Goal: Information Seeking & Learning: Check status

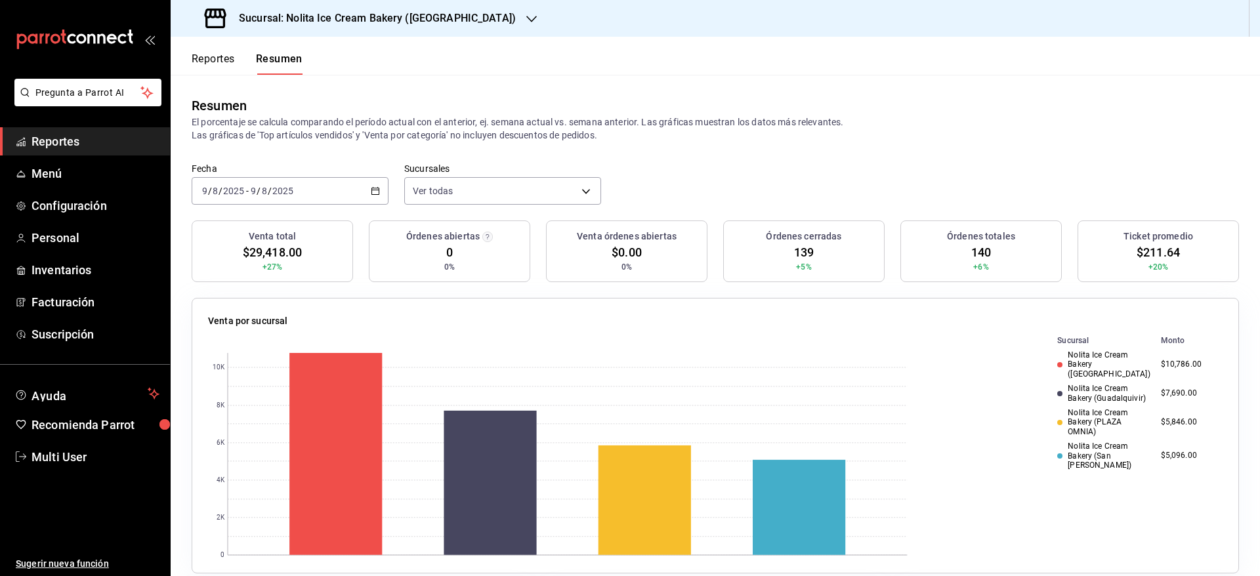
click at [221, 66] on button "Reportes" at bounding box center [213, 63] width 43 height 22
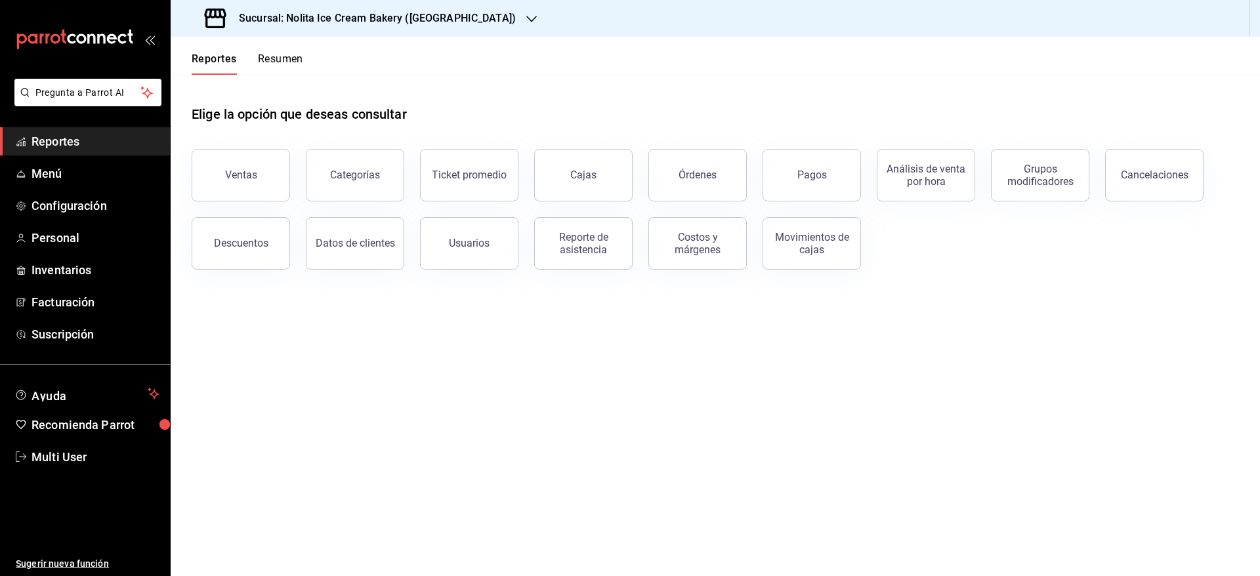
click at [269, 54] on button "Resumen" at bounding box center [280, 63] width 45 height 22
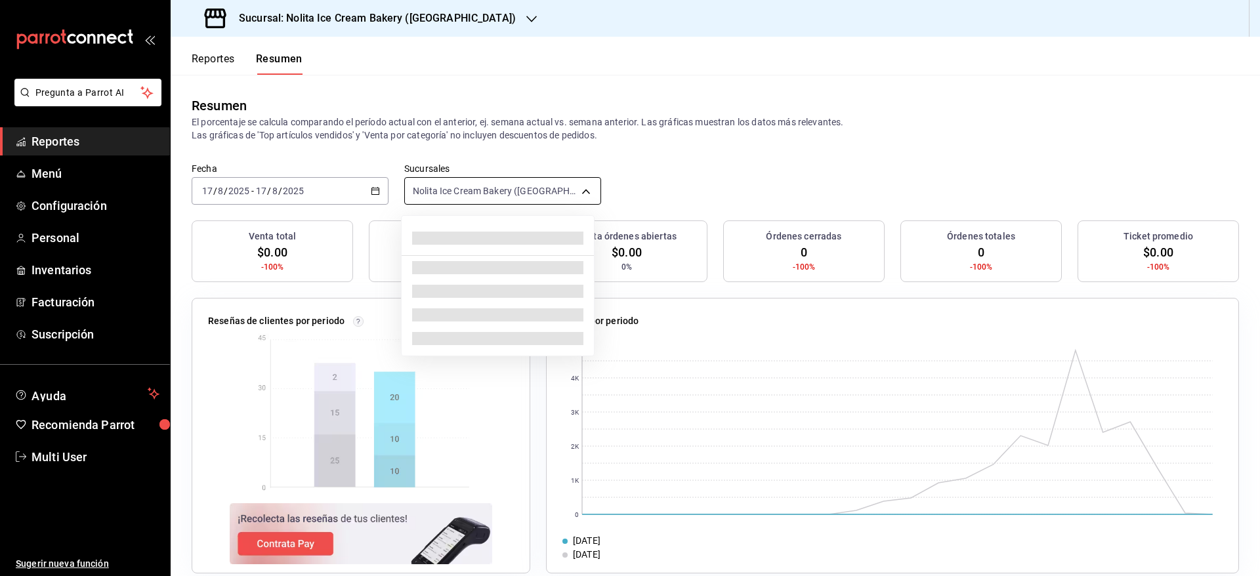
click at [491, 192] on body "Pregunta a Parrot AI Reportes Menú Configuración Personal Inventarios Facturaci…" at bounding box center [630, 288] width 1260 height 576
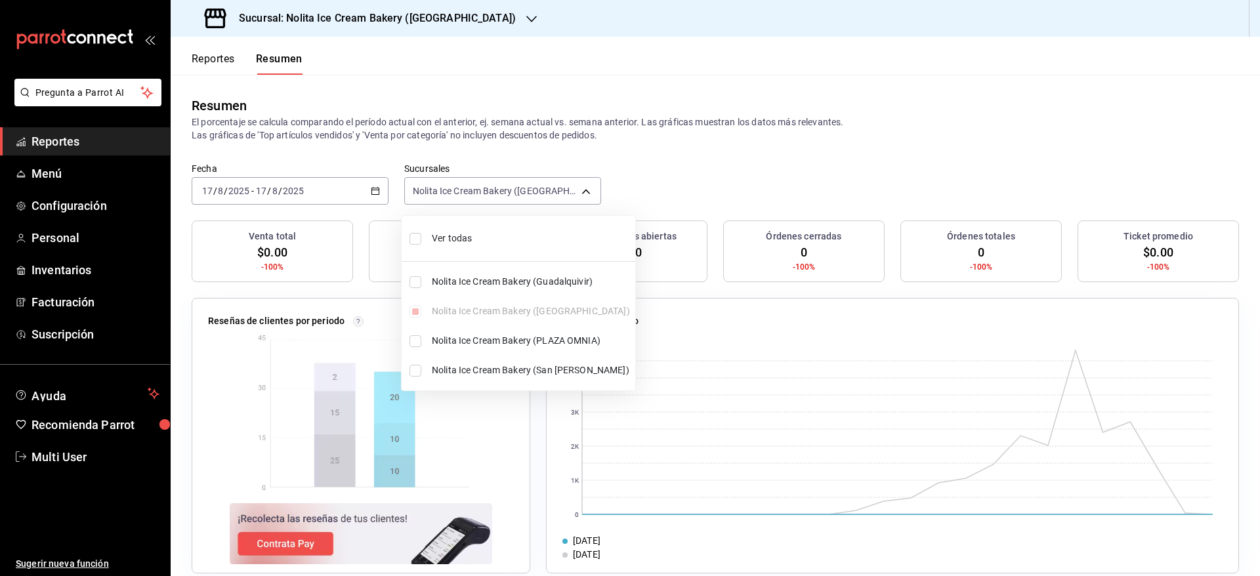
click at [482, 236] on span "Ver todas" at bounding box center [531, 239] width 198 height 14
type input "[object Object],[object Object],[object Object],[object Object]"
checkbox input "true"
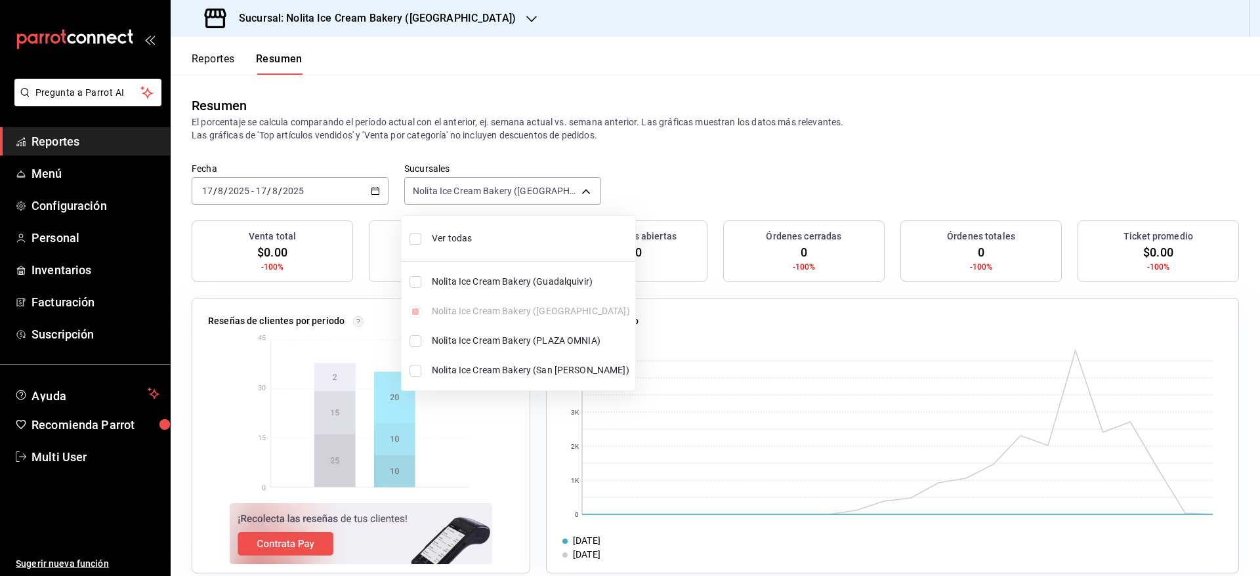
checkbox input "true"
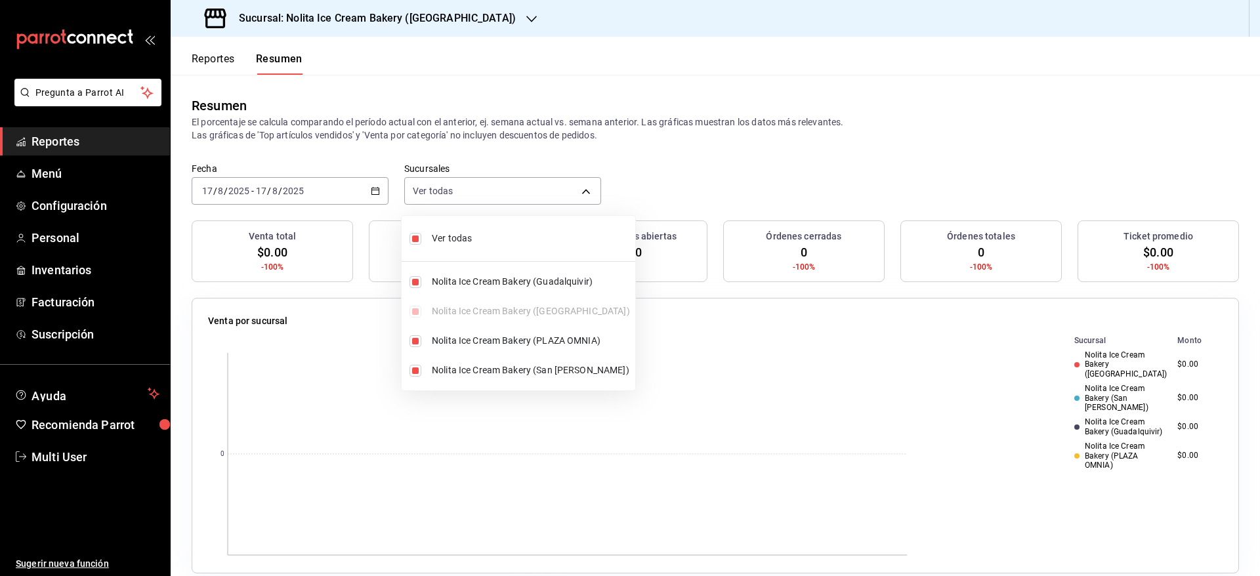
click at [642, 173] on div at bounding box center [630, 288] width 1260 height 576
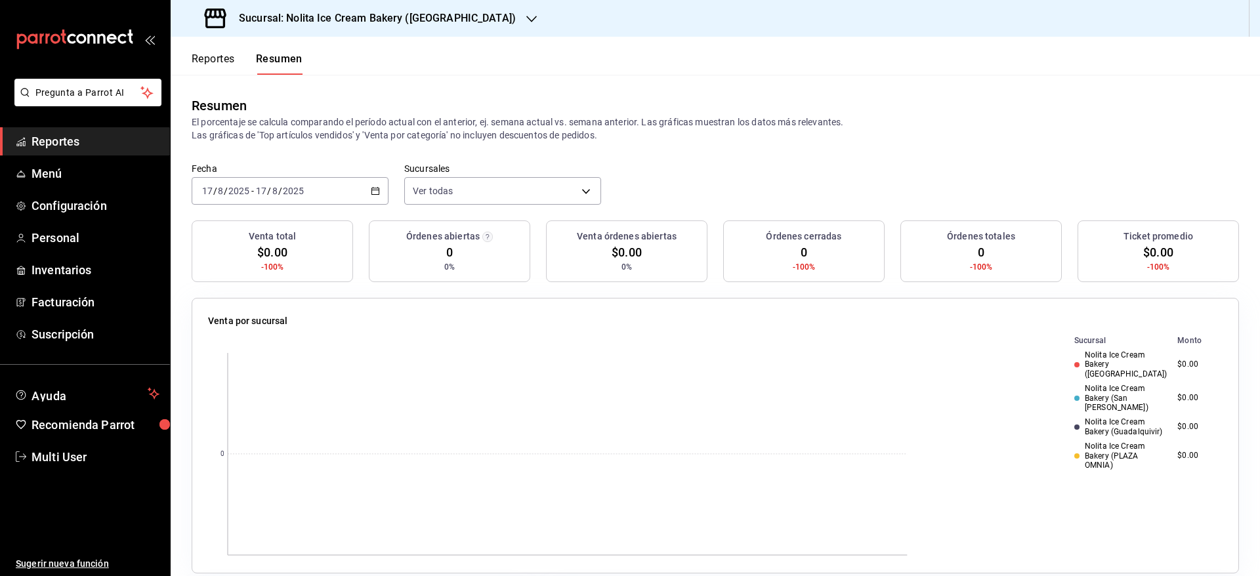
click at [350, 189] on div "[DATE] [DATE] - [DATE] [DATE]" at bounding box center [290, 191] width 197 height 28
click at [253, 313] on span "Mes actual" at bounding box center [254, 319] width 102 height 14
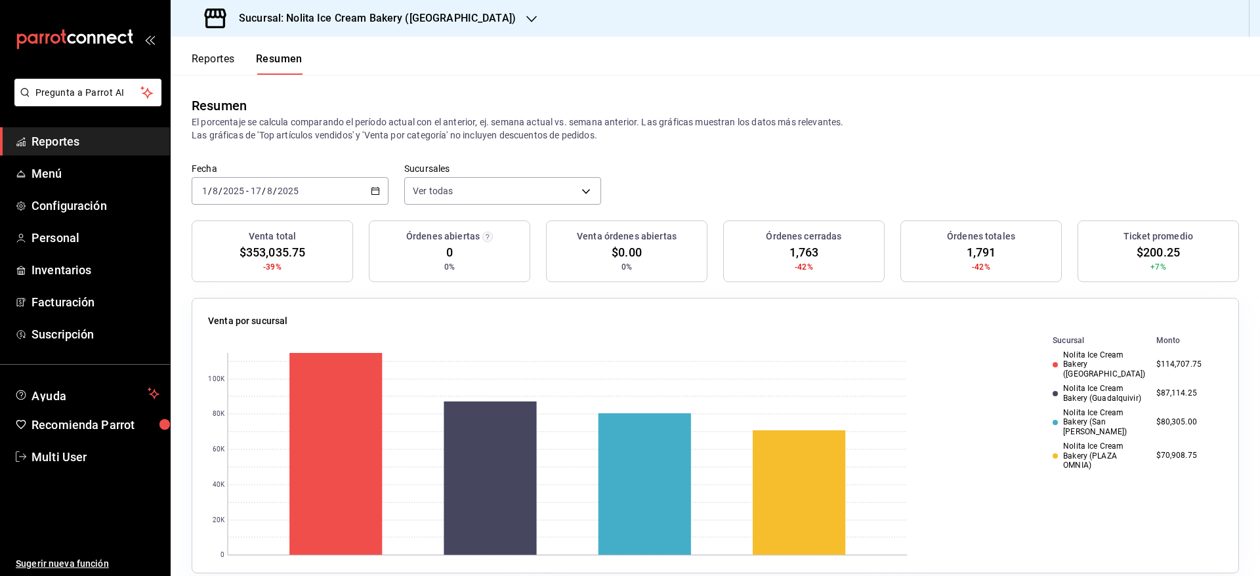
click at [233, 54] on button "Reportes" at bounding box center [213, 63] width 43 height 22
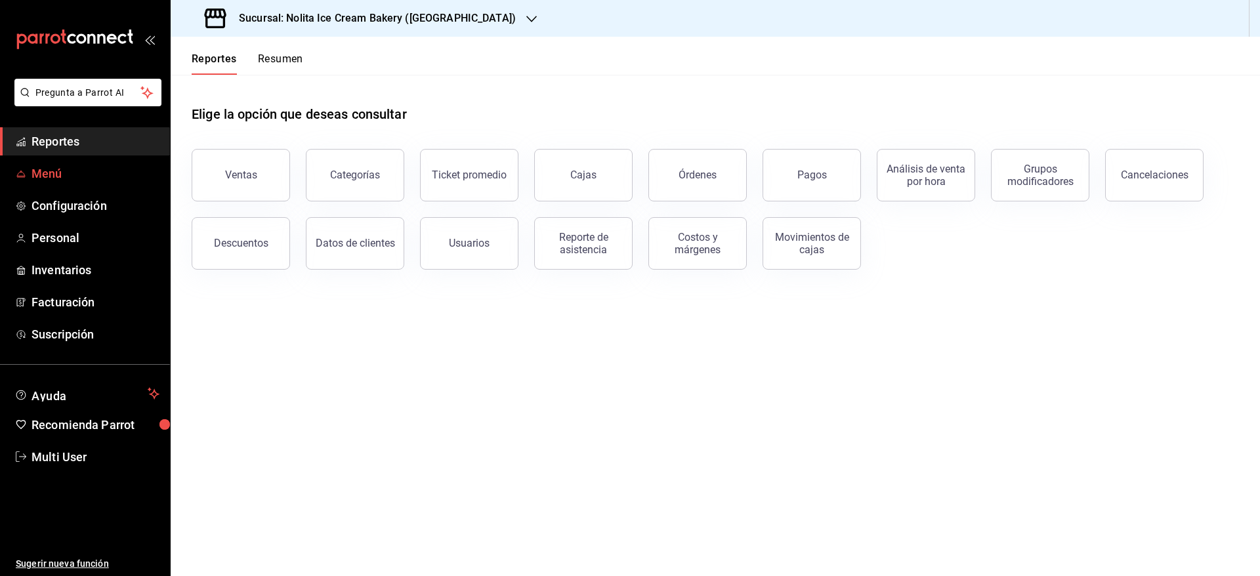
click at [74, 165] on span "Menú" at bounding box center [95, 174] width 128 height 18
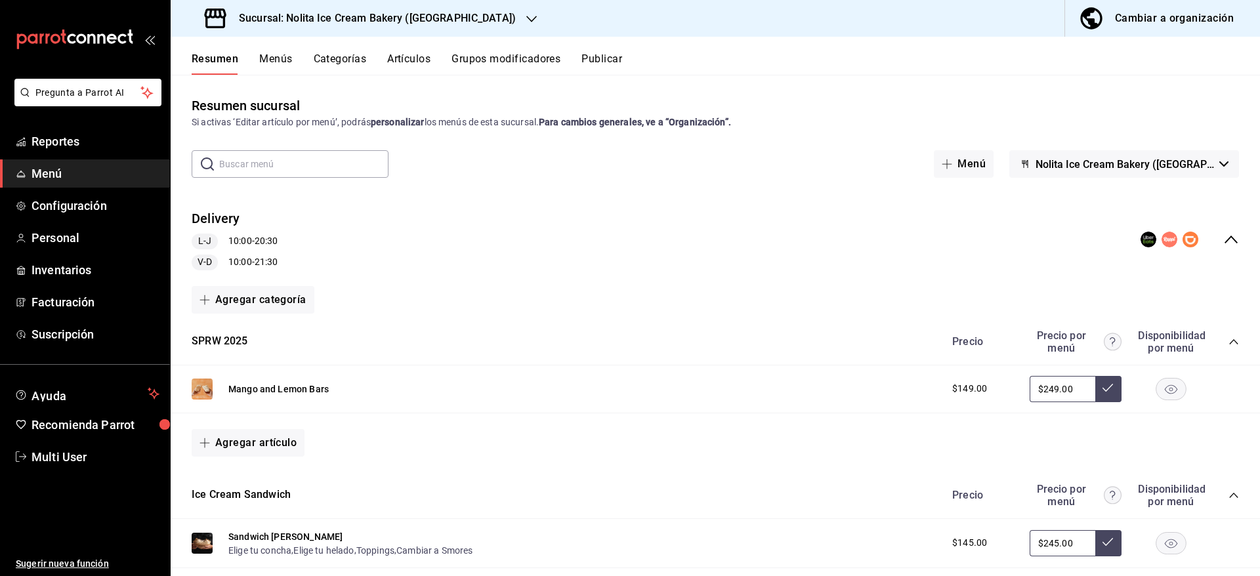
click at [413, 61] on button "Artículos" at bounding box center [408, 63] width 43 height 22
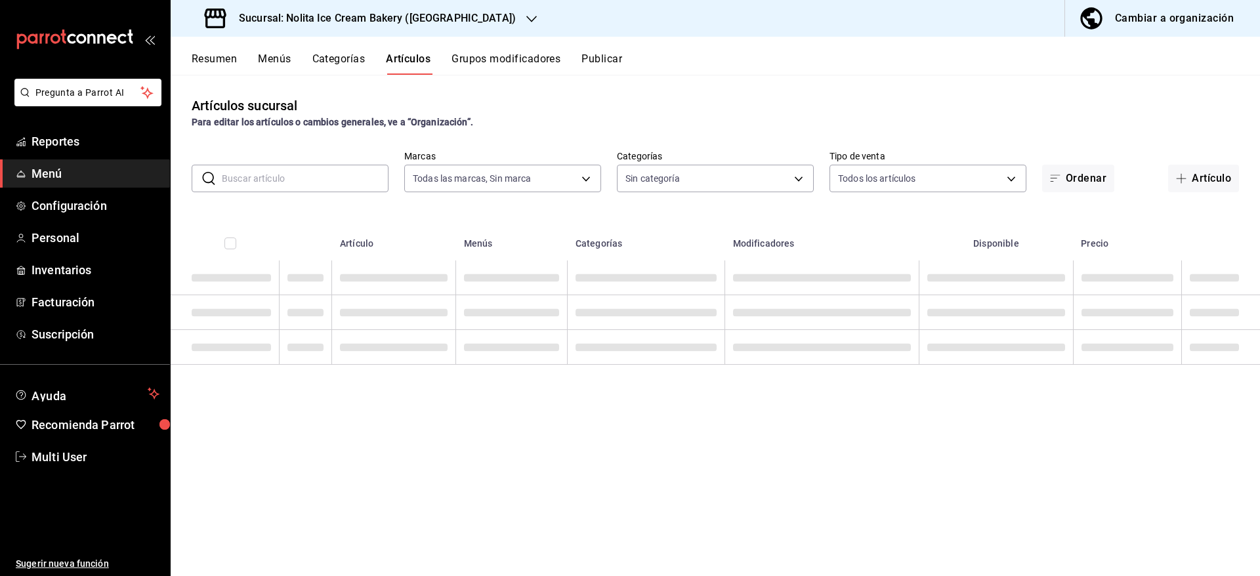
type input "8e8f6f82-2557-4819-92ae-38ebdd408e77"
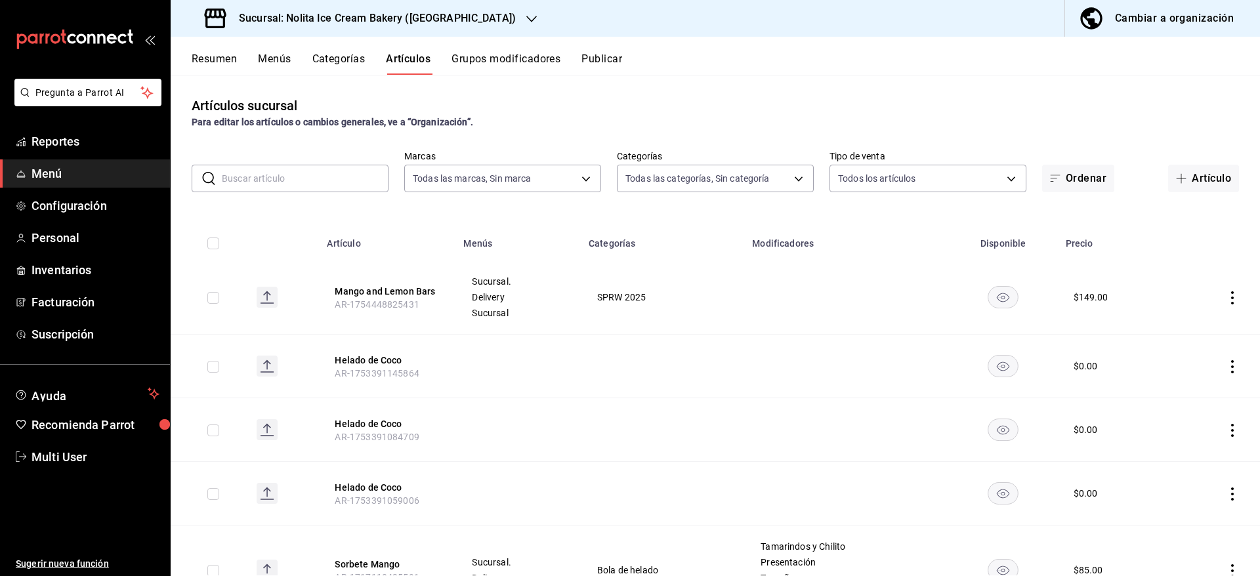
type input "f1418008-b818-4f68-9364-4acb2f5ea91d,ae0c0540-7d91-46ee-8f63-bd017828896b,e8062…"
click at [335, 179] on input "text" at bounding box center [305, 178] width 167 height 26
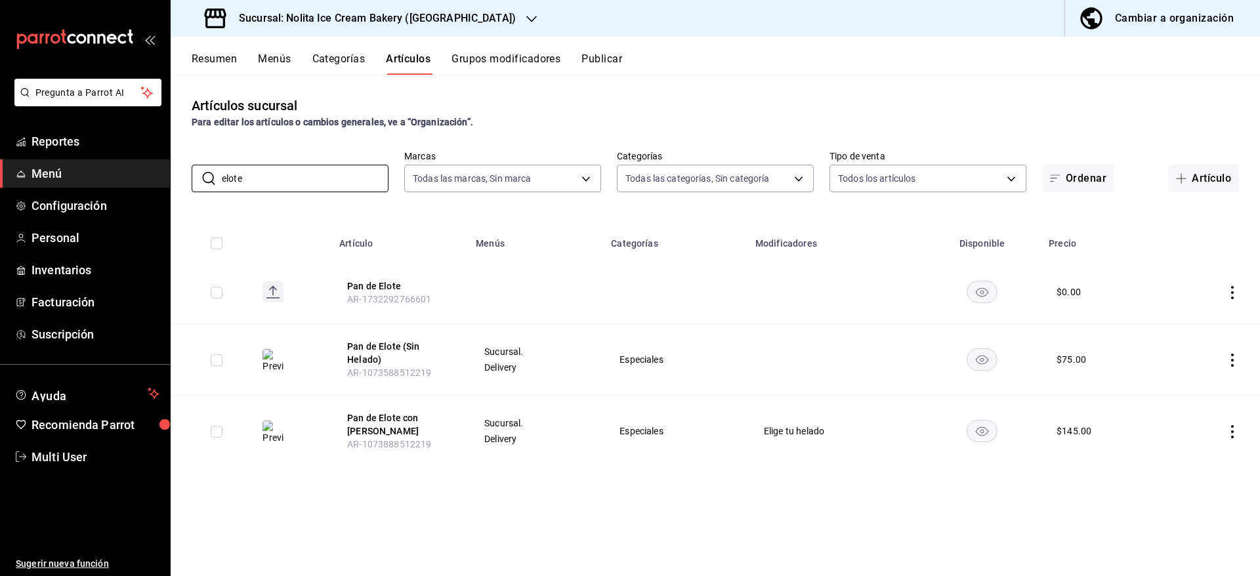
type input "elote"
click at [1234, 291] on icon "actions" at bounding box center [1232, 292] width 13 height 13
click at [1195, 379] on span "Eliminar" at bounding box center [1192, 376] width 33 height 10
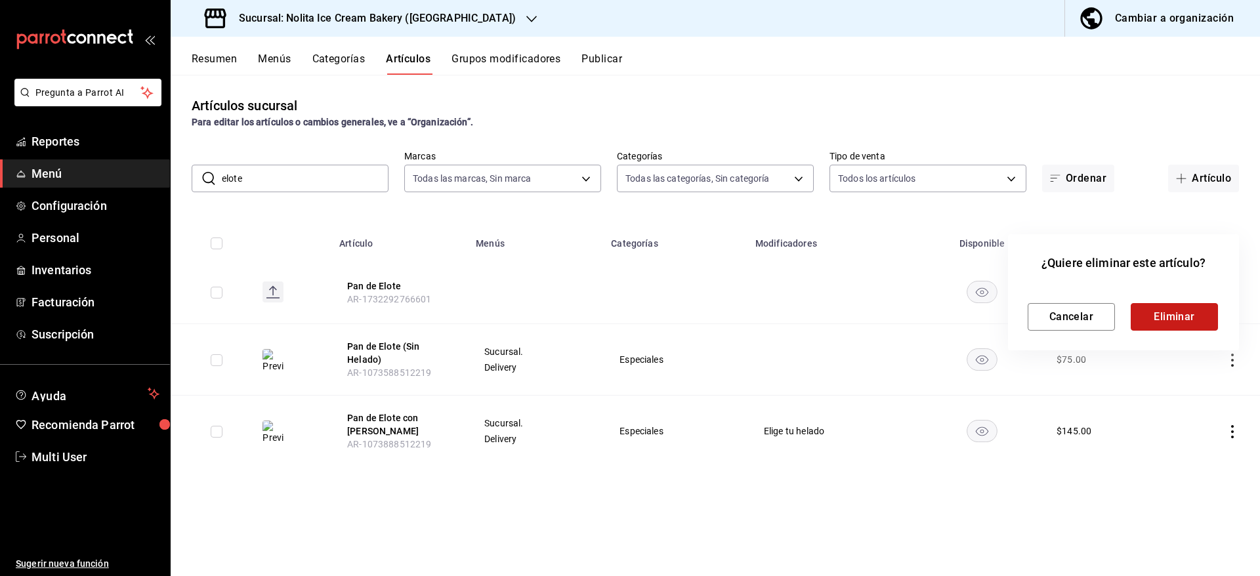
click at [1192, 314] on button "Eliminar" at bounding box center [1174, 317] width 87 height 28
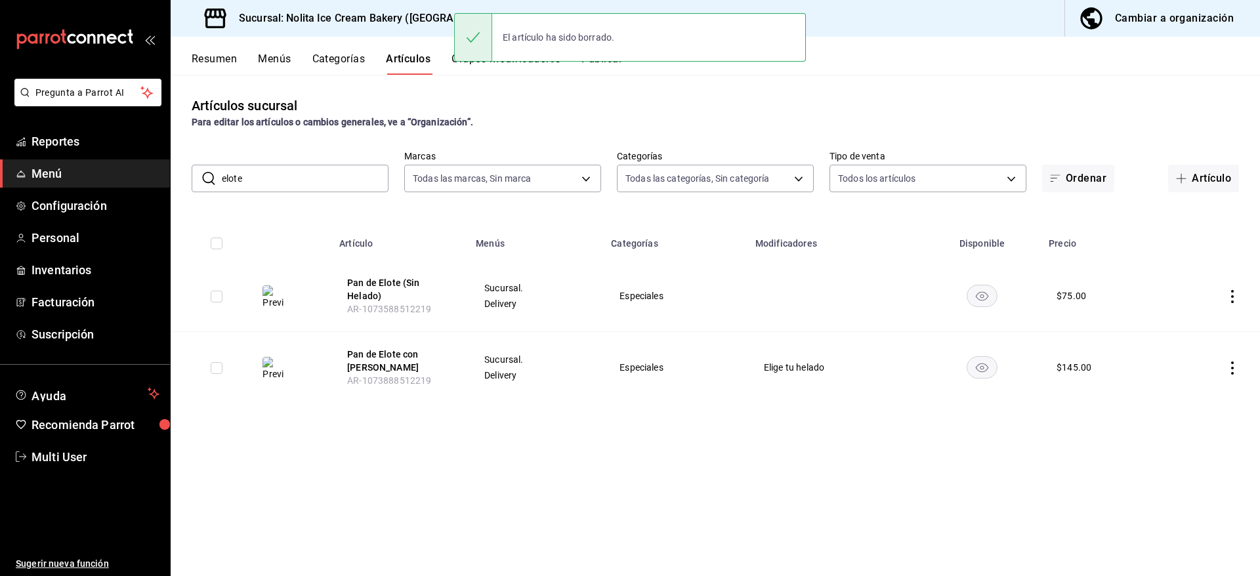
click at [1236, 295] on icon "actions" at bounding box center [1232, 296] width 13 height 13
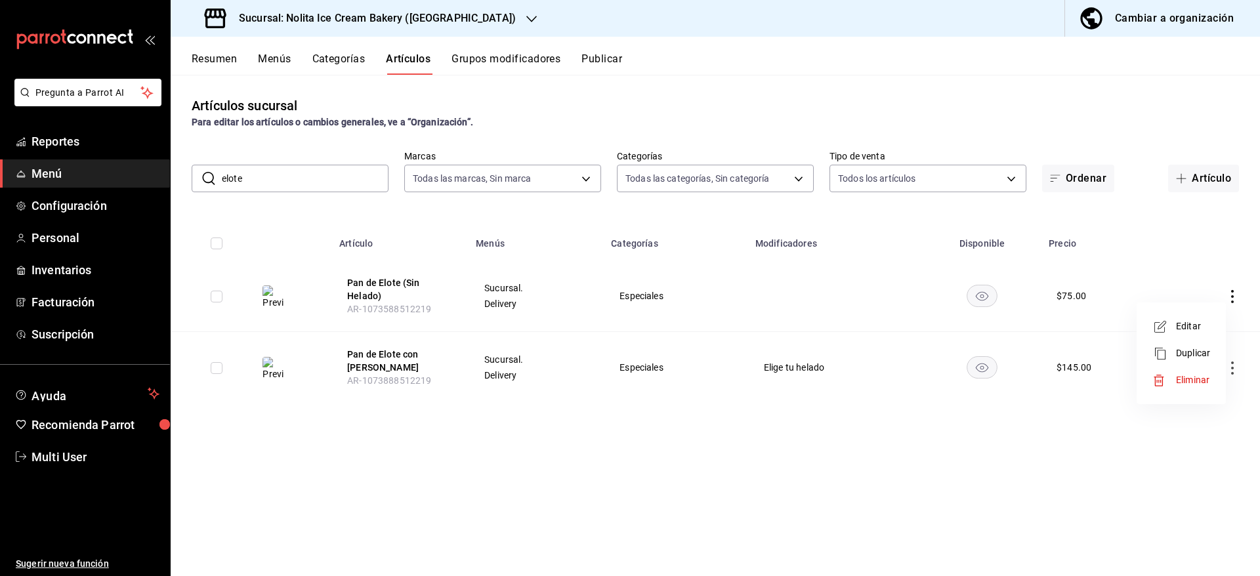
click at [1201, 376] on span "Eliminar" at bounding box center [1192, 380] width 33 height 10
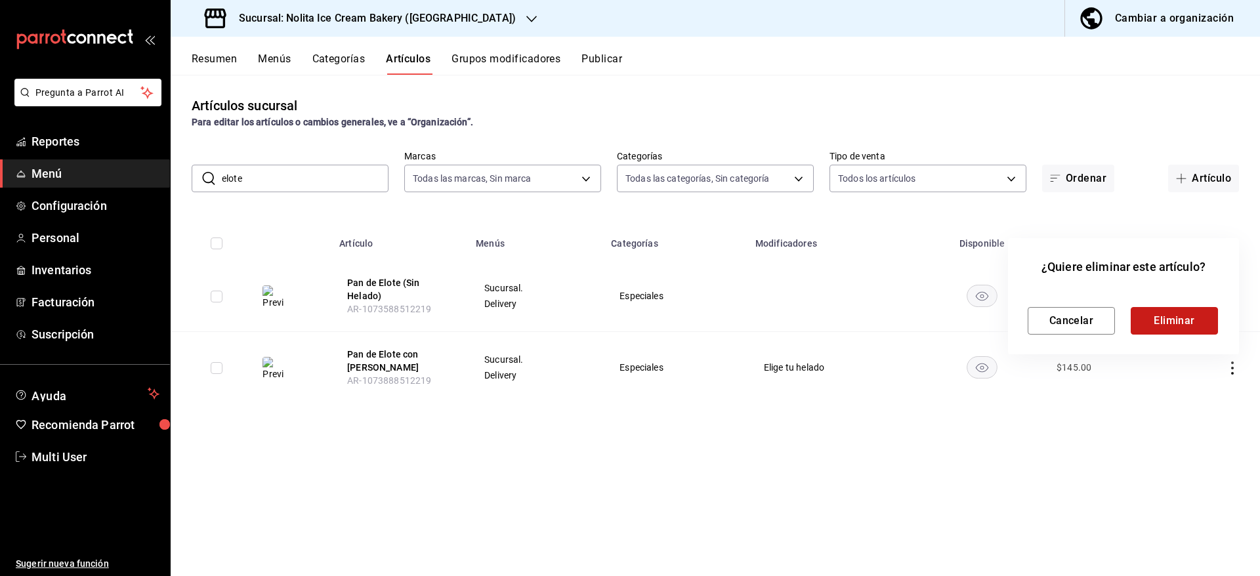
click at [1185, 319] on button "Eliminar" at bounding box center [1174, 321] width 87 height 28
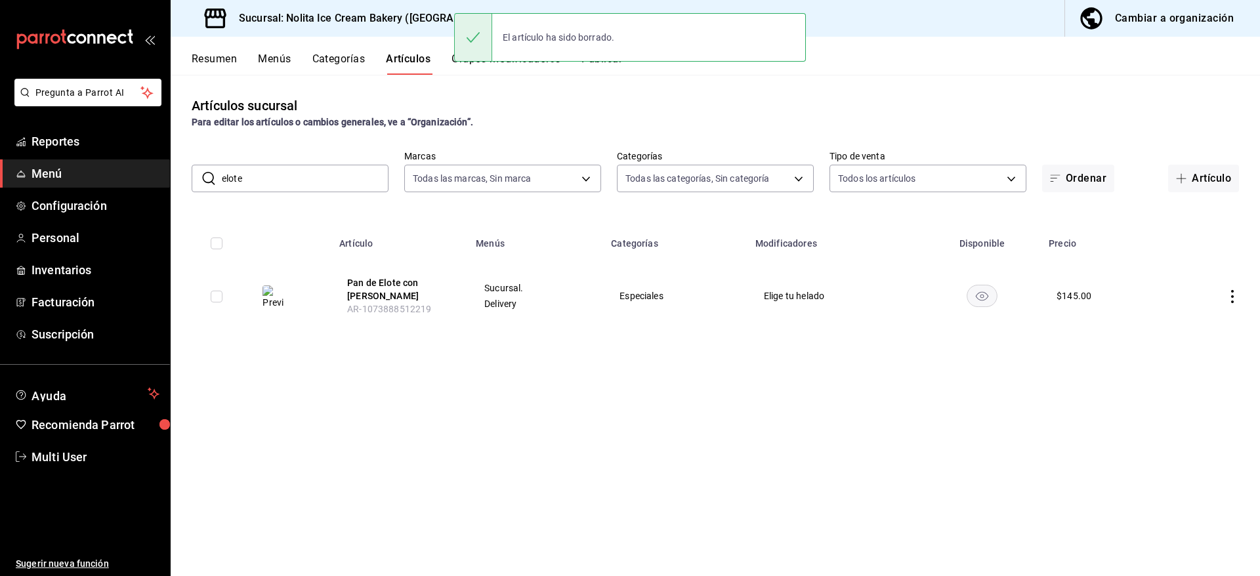
click at [1237, 291] on icon "actions" at bounding box center [1232, 296] width 13 height 13
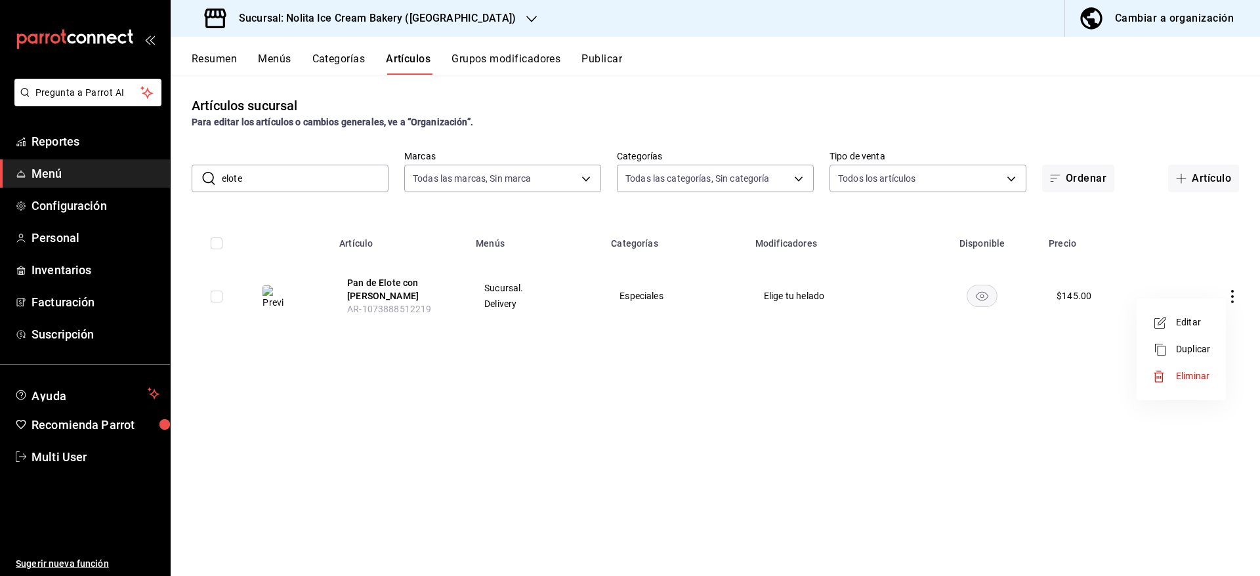
click at [1210, 378] on span "Eliminar" at bounding box center [1193, 376] width 34 height 14
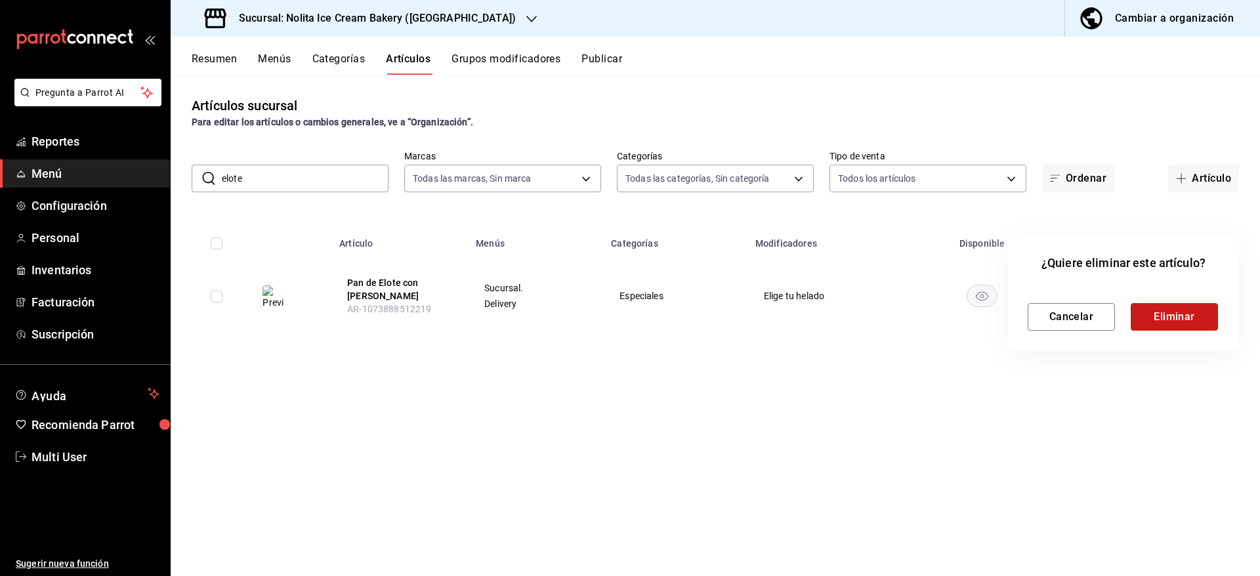
click at [1177, 310] on button "Eliminar" at bounding box center [1174, 317] width 87 height 28
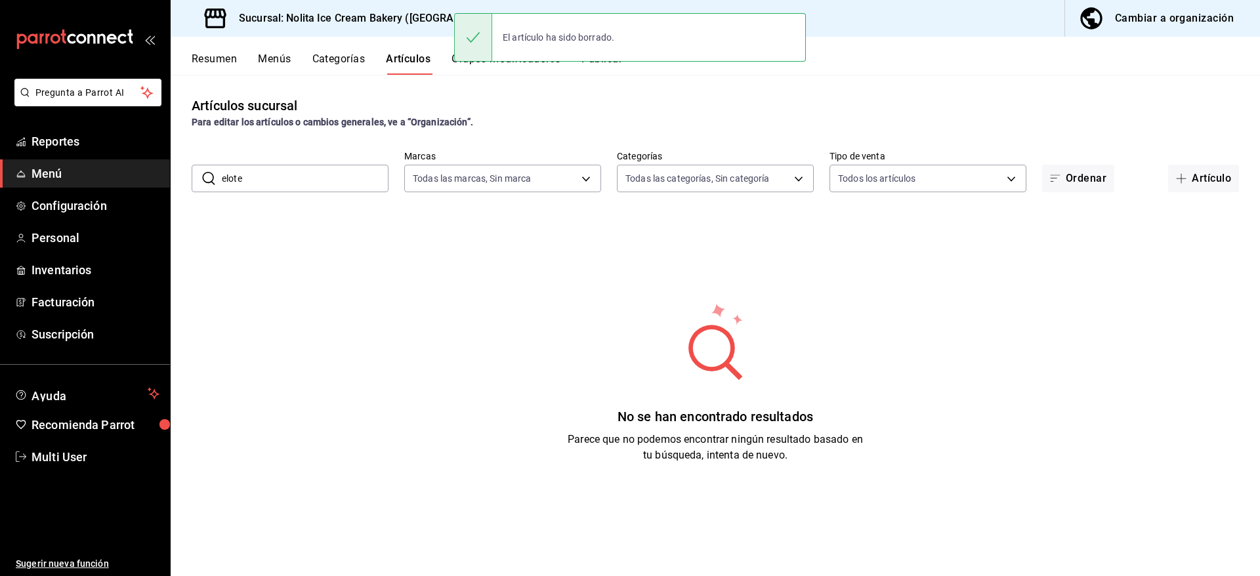
click at [643, 81] on div "Artículos sucursal Para editar los artículos o cambios generales, ve a “Organiz…" at bounding box center [715, 325] width 1089 height 501
click at [531, 91] on div "Artículos sucursal Para editar los artículos o cambios generales, ve a “Organiz…" at bounding box center [715, 325] width 1089 height 501
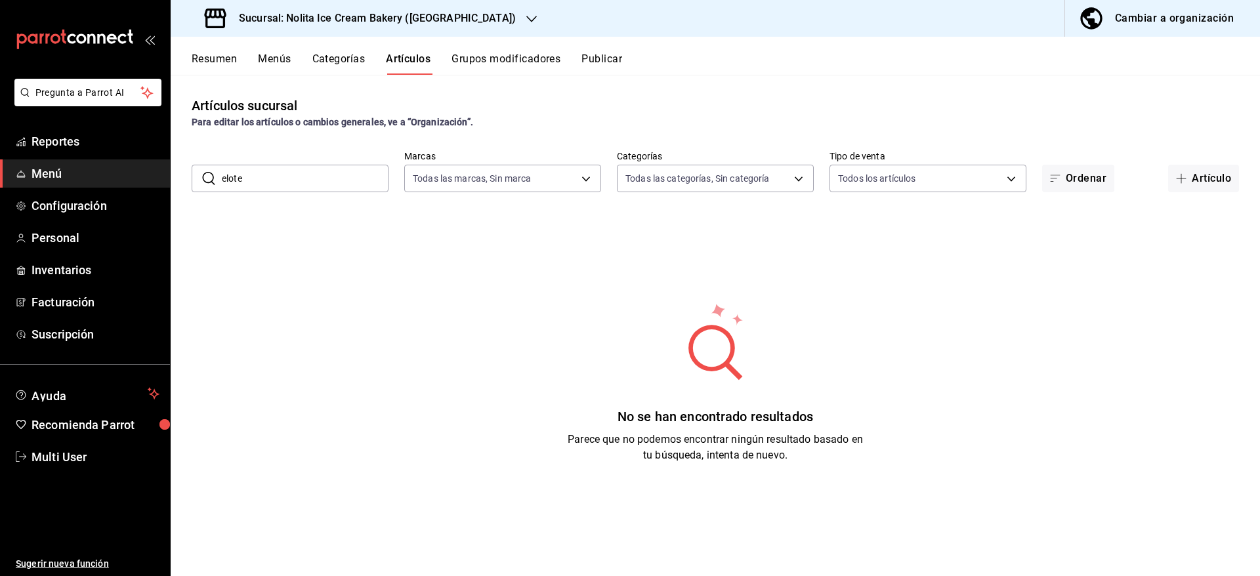
click at [599, 60] on button "Publicar" at bounding box center [601, 63] width 41 height 22
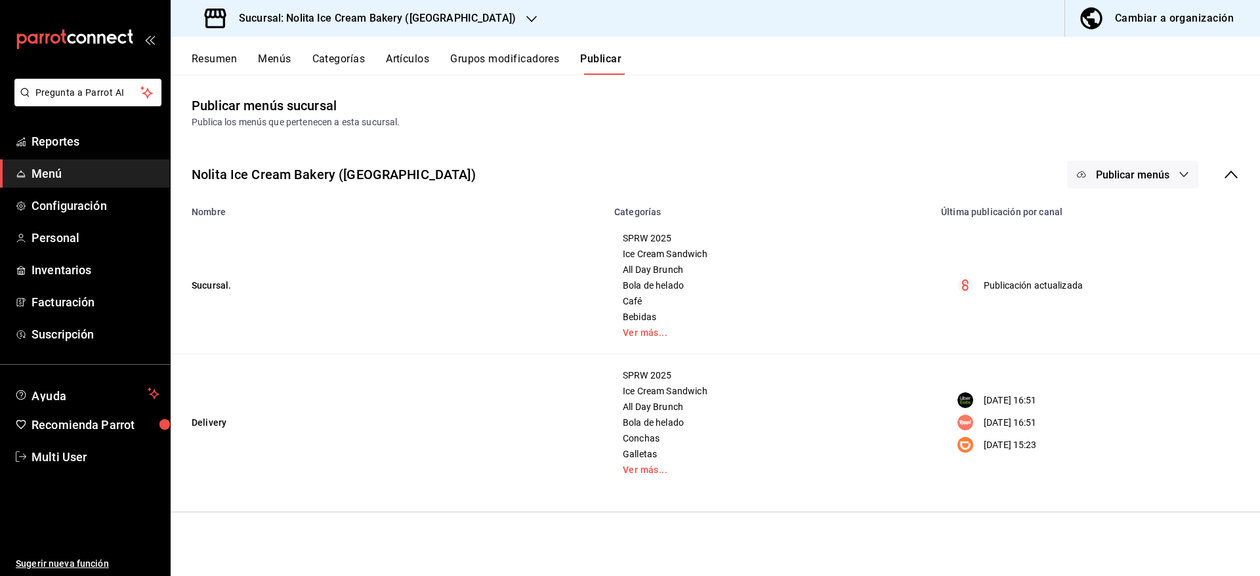
click at [1113, 164] on button "Publicar menús" at bounding box center [1132, 175] width 131 height 28
click at [1112, 217] on div at bounding box center [1101, 217] width 37 height 21
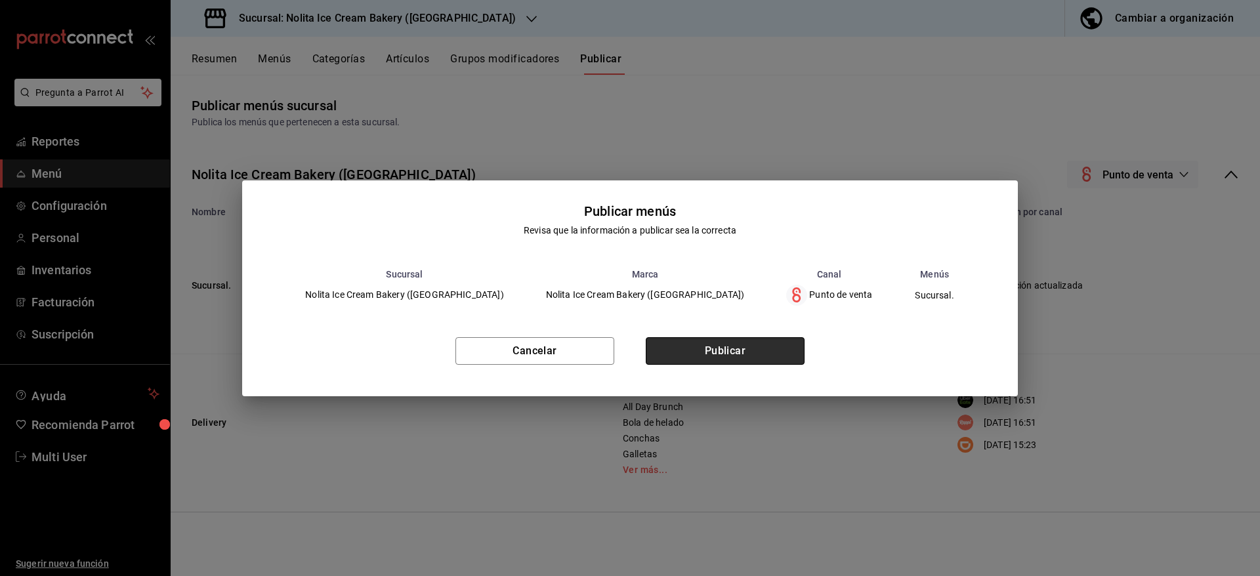
click at [744, 339] on button "Publicar" at bounding box center [725, 351] width 159 height 28
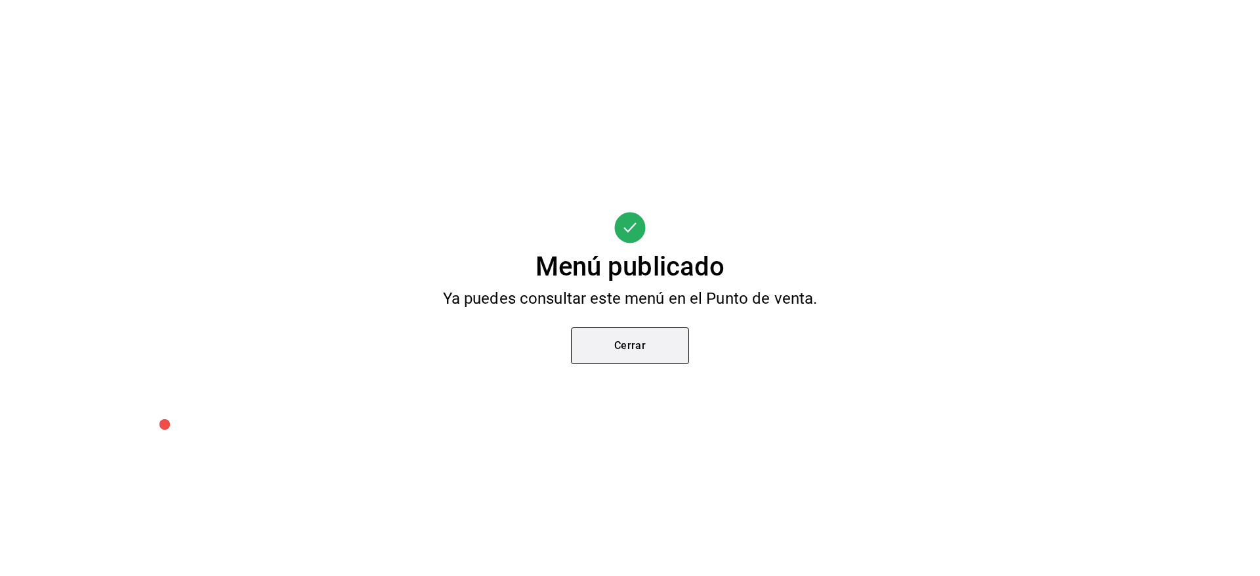
click at [654, 346] on button "Cerrar" at bounding box center [630, 345] width 118 height 37
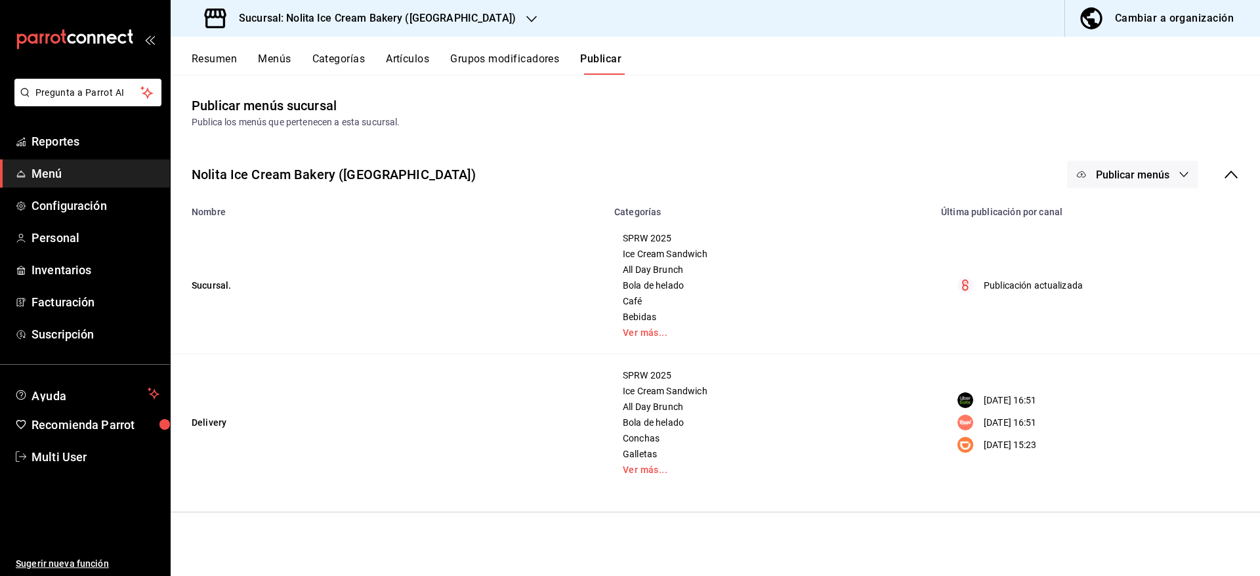
click at [1096, 163] on button "Publicar menús" at bounding box center [1132, 175] width 131 height 28
click at [1111, 255] on div at bounding box center [1101, 253] width 37 height 21
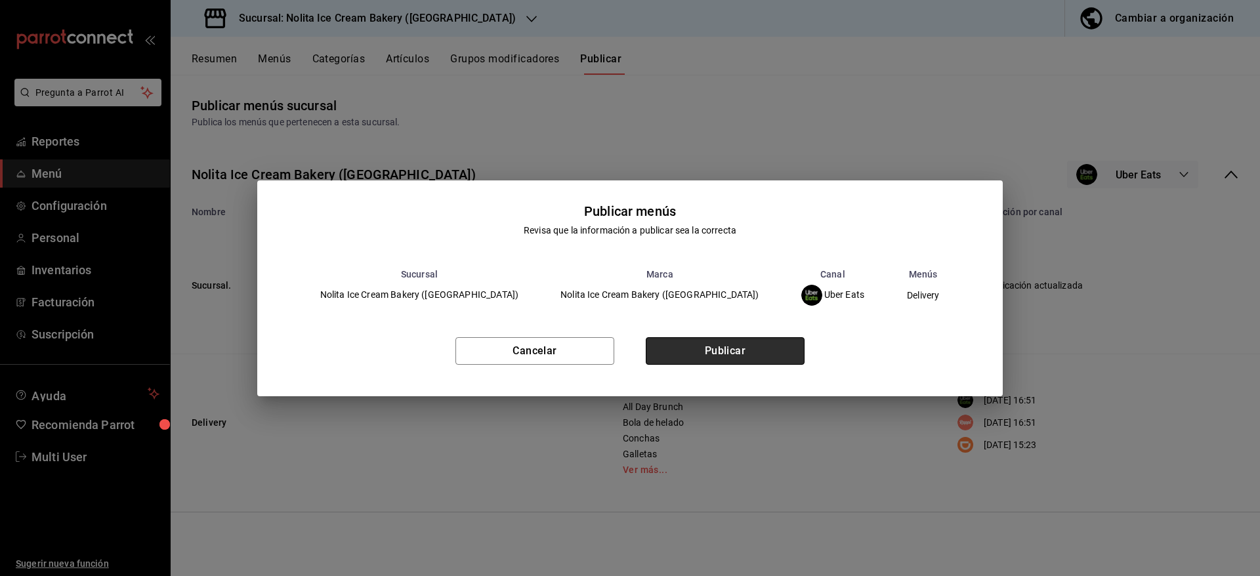
click at [764, 352] on button "Publicar" at bounding box center [725, 351] width 159 height 28
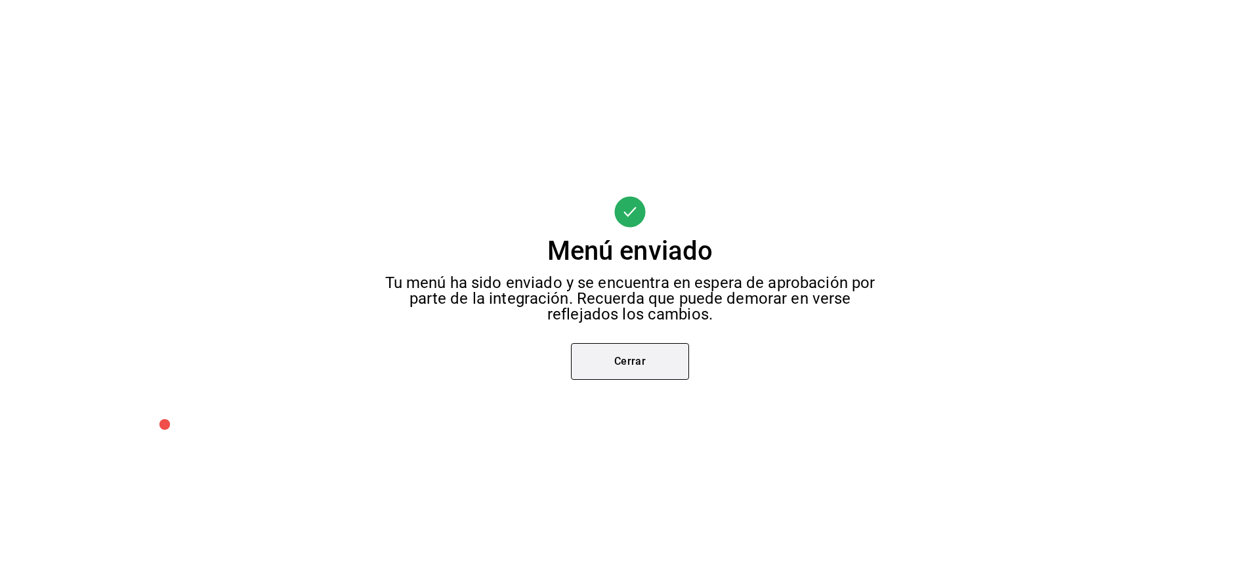
click at [621, 370] on button "Cerrar" at bounding box center [630, 361] width 118 height 37
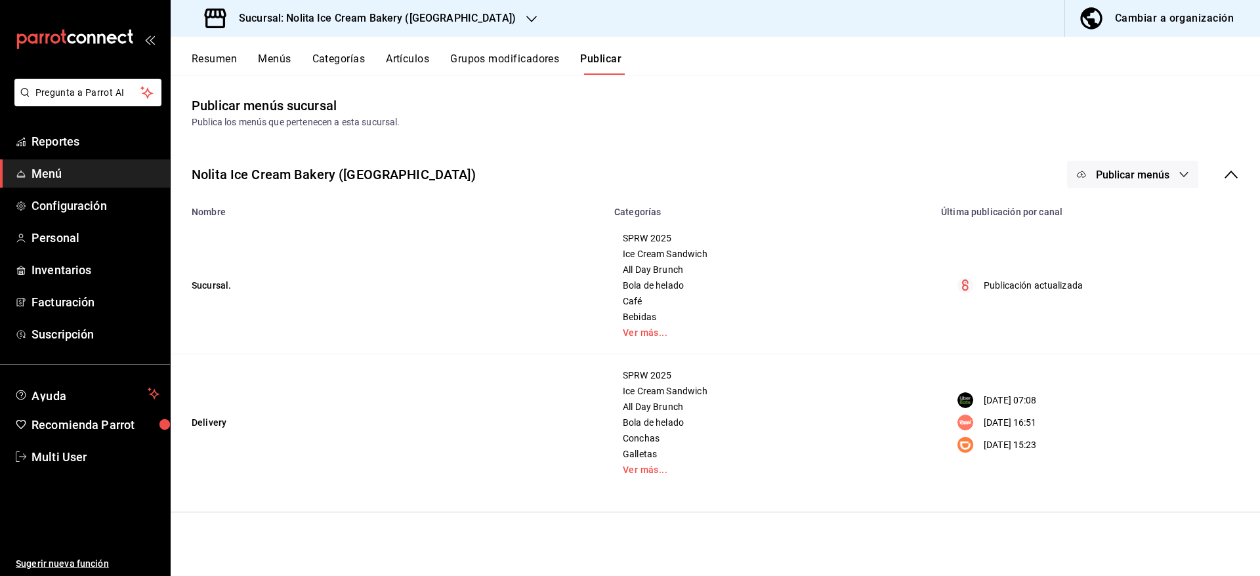
click at [1146, 167] on button "Publicar menús" at bounding box center [1132, 175] width 131 height 28
click at [1125, 295] on span "Rappi" at bounding box center [1151, 291] width 63 height 14
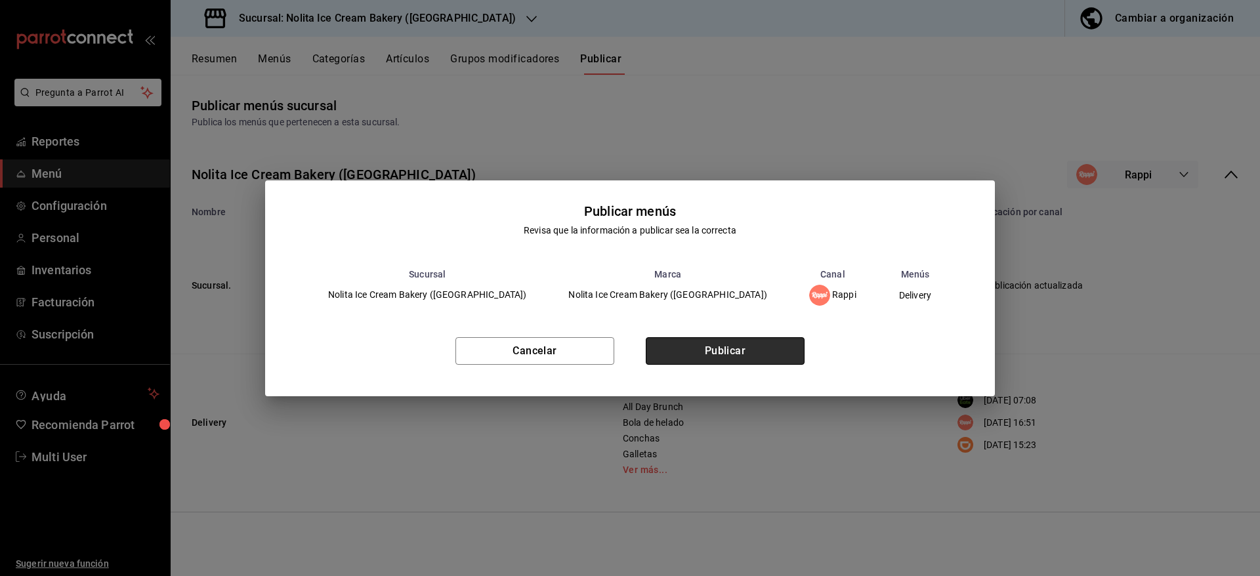
click at [750, 350] on button "Publicar" at bounding box center [725, 351] width 159 height 28
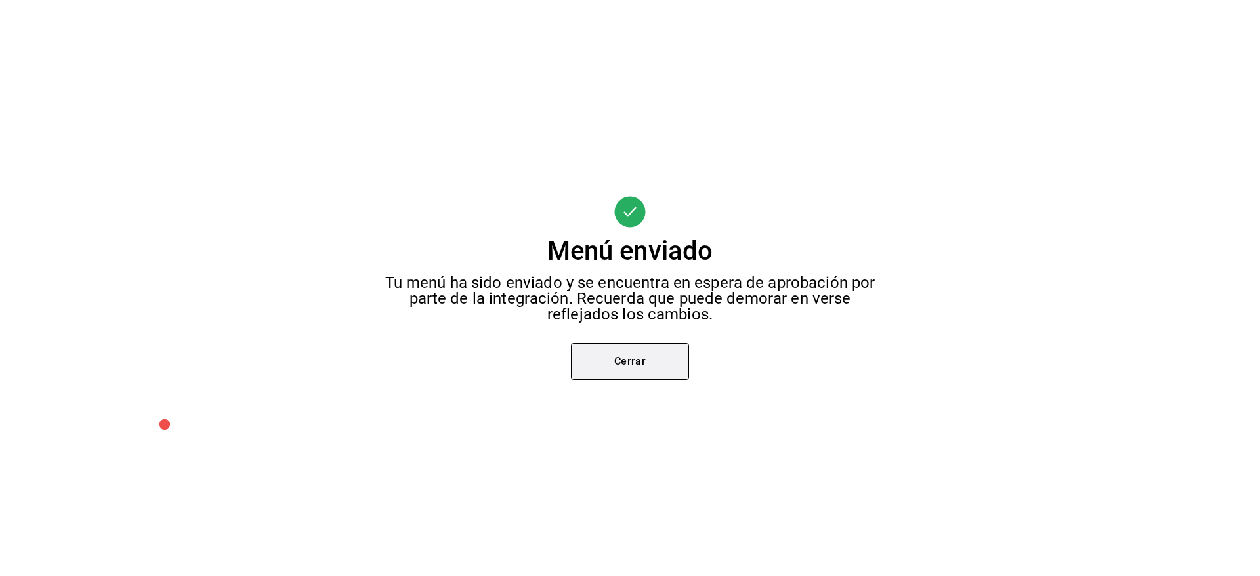
click at [623, 368] on button "Cerrar" at bounding box center [630, 361] width 118 height 37
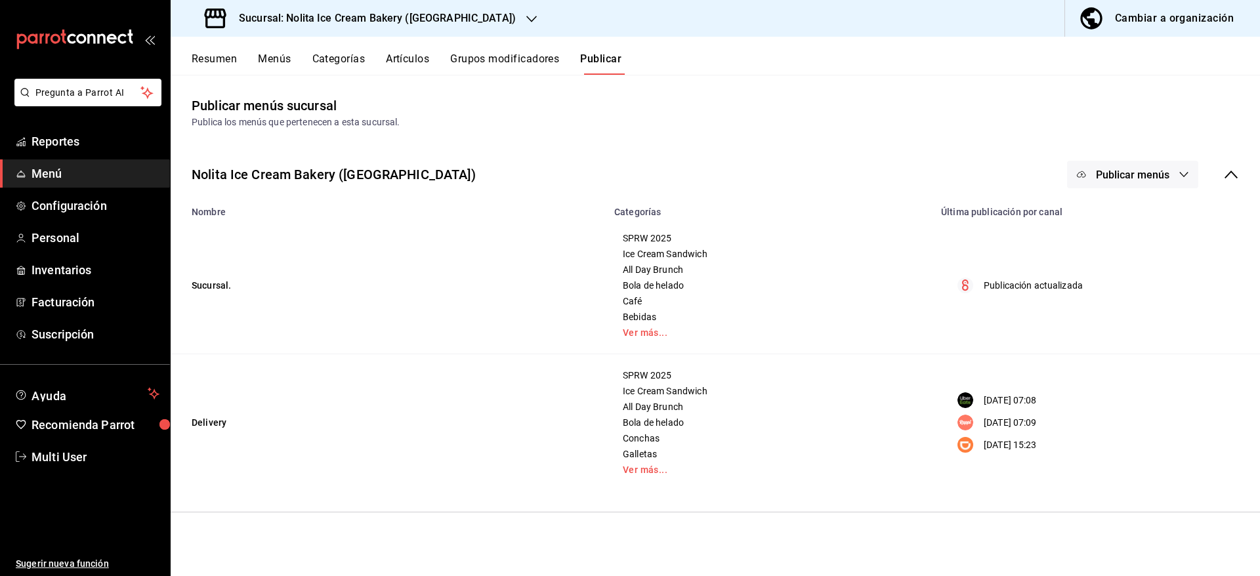
click at [1095, 167] on button "Publicar menús" at bounding box center [1132, 175] width 131 height 28
click at [779, 127] on div at bounding box center [630, 288] width 1260 height 576
click at [91, 136] on span "Reportes" at bounding box center [95, 142] width 128 height 18
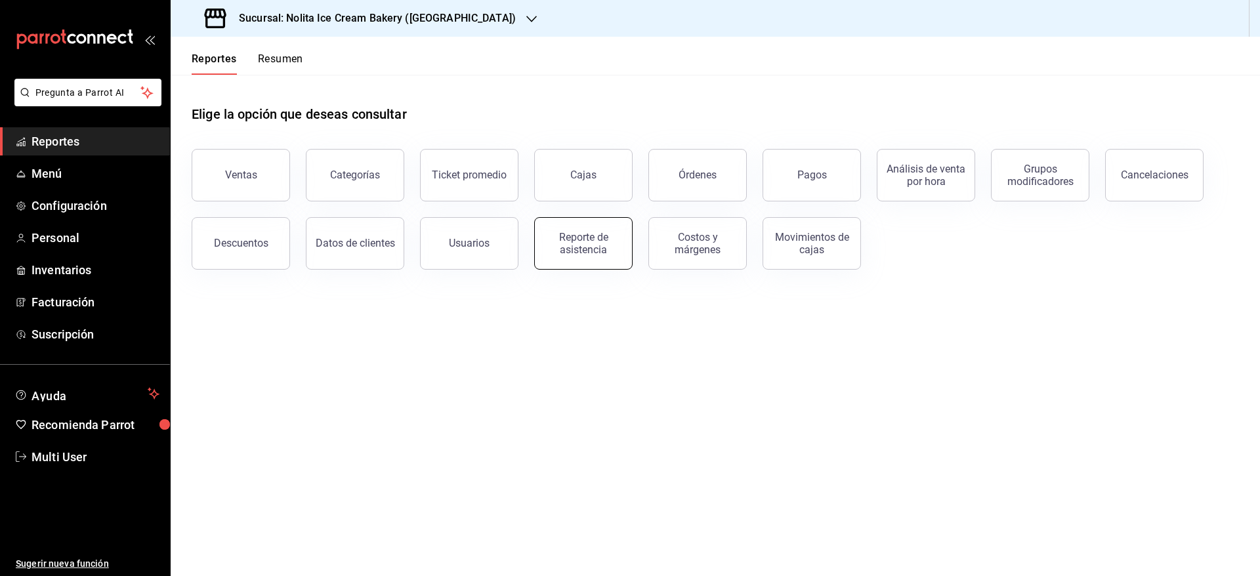
click at [570, 238] on div "Reporte de asistencia" at bounding box center [583, 243] width 81 height 25
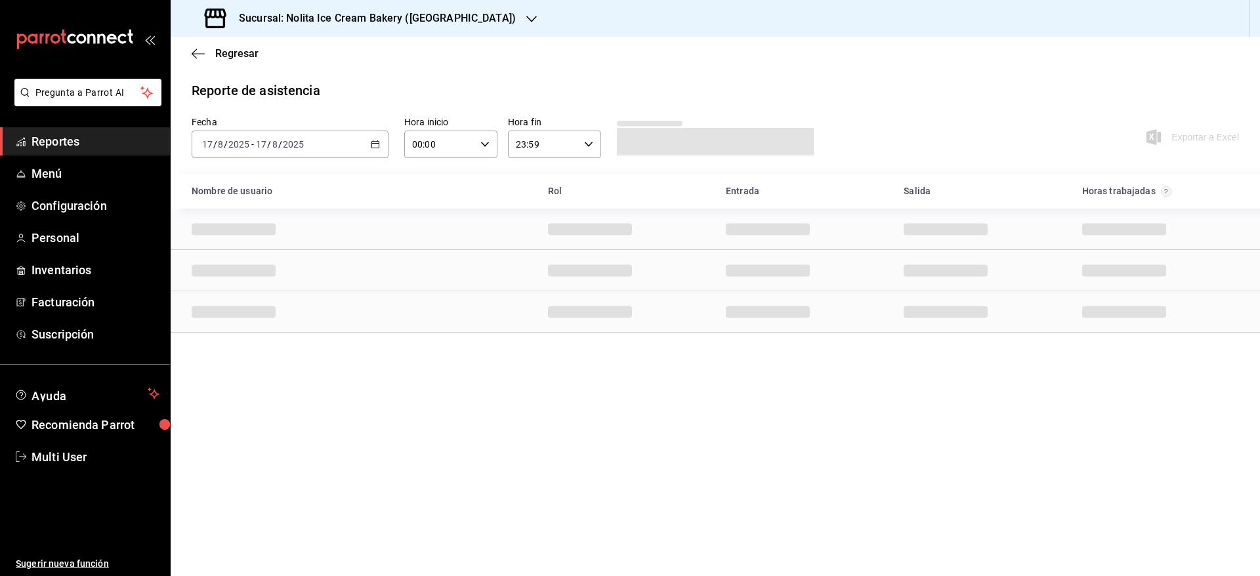
click at [338, 140] on div "[DATE] [DATE] - [DATE] [DATE]" at bounding box center [290, 145] width 197 height 28
click at [243, 333] on span "Rango de fechas" at bounding box center [254, 332] width 102 height 14
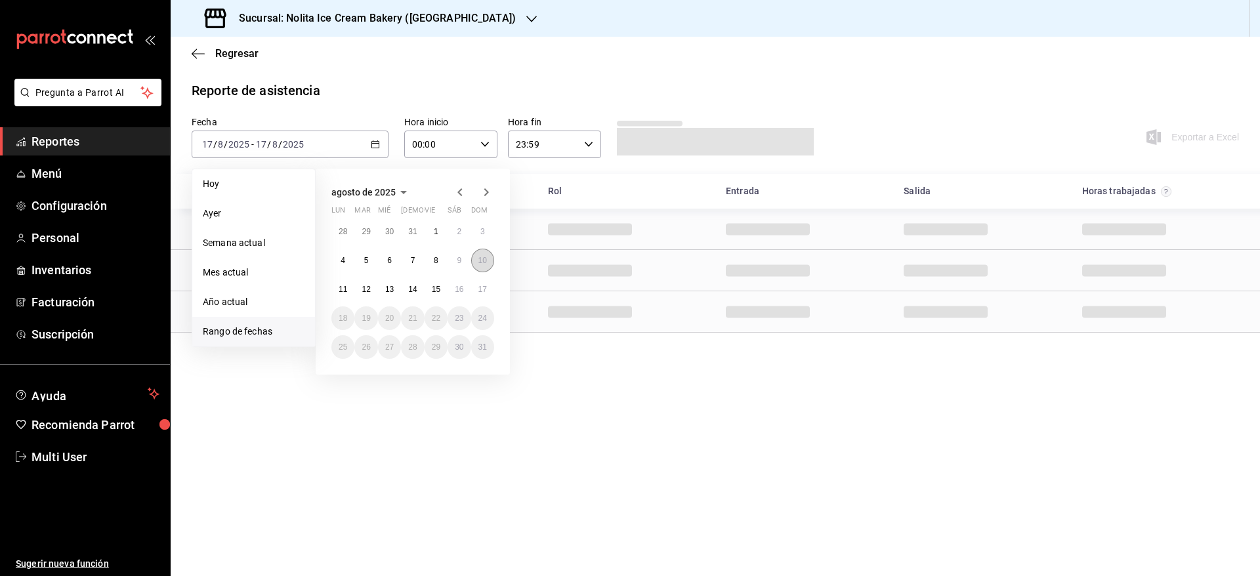
click at [488, 263] on button "10" at bounding box center [482, 261] width 23 height 24
click at [465, 287] on button "16" at bounding box center [458, 290] width 23 height 24
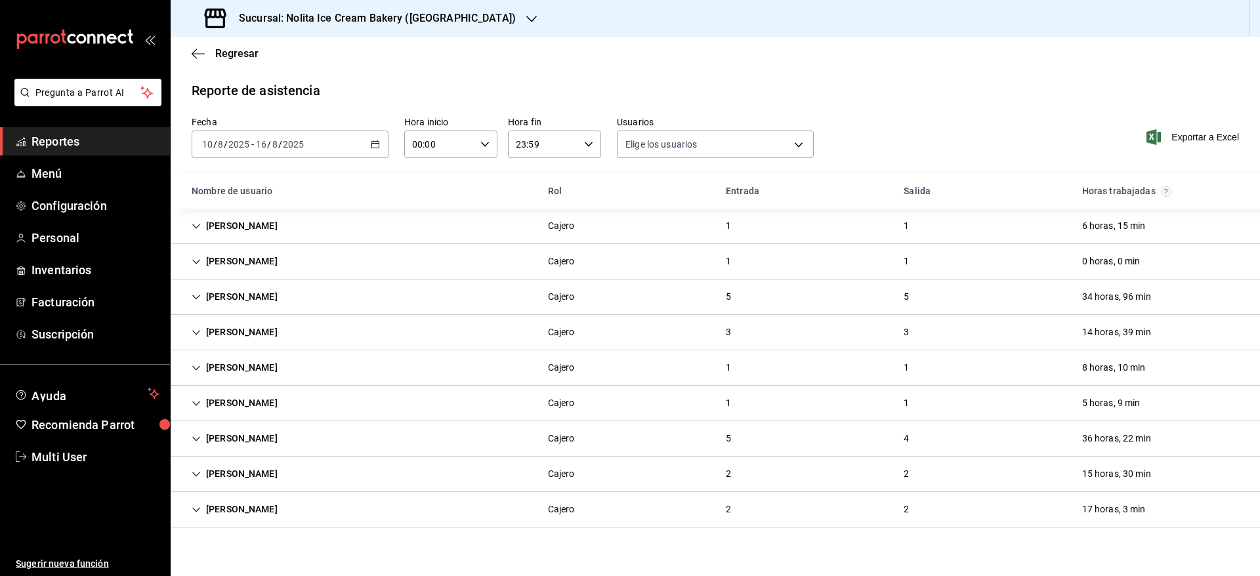
type input "7fb31379-653a-48c8-a59d-916b0e501286,aa9fc705-a843-4189-a582-af34302a3c3c,cc876…"
click at [63, 239] on span "Personal" at bounding box center [95, 238] width 128 height 18
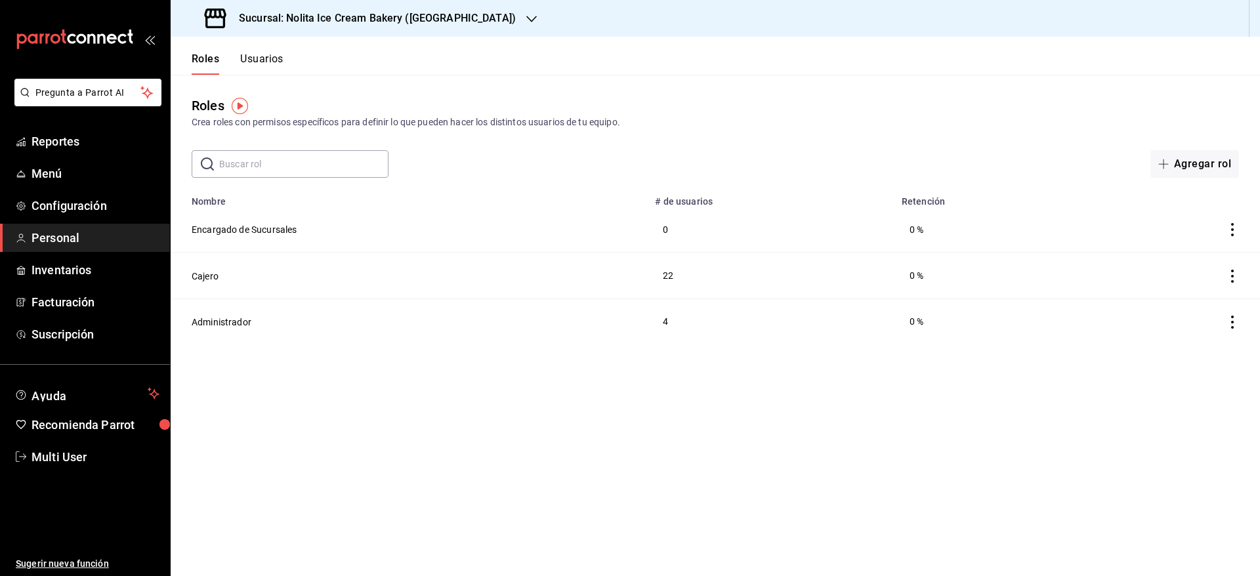
click at [268, 54] on button "Usuarios" at bounding box center [261, 63] width 43 height 22
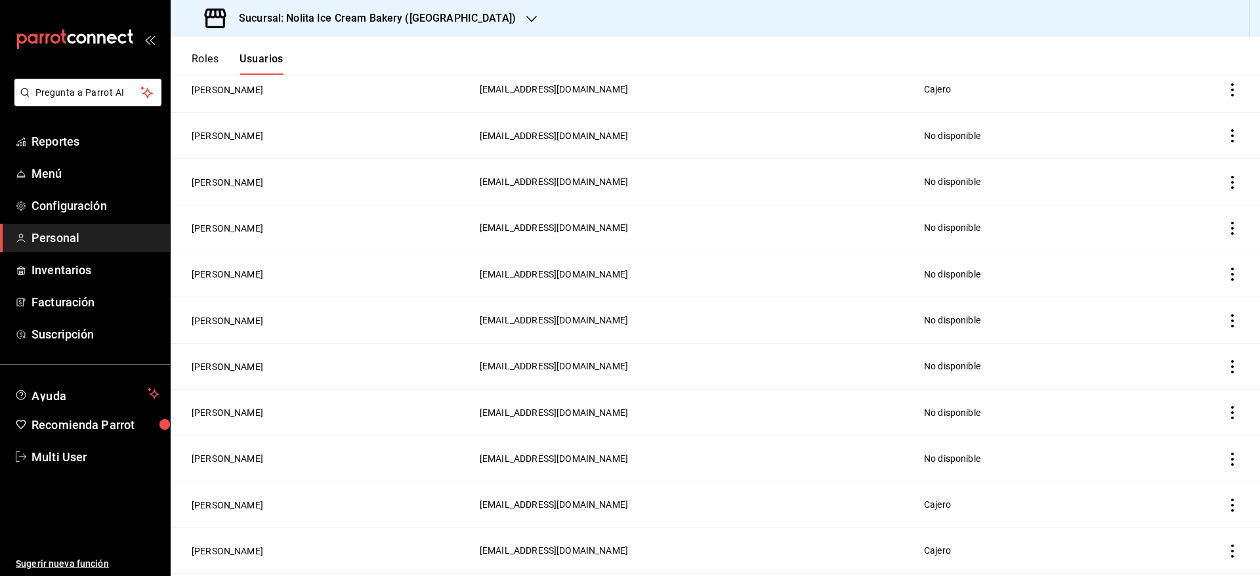
scroll to position [1229, 0]
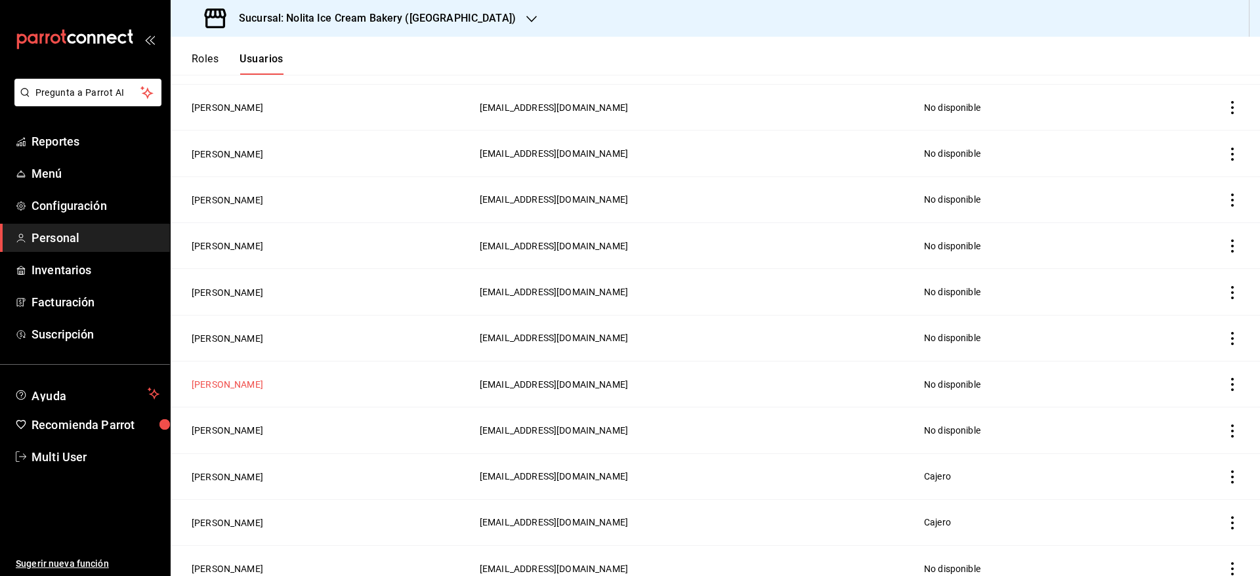
click at [226, 378] on button "[PERSON_NAME]" at bounding box center [228, 384] width 72 height 13
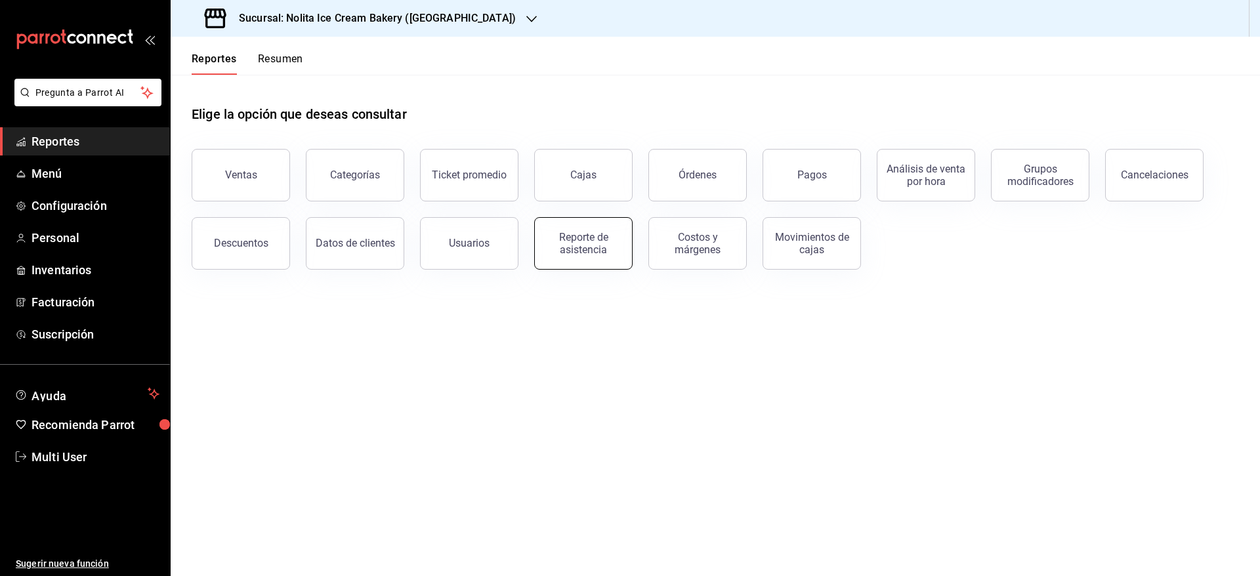
click at [562, 259] on button "Reporte de asistencia" at bounding box center [583, 243] width 98 height 52
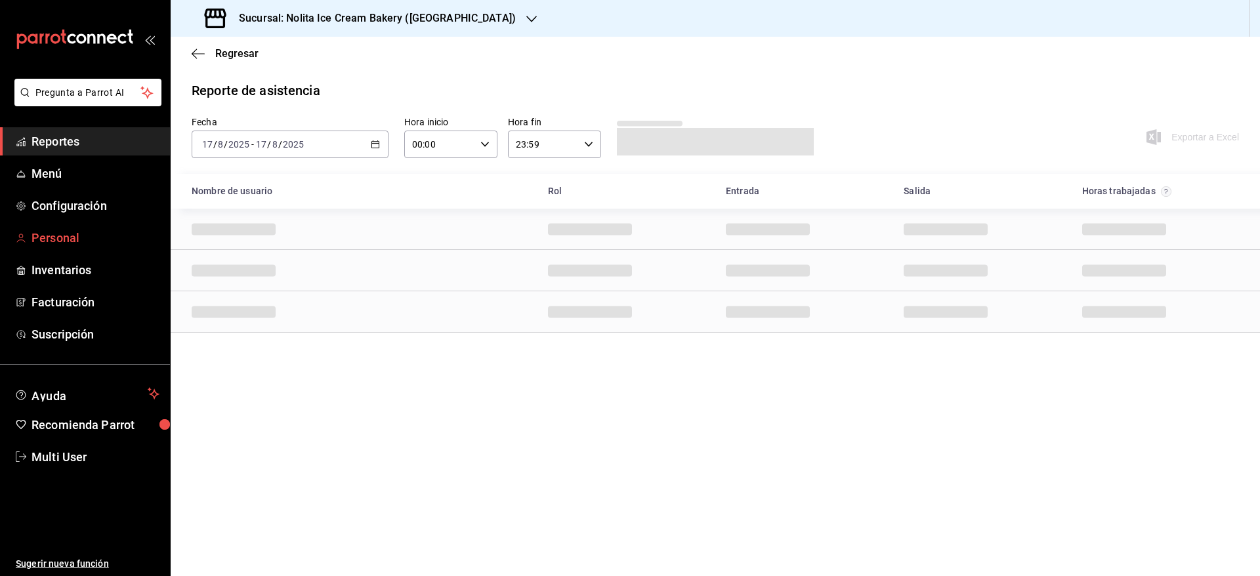
click at [76, 237] on span "Personal" at bounding box center [95, 238] width 128 height 18
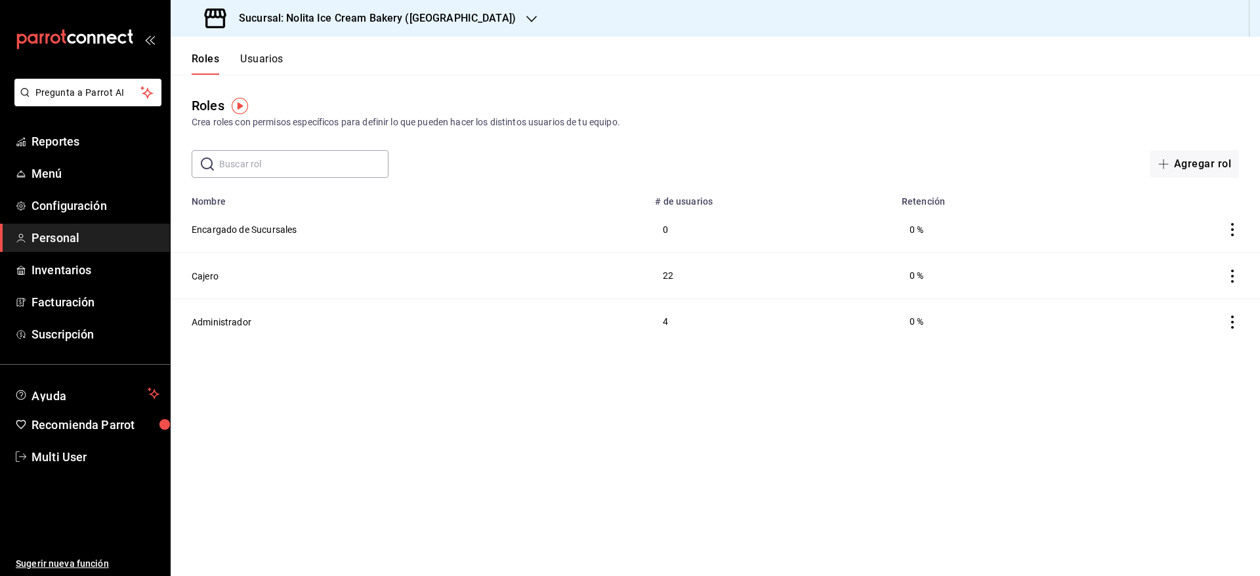
click at [264, 59] on button "Usuarios" at bounding box center [261, 63] width 43 height 22
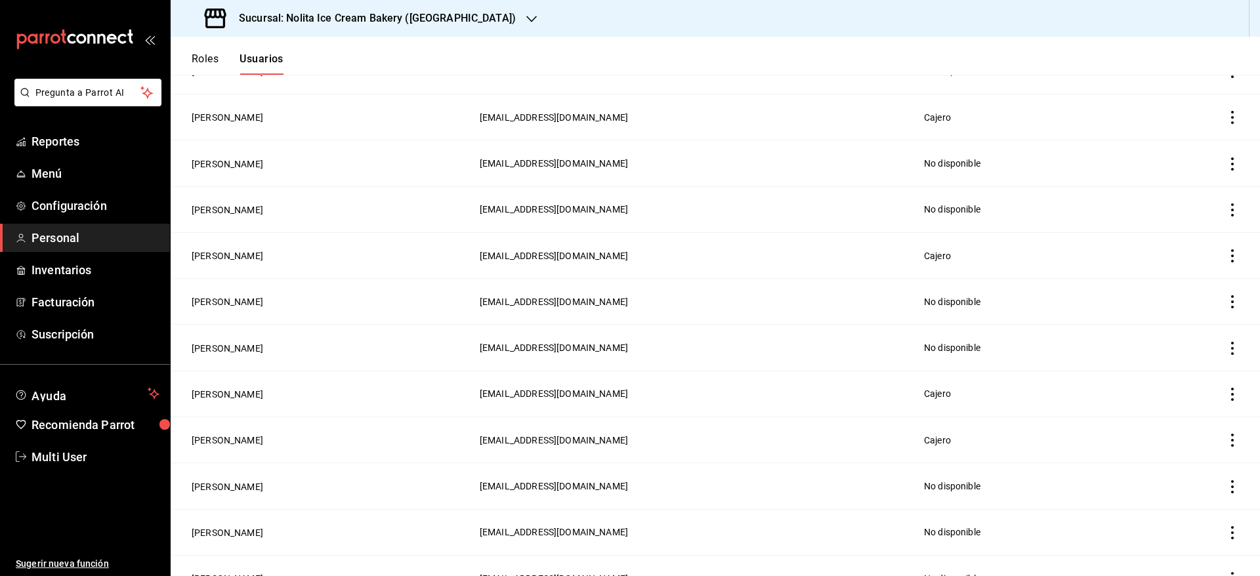
scroll to position [1045, 0]
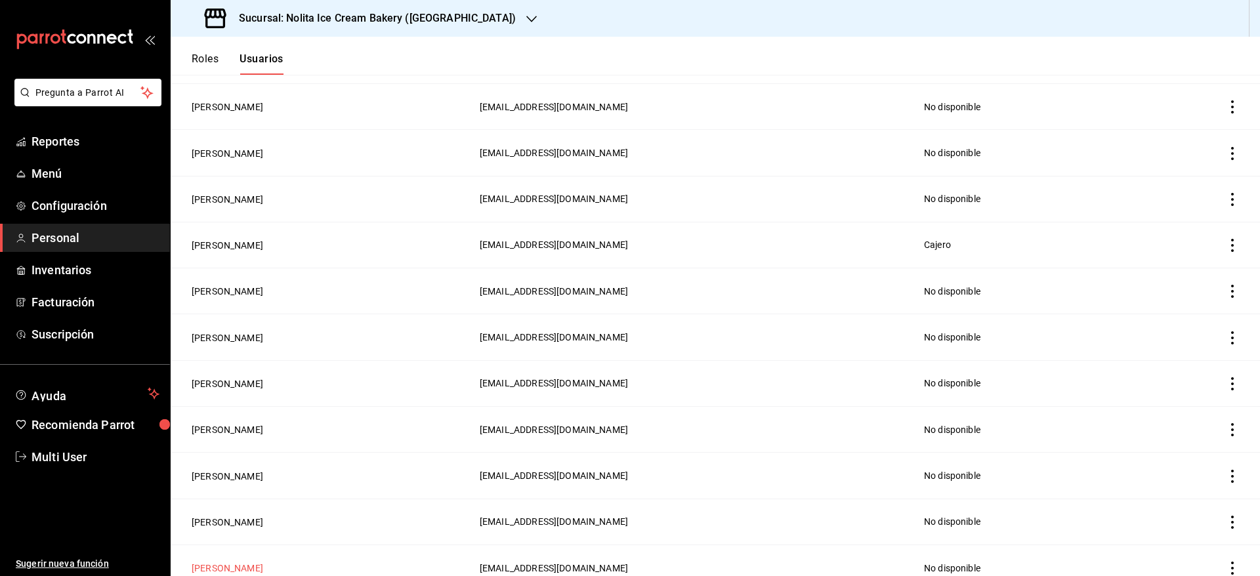
click at [231, 562] on button "[PERSON_NAME]" at bounding box center [228, 568] width 72 height 13
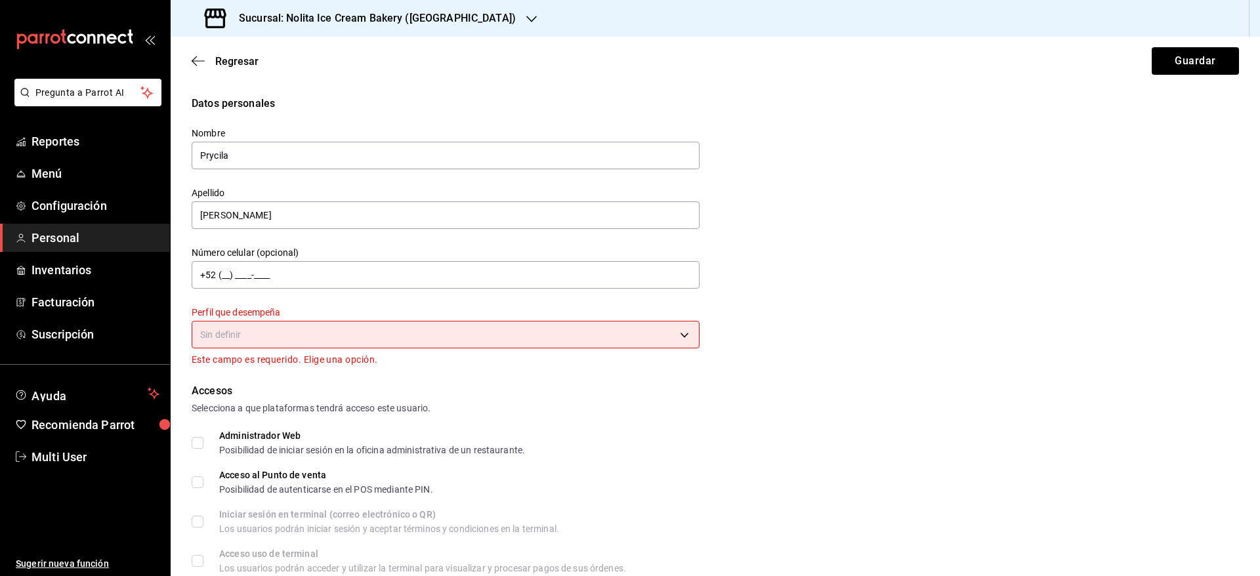
scroll to position [448, 0]
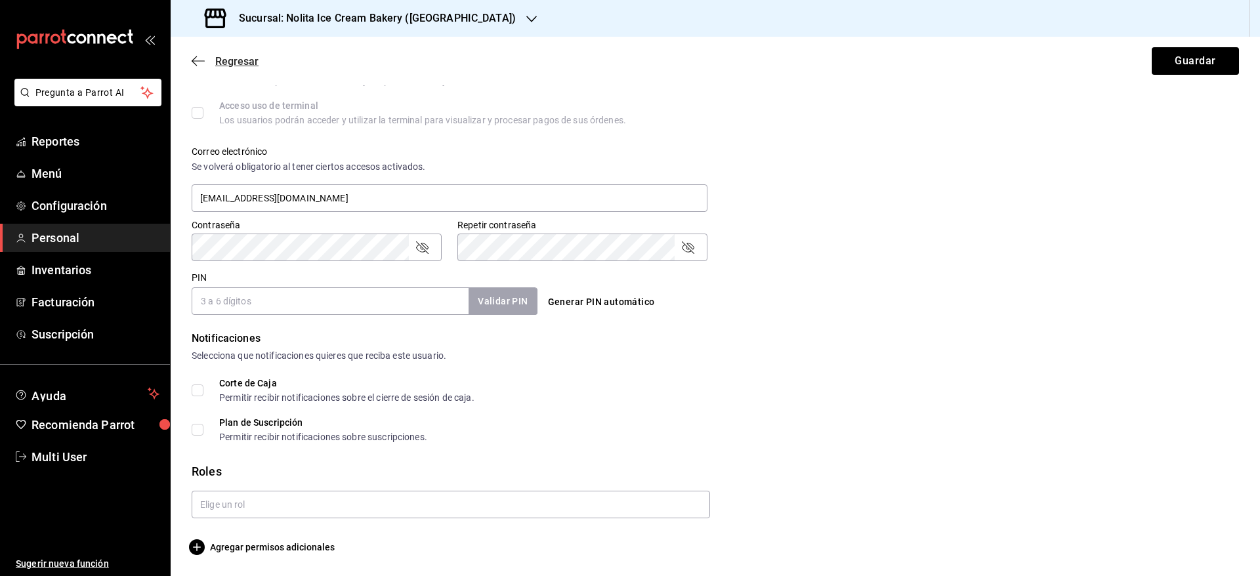
click at [199, 63] on icon "button" at bounding box center [198, 61] width 13 height 12
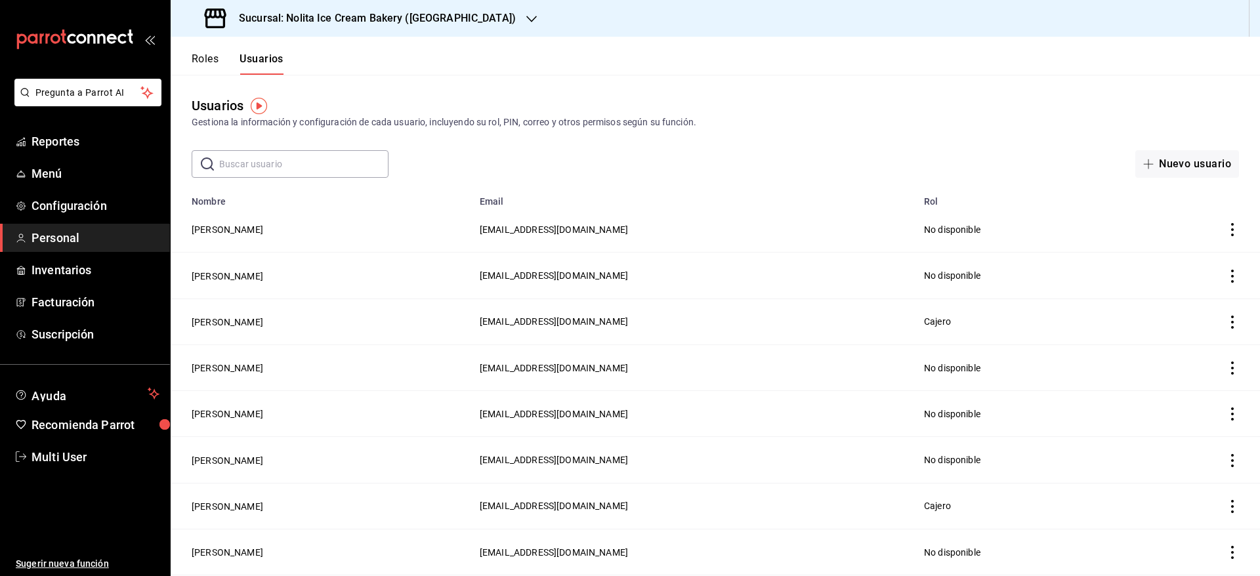
click at [265, 170] on input "text" at bounding box center [303, 164] width 169 height 26
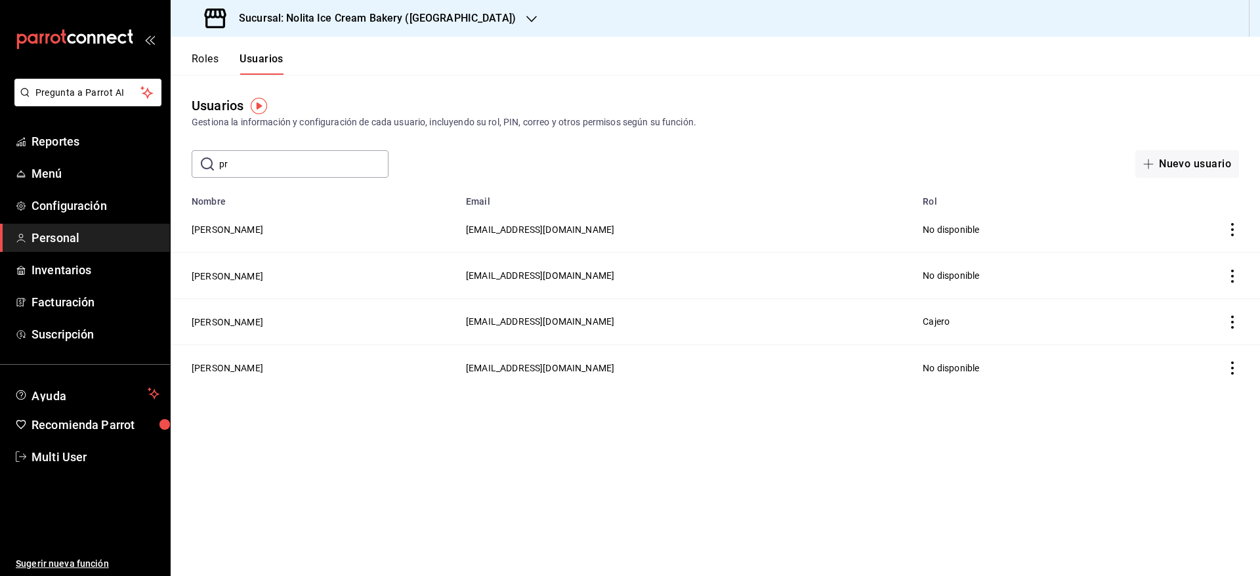
type input "pr"
click at [240, 465] on main "Usuarios Gestiona la información y configuración de cada usuario, incluyendo su…" at bounding box center [715, 325] width 1089 height 501
click at [208, 322] on button "[PERSON_NAME]" at bounding box center [228, 322] width 72 height 13
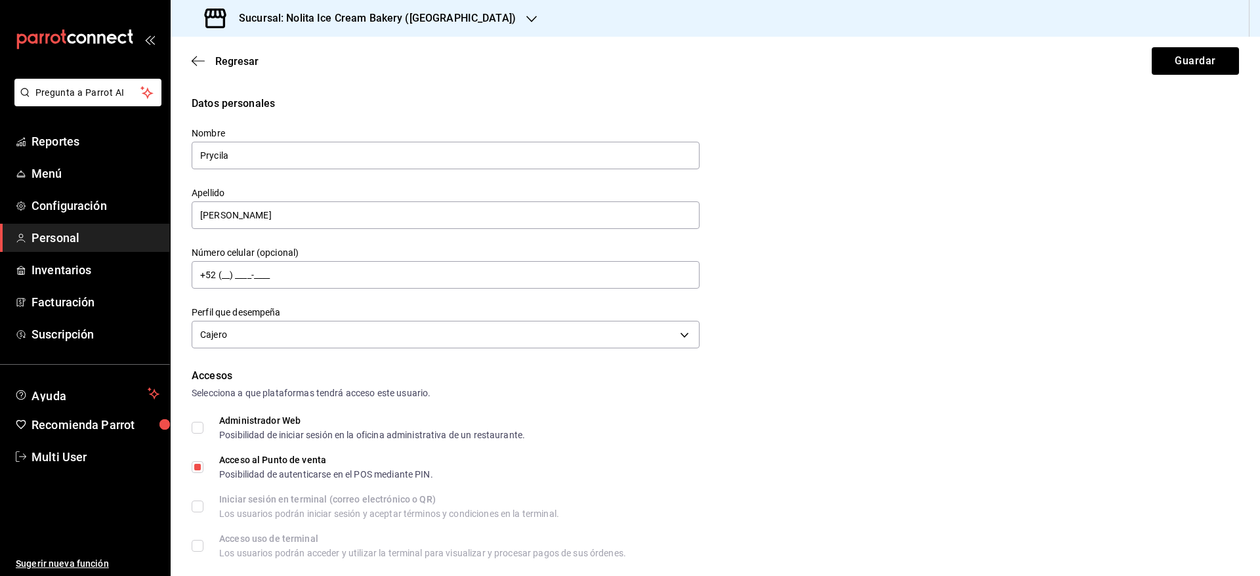
scroll to position [472, 0]
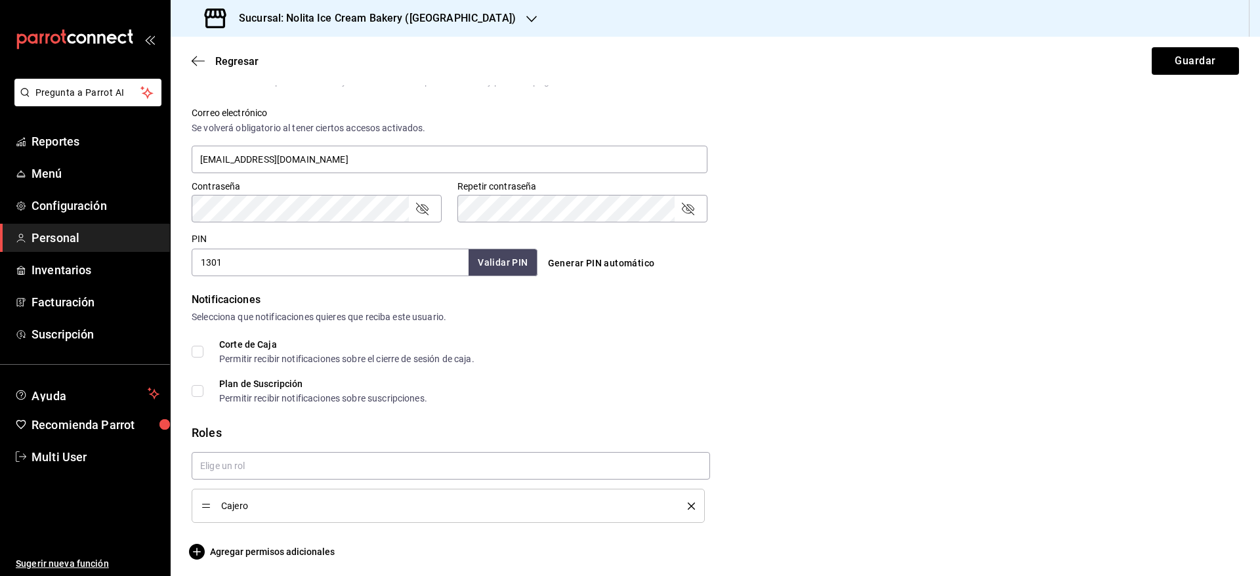
click at [394, 252] on input "1301" at bounding box center [330, 263] width 277 height 28
click at [508, 266] on div "Validar PIN" at bounding box center [502, 262] width 68 height 27
click at [1153, 63] on button "Guardar" at bounding box center [1195, 61] width 87 height 28
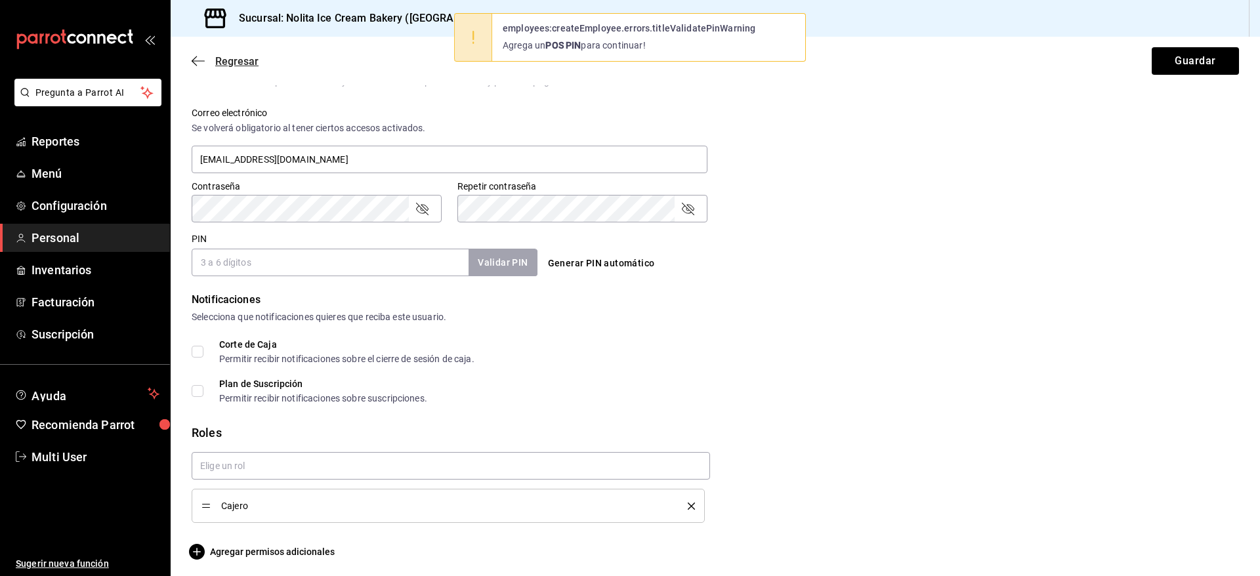
click at [243, 62] on span "Regresar" at bounding box center [236, 61] width 43 height 12
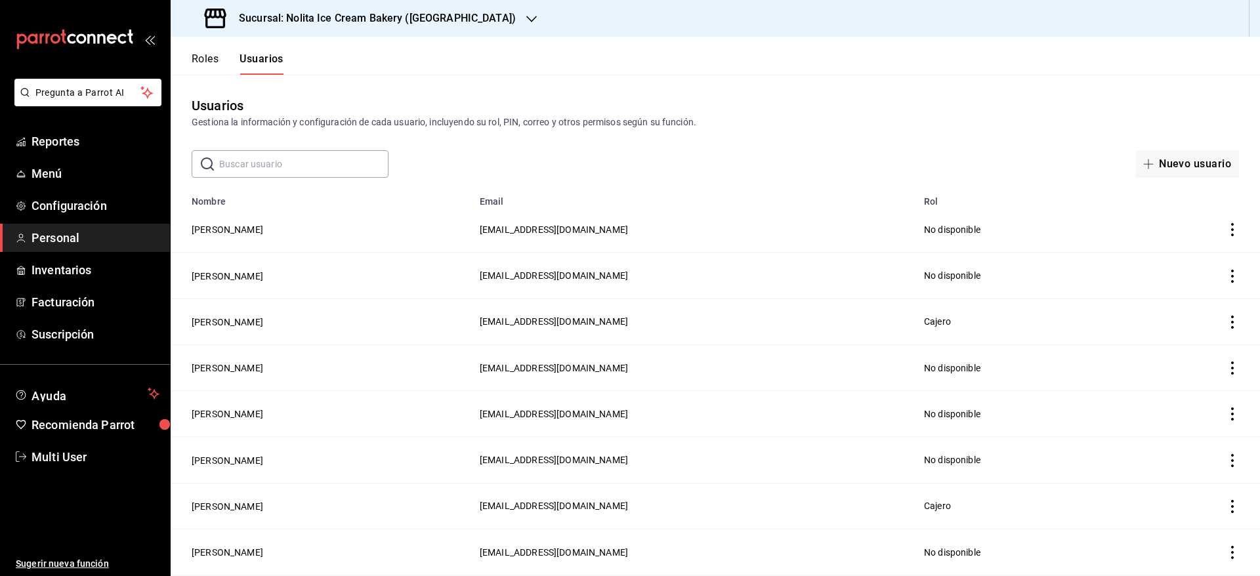
scroll to position [86, 0]
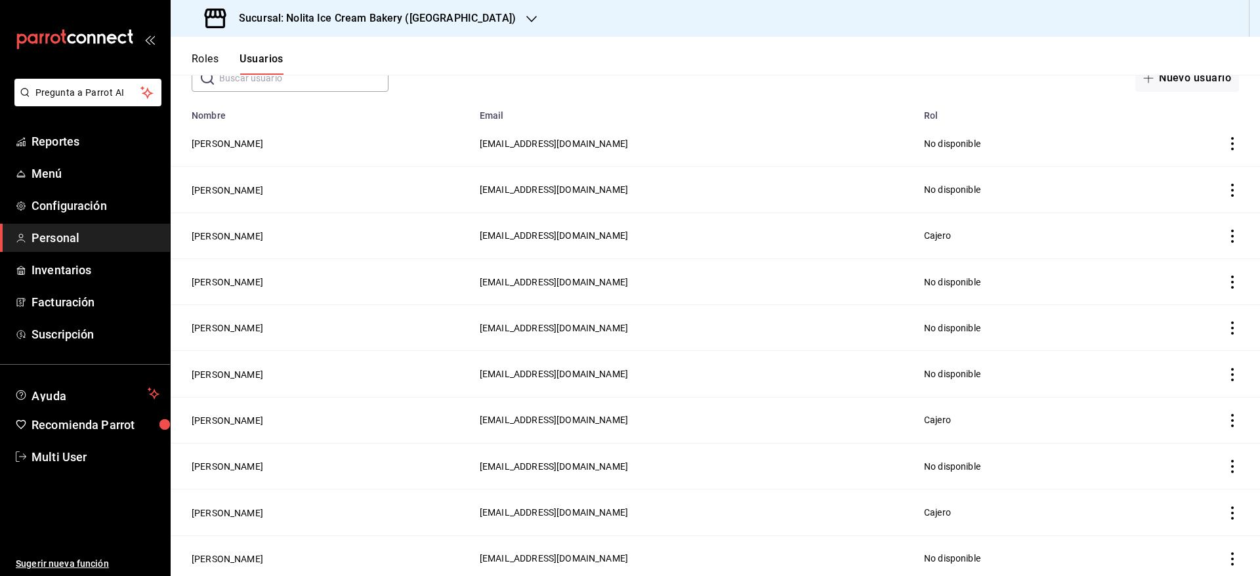
click at [1226, 140] on icon "actions" at bounding box center [1232, 143] width 13 height 13
click at [1181, 157] on span "Eliminar" at bounding box center [1169, 162] width 33 height 10
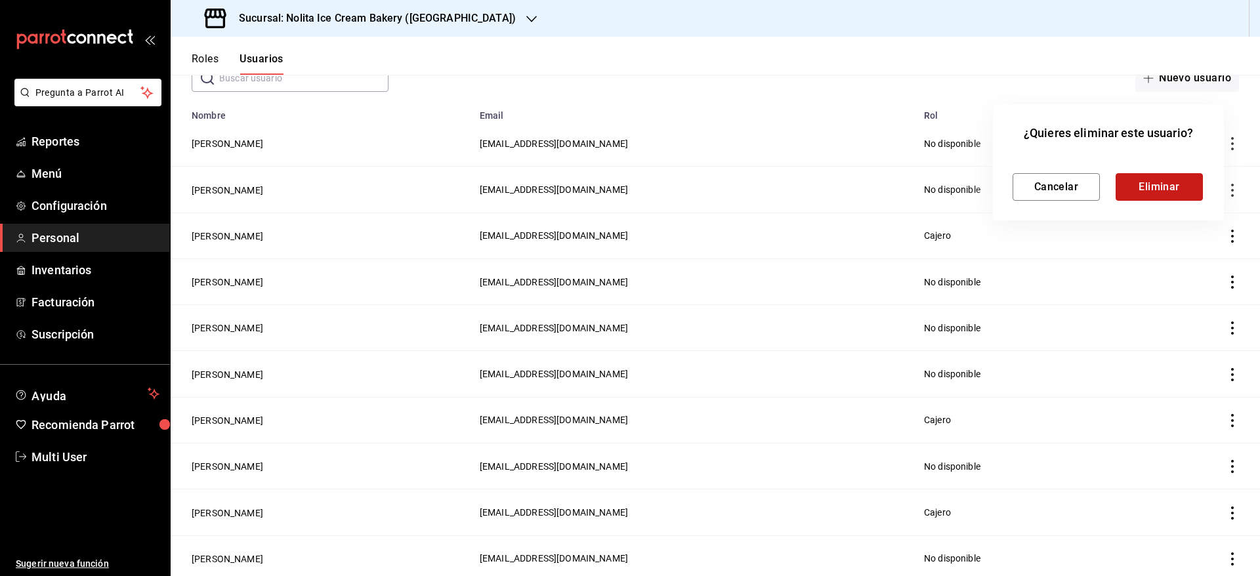
click at [1153, 179] on button "Eliminar" at bounding box center [1158, 187] width 87 height 28
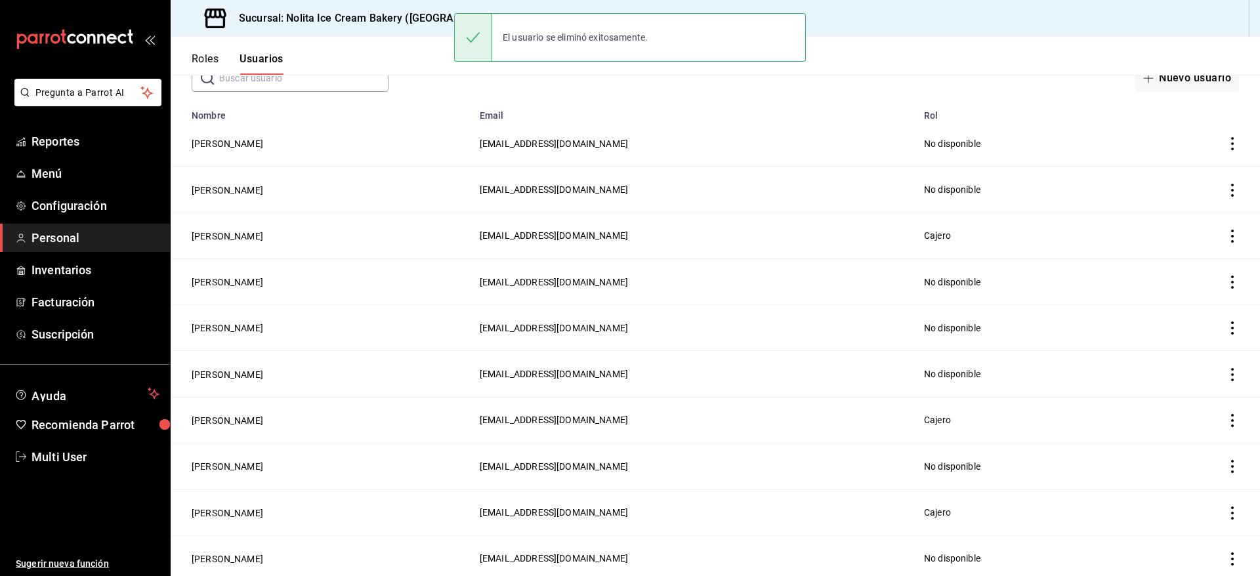
click at [223, 188] on button "[PERSON_NAME]" at bounding box center [228, 190] width 72 height 13
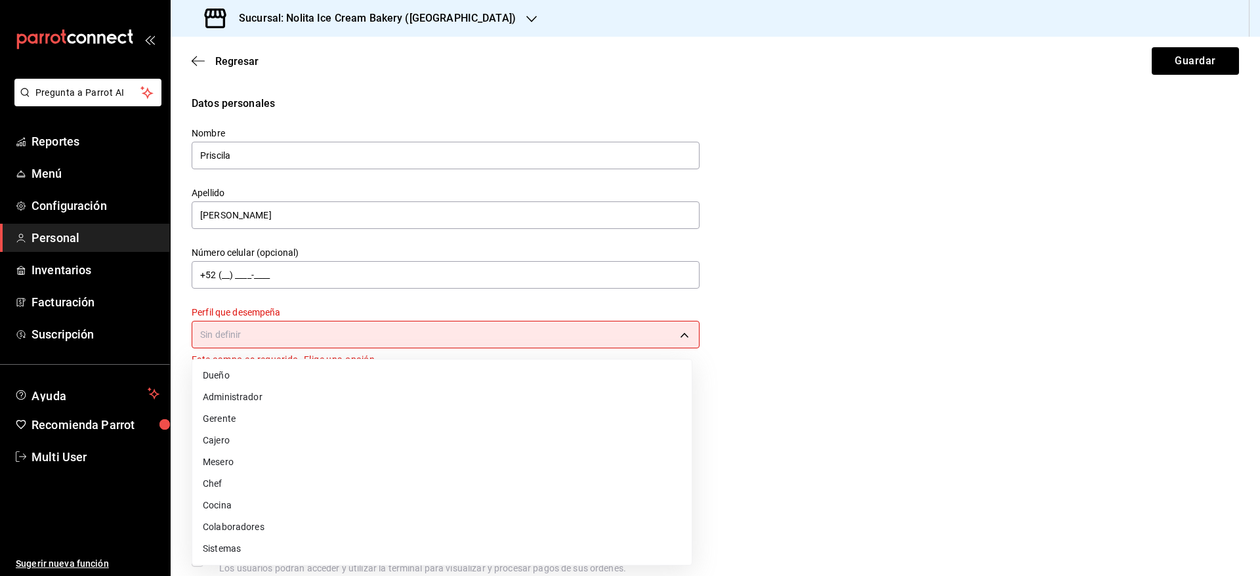
click at [646, 336] on body "Pregunta a Parrot AI Reportes Menú Configuración Personal Inventarios Facturaci…" at bounding box center [630, 288] width 1260 height 576
click at [613, 436] on li "Cajero" at bounding box center [441, 441] width 499 height 22
type input "CASHIER"
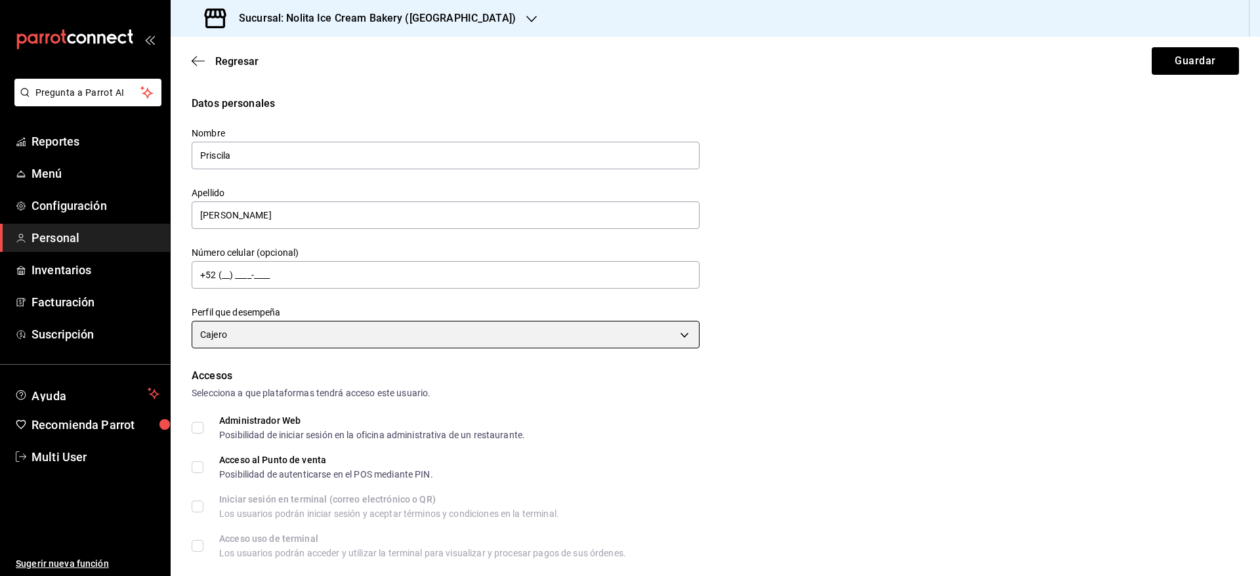
scroll to position [433, 0]
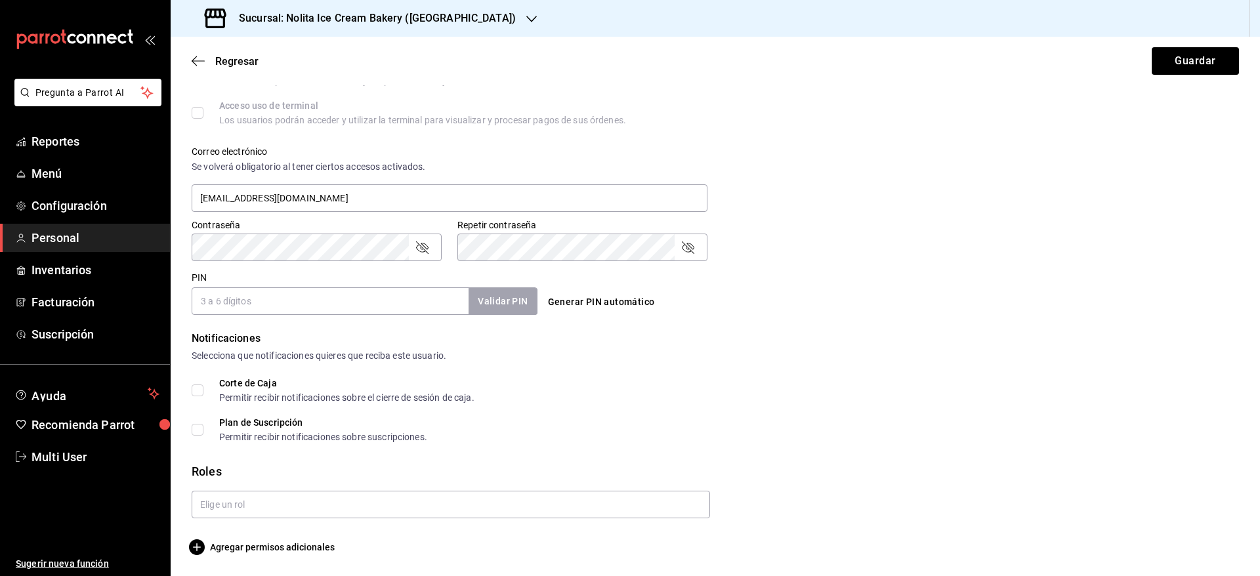
click at [367, 295] on input "PIN" at bounding box center [330, 301] width 277 height 28
paste input "1301"
type input "1301"
click at [500, 295] on button "Validar PIN" at bounding box center [502, 301] width 70 height 28
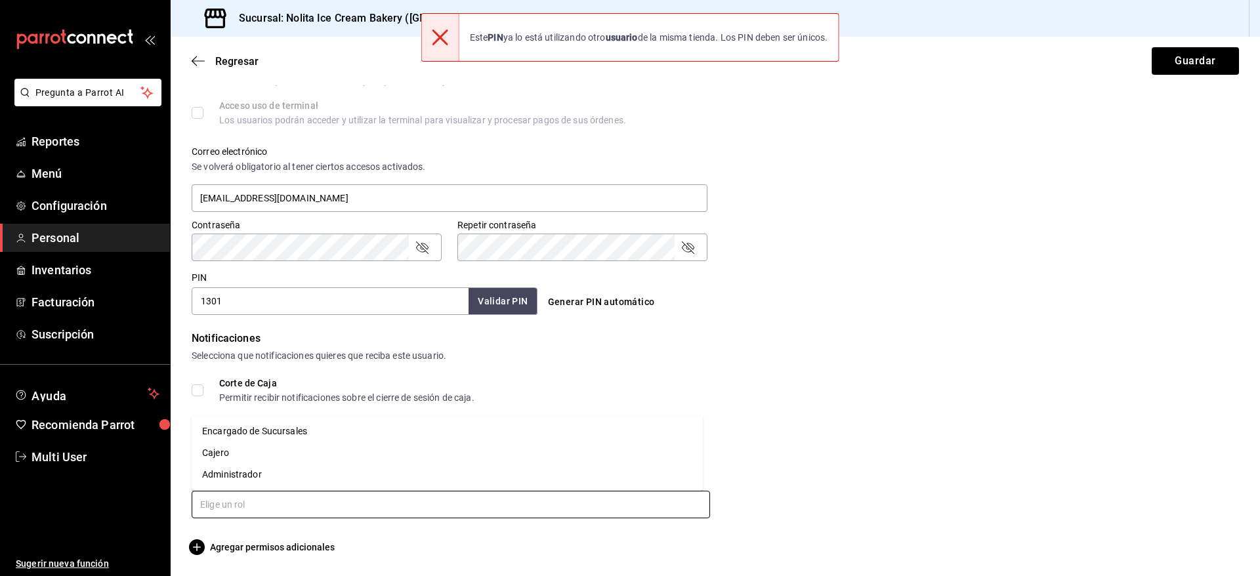
click at [372, 499] on input "text" at bounding box center [451, 505] width 518 height 28
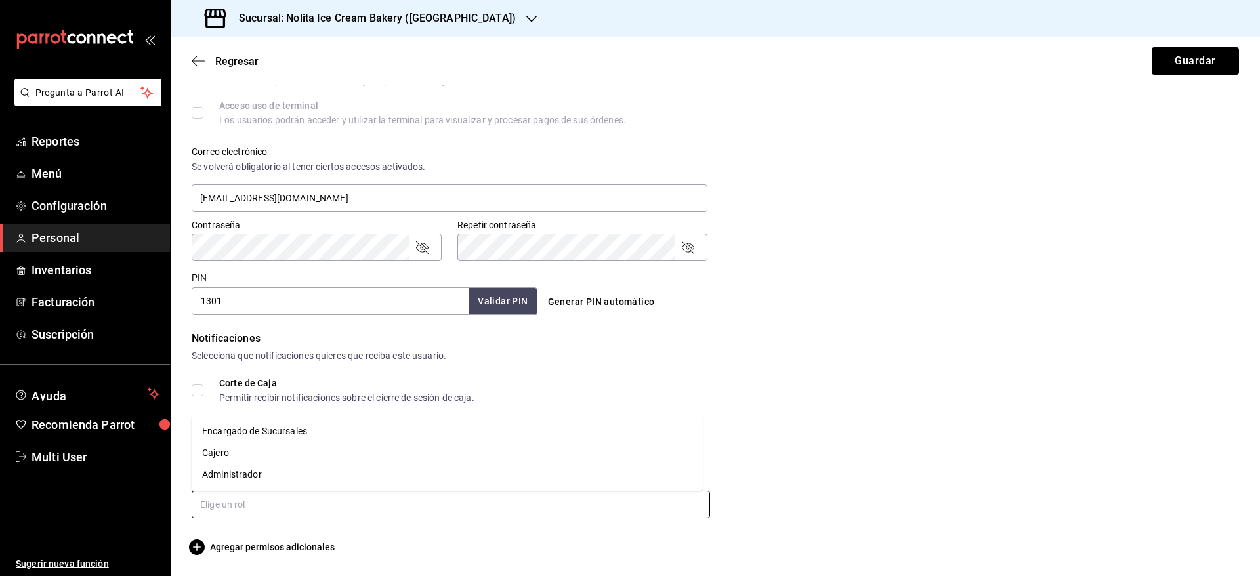
click at [350, 453] on li "Cajero" at bounding box center [447, 453] width 511 height 22
checkbox input "true"
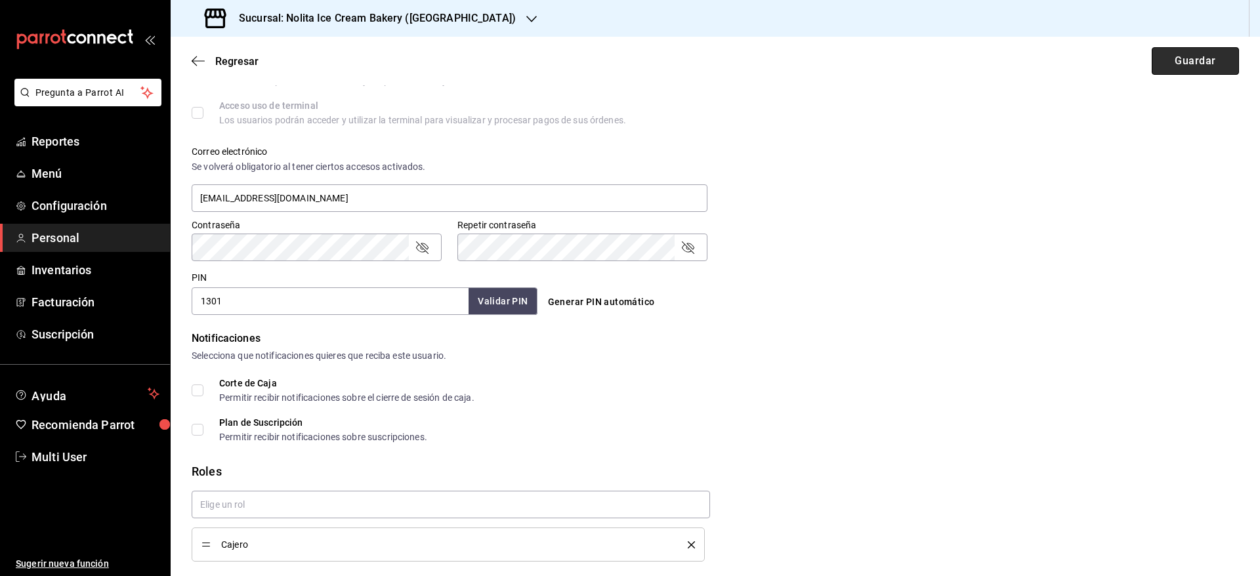
click at [1178, 56] on button "Guardar" at bounding box center [1195, 61] width 87 height 28
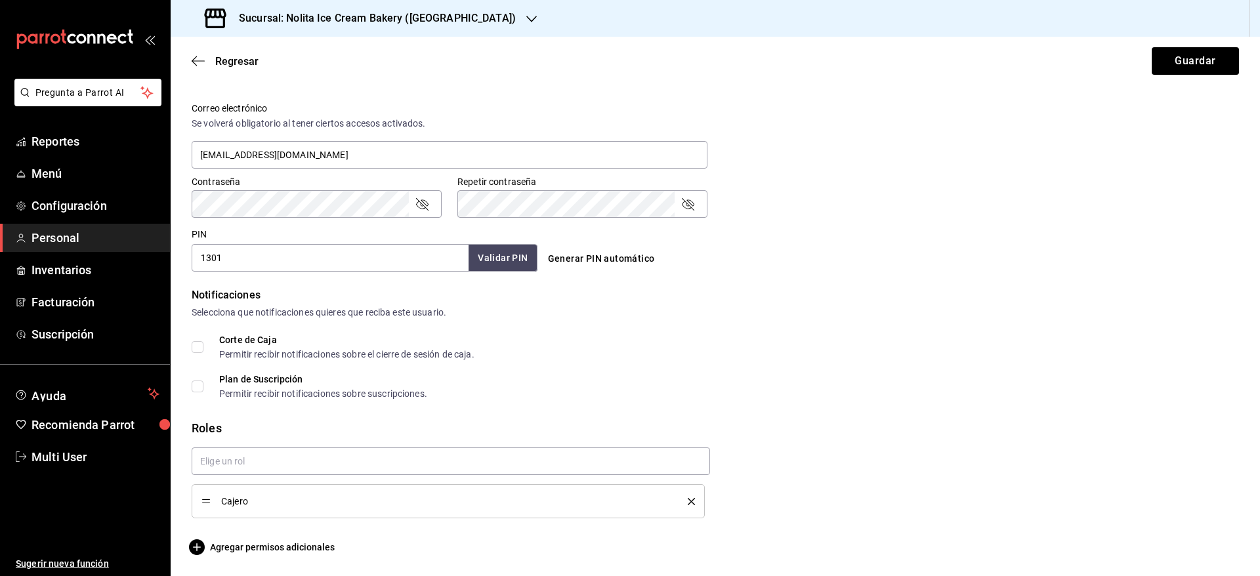
click at [438, 253] on input "1301" at bounding box center [330, 258] width 277 height 28
click at [225, 62] on span "Regresar" at bounding box center [236, 61] width 43 height 12
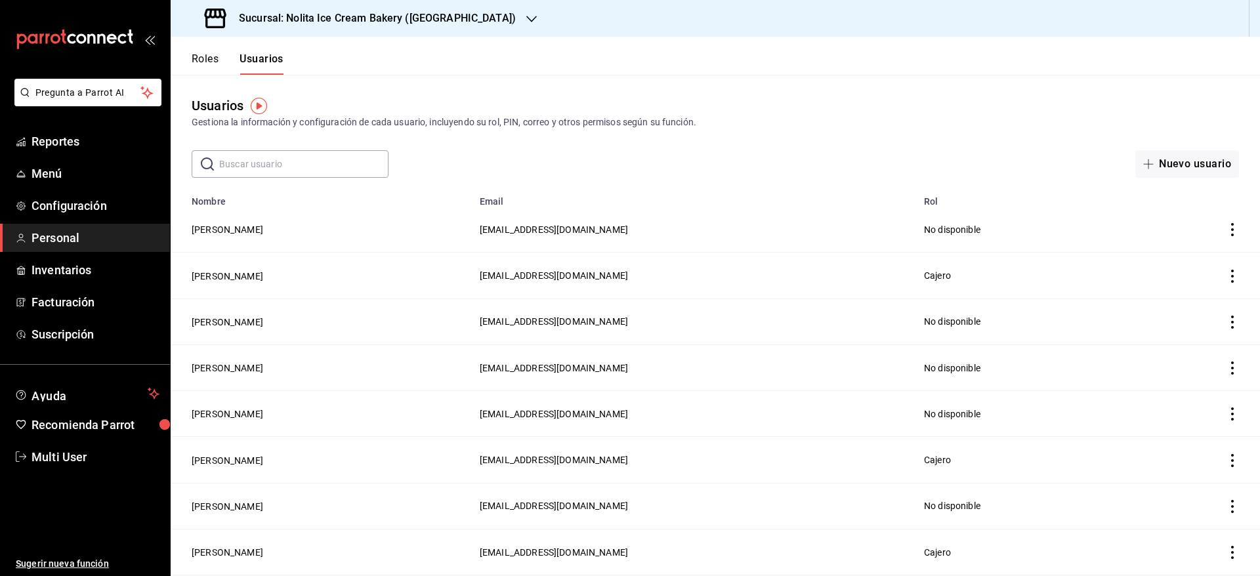
click at [300, 165] on input "text" at bounding box center [303, 164] width 169 height 26
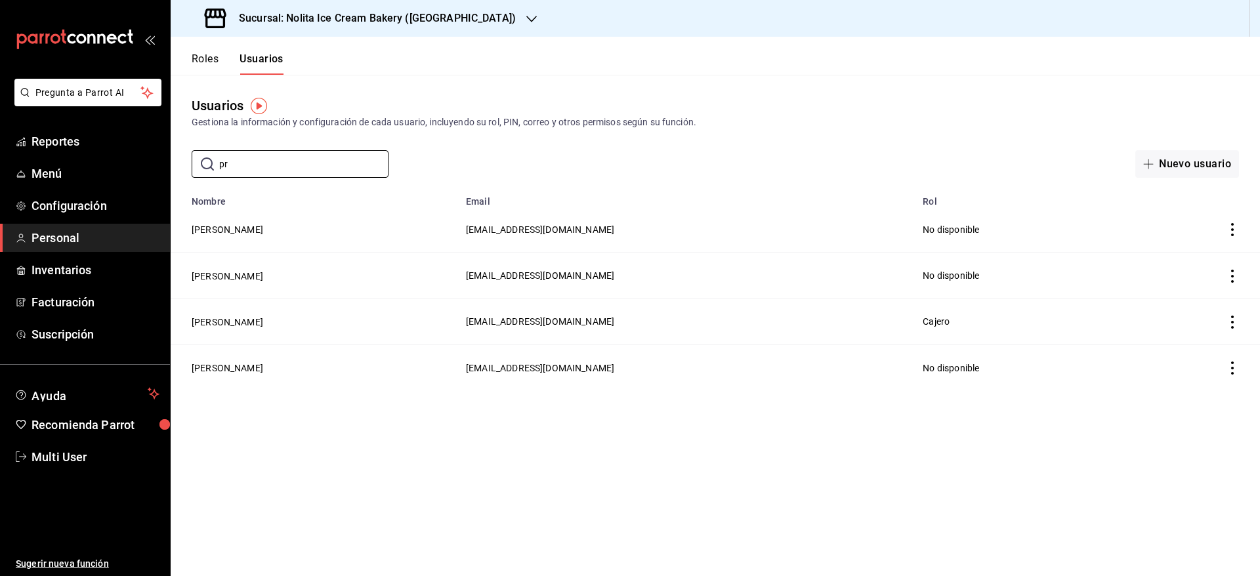
type input "pr"
click at [248, 465] on main "Usuarios Gestiona la información y configuración de cada usuario, incluyendo su…" at bounding box center [715, 325] width 1089 height 501
click at [1234, 323] on icon "actions" at bounding box center [1232, 322] width 13 height 13
click at [1205, 329] on li "Eliminar" at bounding box center [1184, 339] width 110 height 37
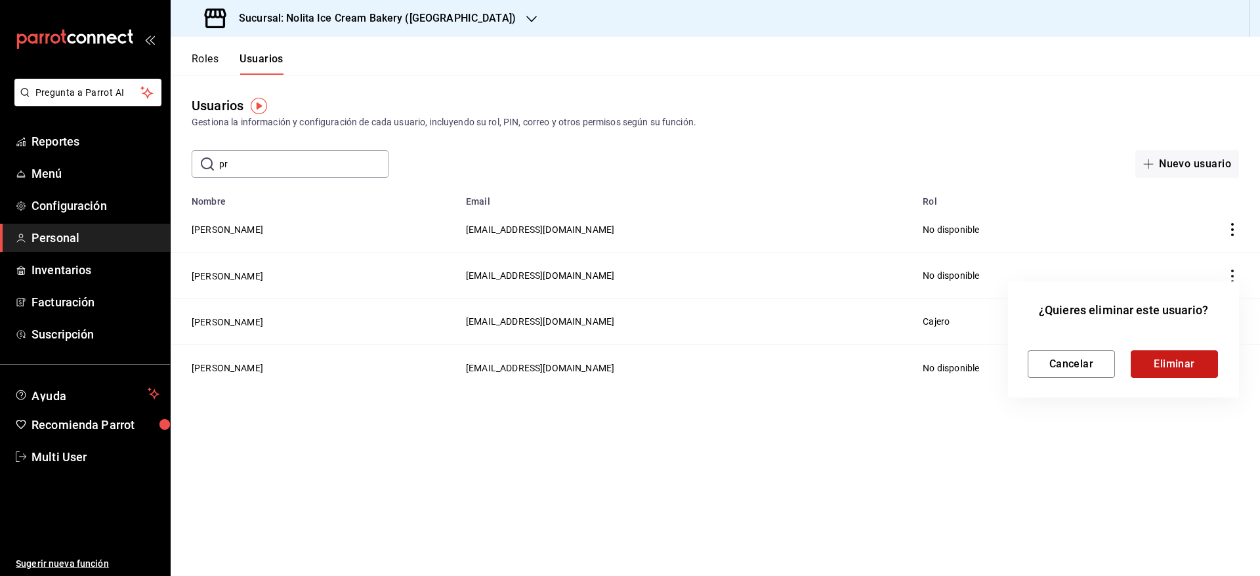
click at [1188, 360] on button "Eliminar" at bounding box center [1174, 364] width 87 height 28
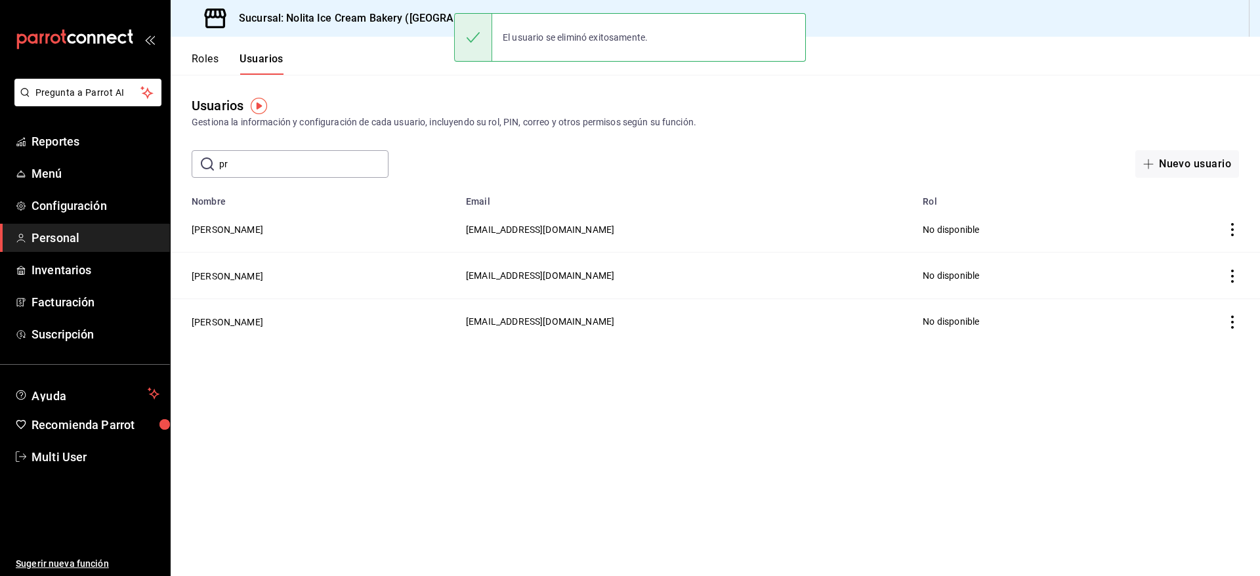
click at [1232, 279] on icon "actions" at bounding box center [1232, 276] width 13 height 13
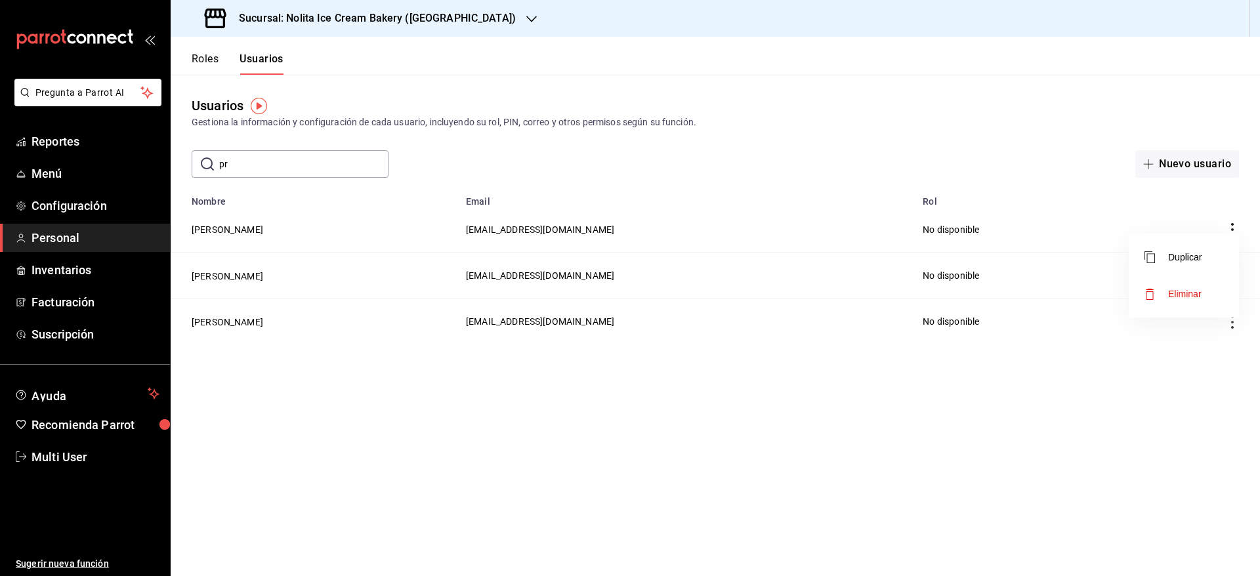
click at [1216, 286] on li "Eliminar" at bounding box center [1184, 294] width 110 height 37
click at [1183, 314] on button "Eliminar" at bounding box center [1174, 319] width 87 height 28
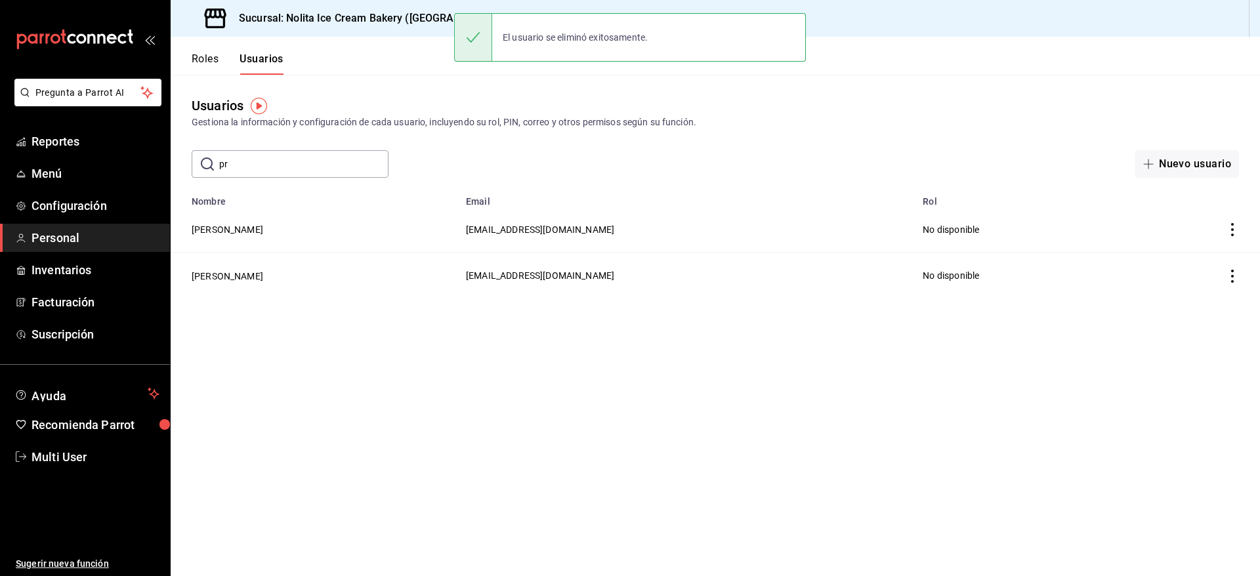
click at [1237, 270] on icon "actions" at bounding box center [1232, 276] width 13 height 13
click at [1200, 290] on span "Eliminar" at bounding box center [1184, 294] width 33 height 10
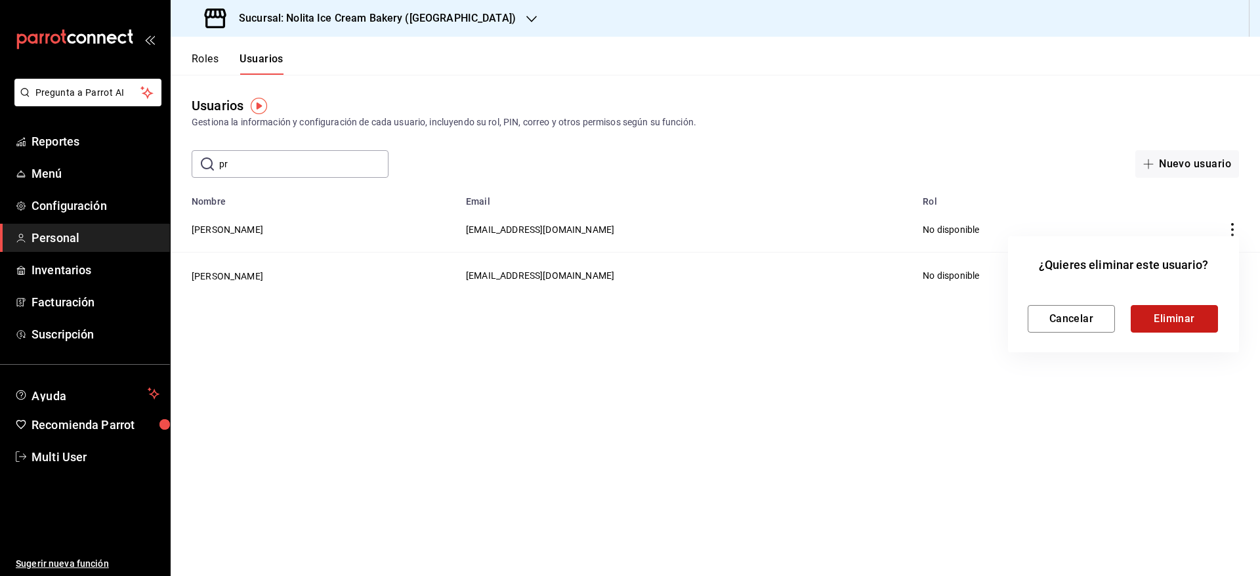
click at [1186, 322] on button "Eliminar" at bounding box center [1174, 319] width 87 height 28
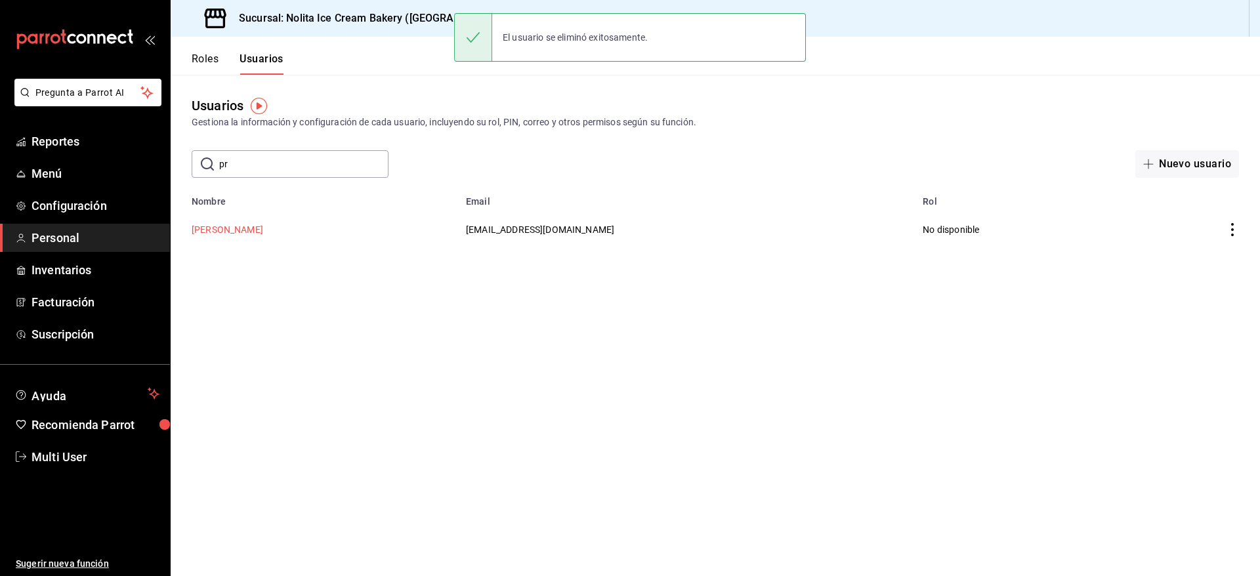
click at [234, 233] on button "[PERSON_NAME]" at bounding box center [228, 229] width 72 height 13
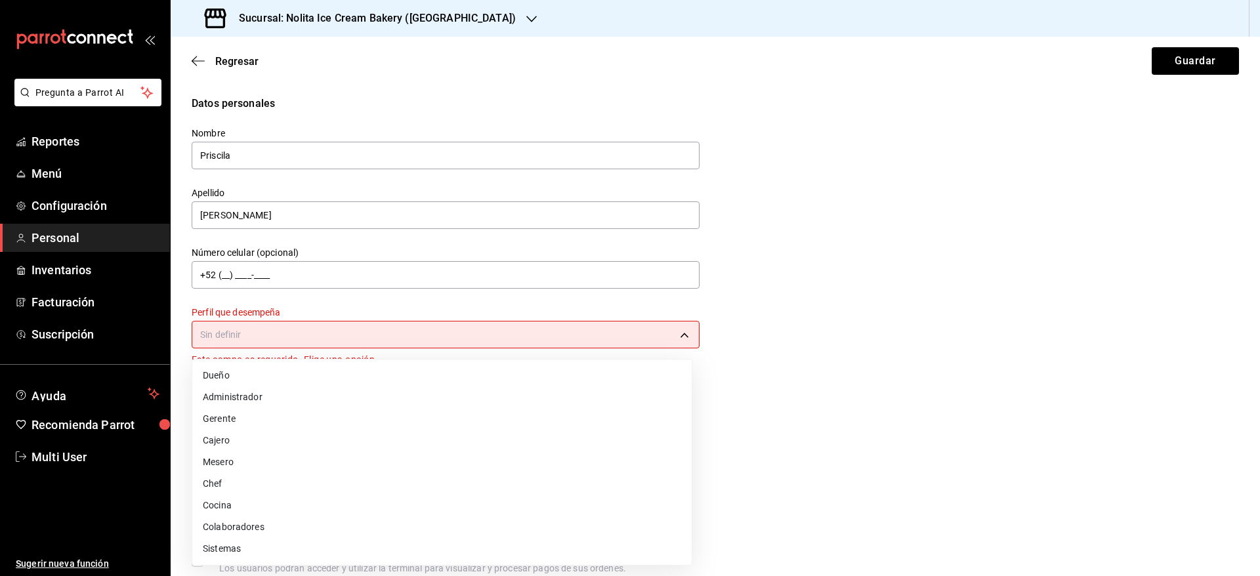
click at [383, 333] on body "Pregunta a Parrot AI Reportes Menú Configuración Personal Inventarios Facturaci…" at bounding box center [630, 288] width 1260 height 576
click at [383, 434] on li "Cajero" at bounding box center [441, 441] width 499 height 22
type input "CASHIER"
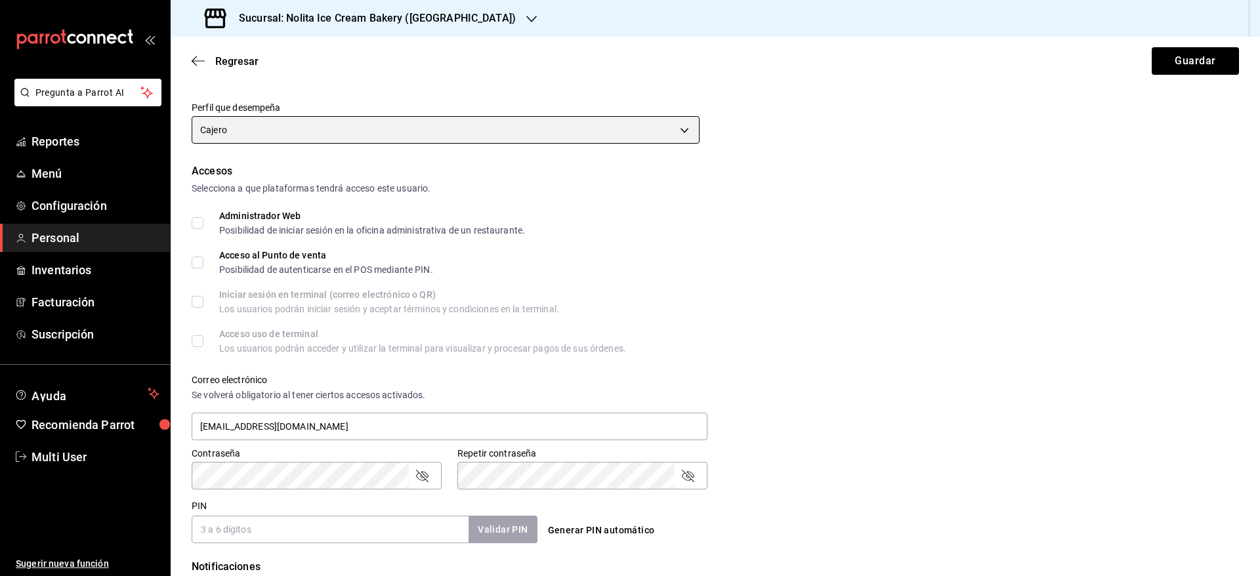
scroll to position [224, 0]
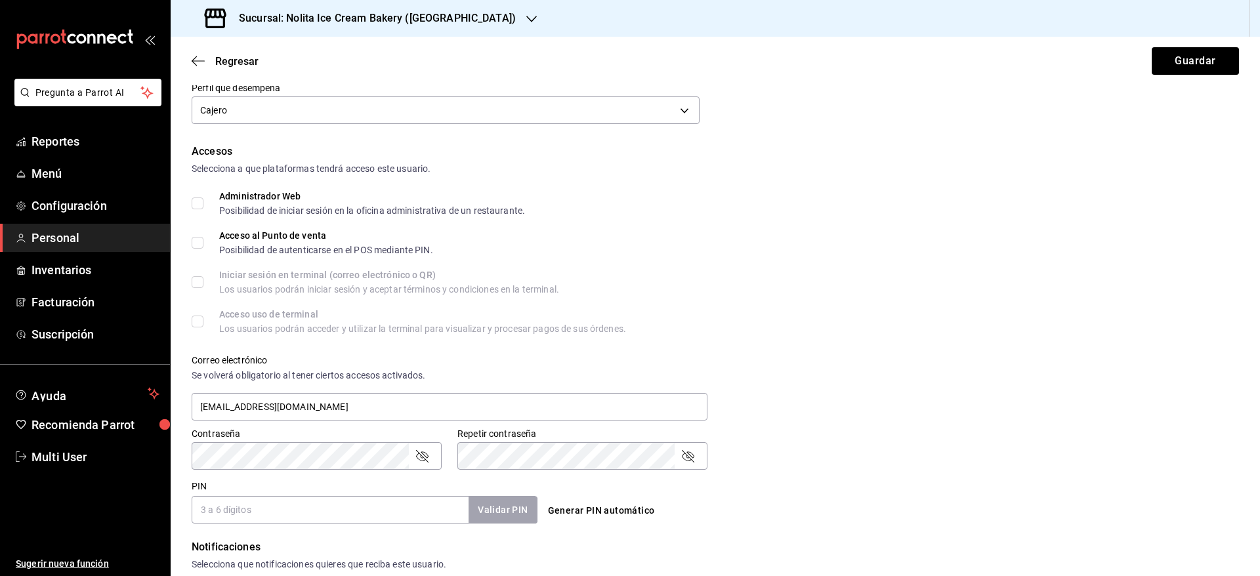
click at [360, 510] on input "PIN" at bounding box center [330, 510] width 277 height 28
paste input "1301"
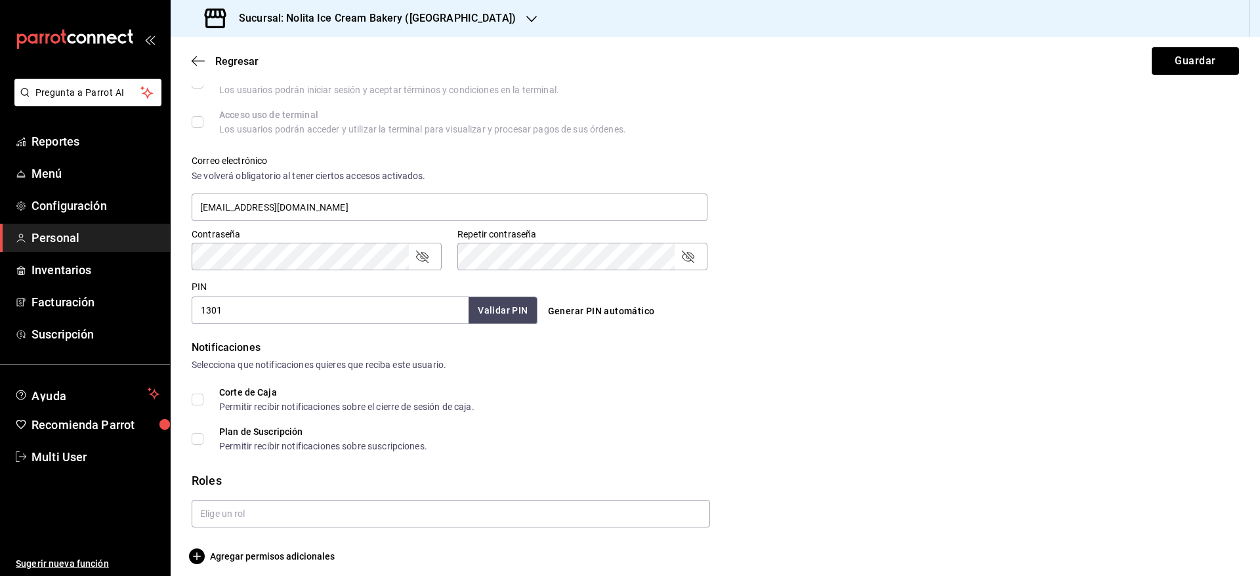
scroll to position [428, 0]
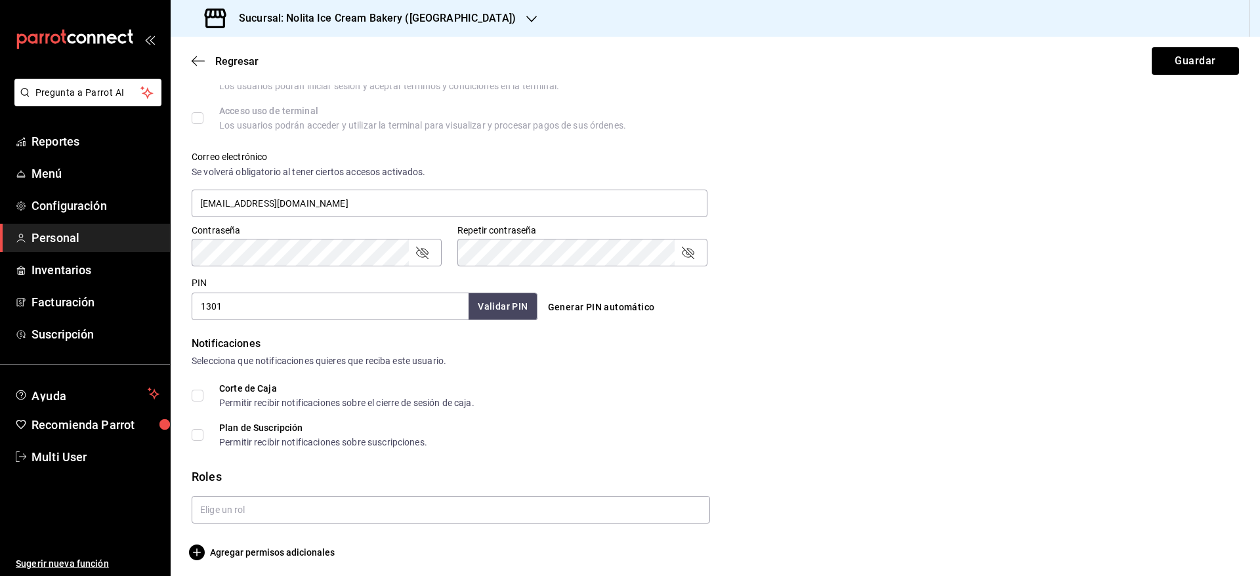
type input "1301"
click at [507, 306] on button "Validar PIN" at bounding box center [502, 307] width 70 height 28
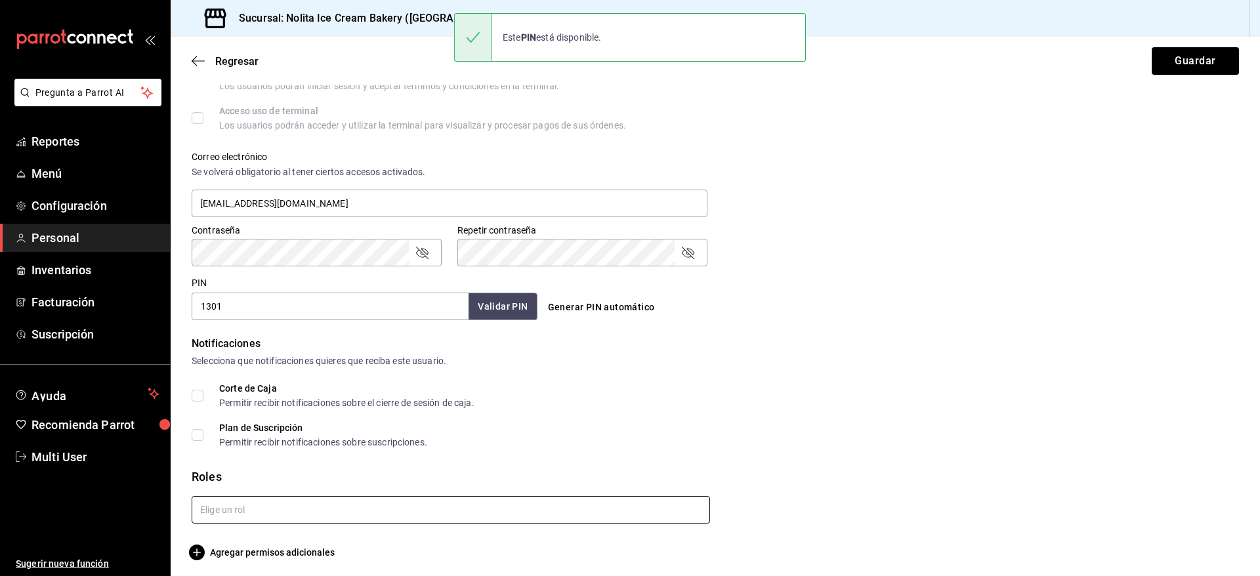
click at [487, 510] on input "text" at bounding box center [451, 510] width 518 height 28
click at [464, 456] on li "Cajero" at bounding box center [447, 458] width 511 height 22
checkbox input "true"
click at [1171, 64] on button "Guardar" at bounding box center [1195, 61] width 87 height 28
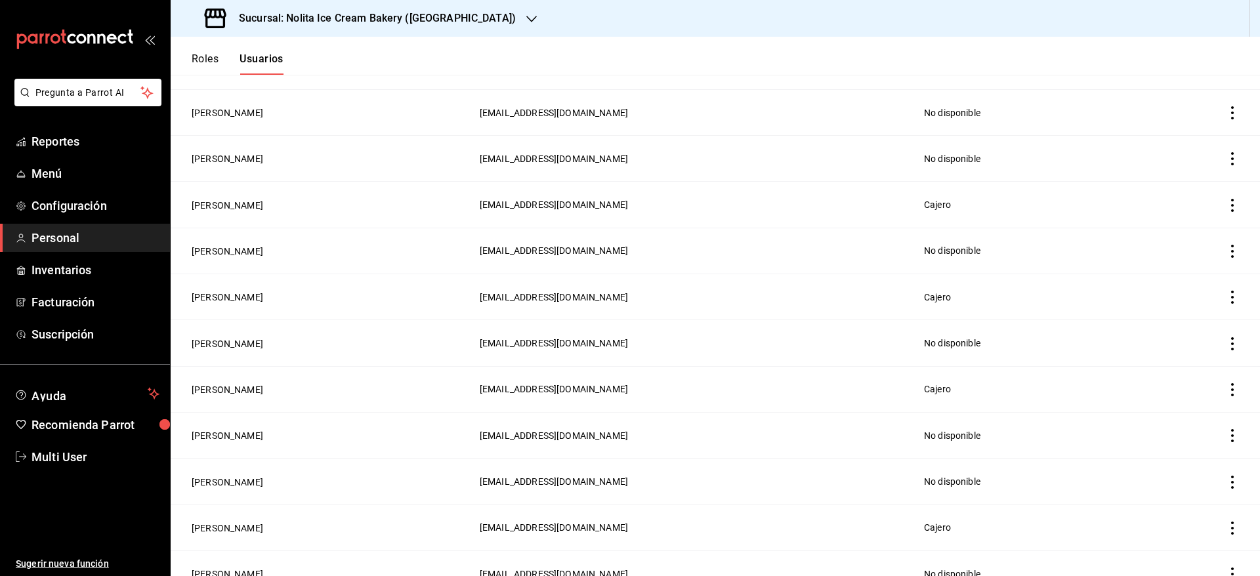
scroll to position [259, 0]
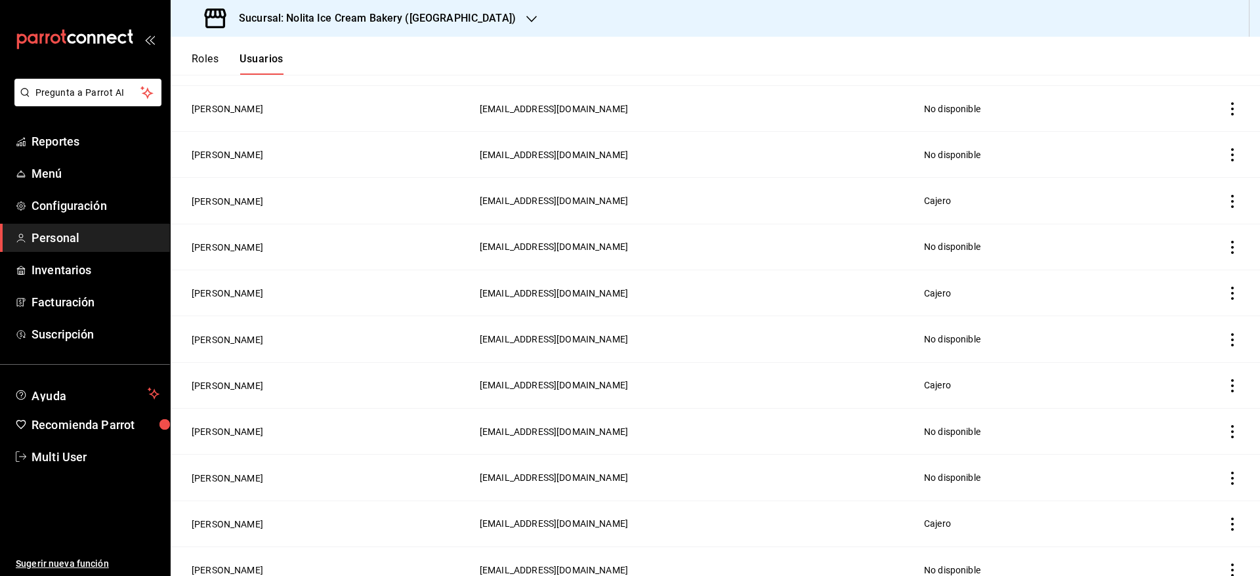
click at [1219, 415] on td "employeesTable" at bounding box center [1195, 431] width 129 height 46
click at [1226, 195] on icon "actions" at bounding box center [1232, 201] width 13 height 13
click at [1167, 214] on span "Eliminar" at bounding box center [1169, 216] width 33 height 10
click at [1166, 238] on button "Eliminar" at bounding box center [1158, 242] width 87 height 28
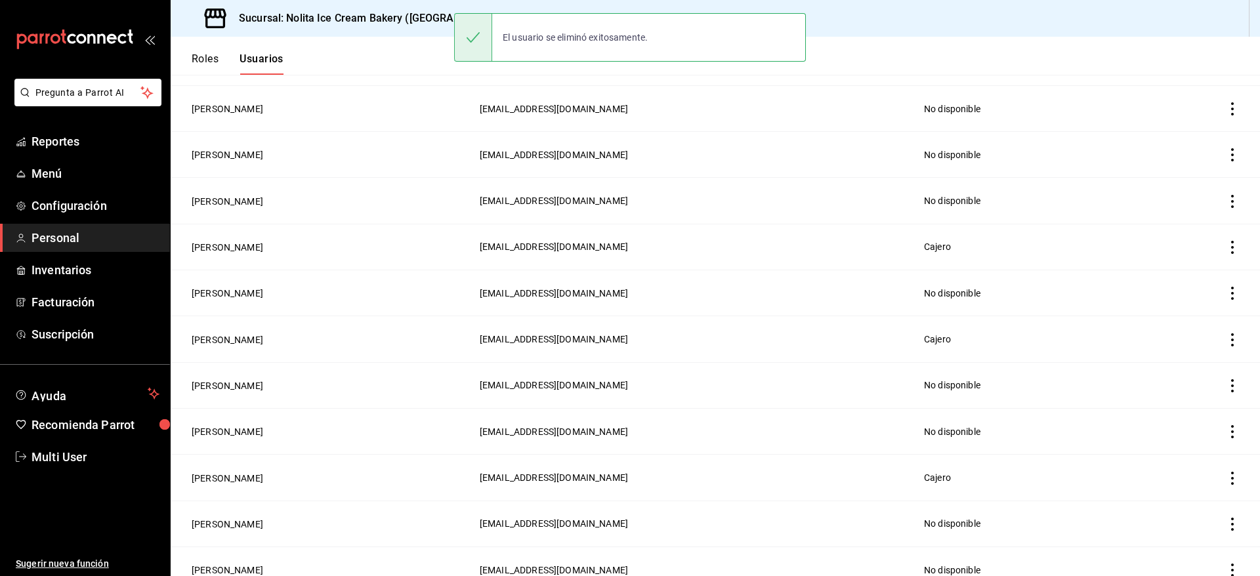
click at [1231, 248] on icon "actions" at bounding box center [1232, 247] width 3 height 13
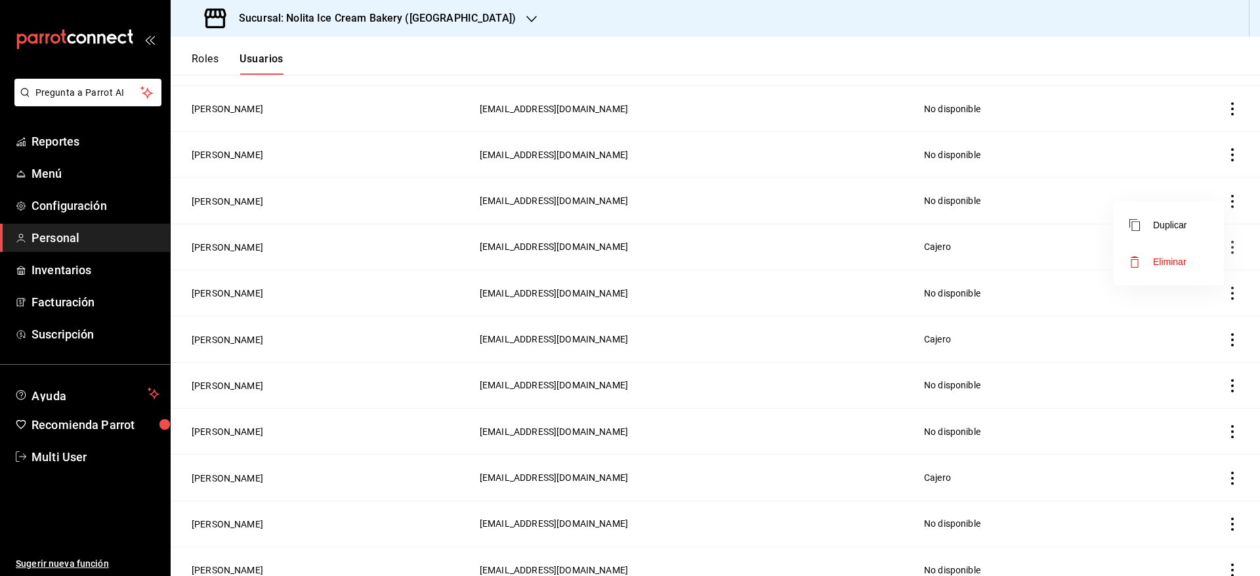
click at [1215, 197] on div at bounding box center [630, 288] width 1260 height 576
click at [1226, 197] on icon "actions" at bounding box center [1232, 201] width 13 height 13
click at [1204, 203] on li "Eliminar" at bounding box center [1168, 216] width 110 height 37
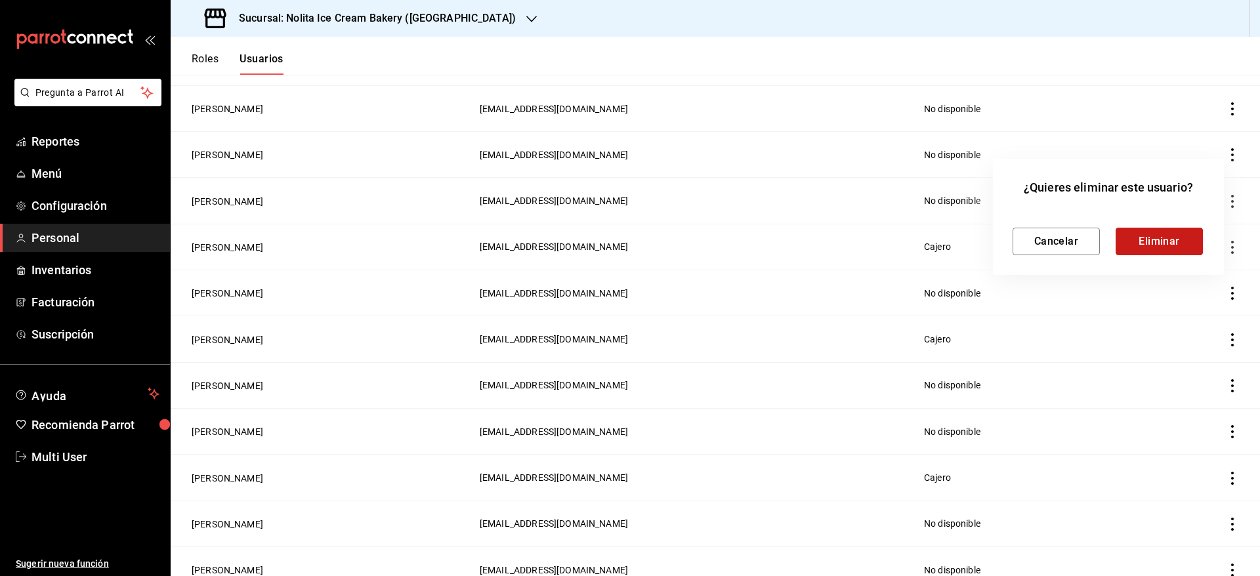
click at [1178, 236] on button "Eliminar" at bounding box center [1158, 242] width 87 height 28
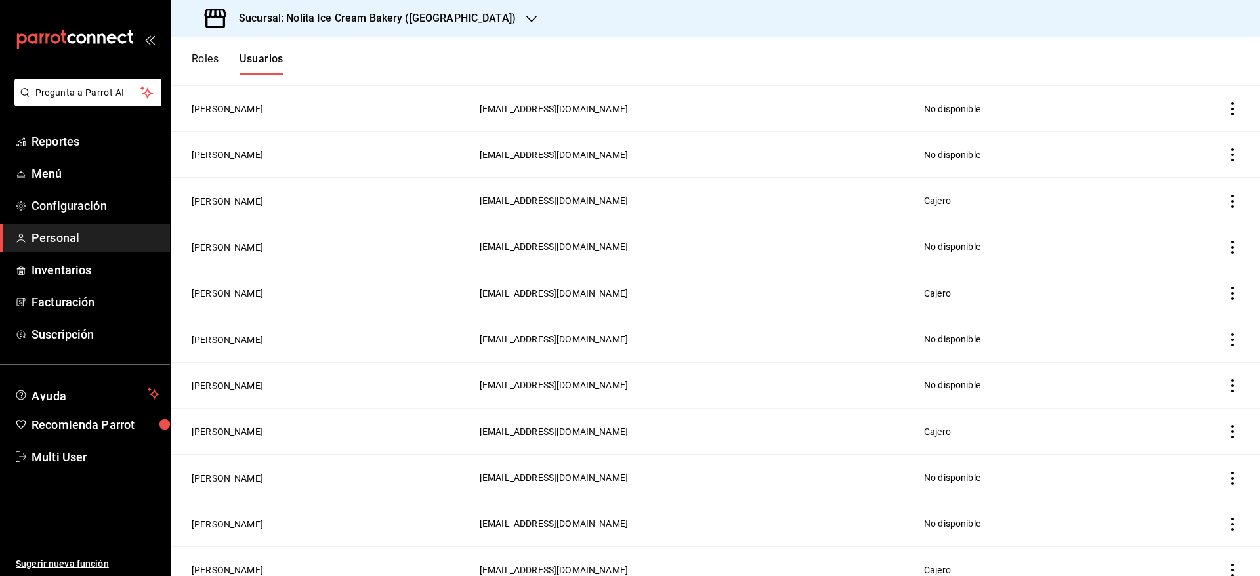
click at [1231, 197] on icon "actions" at bounding box center [1232, 201] width 3 height 13
click at [1132, 52] on div at bounding box center [630, 288] width 1260 height 576
click at [1226, 472] on icon "actions" at bounding box center [1232, 478] width 13 height 13
click at [1192, 490] on li "Eliminar" at bounding box center [1168, 489] width 110 height 37
click at [1174, 516] on button "Eliminar" at bounding box center [1158, 515] width 87 height 28
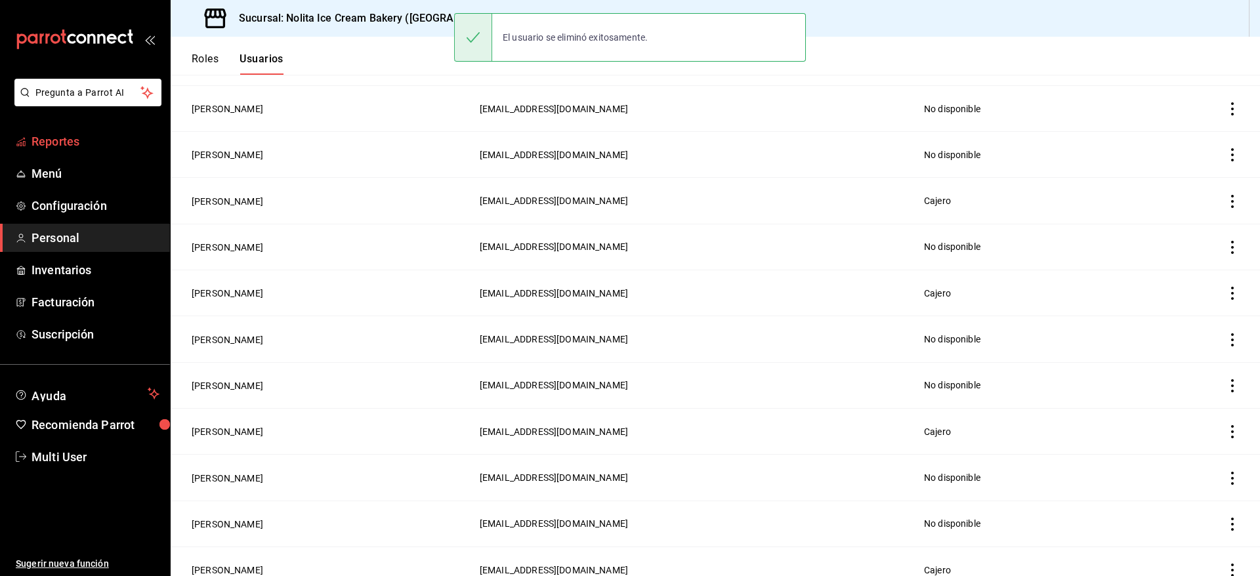
click at [60, 139] on span "Reportes" at bounding box center [95, 142] width 128 height 18
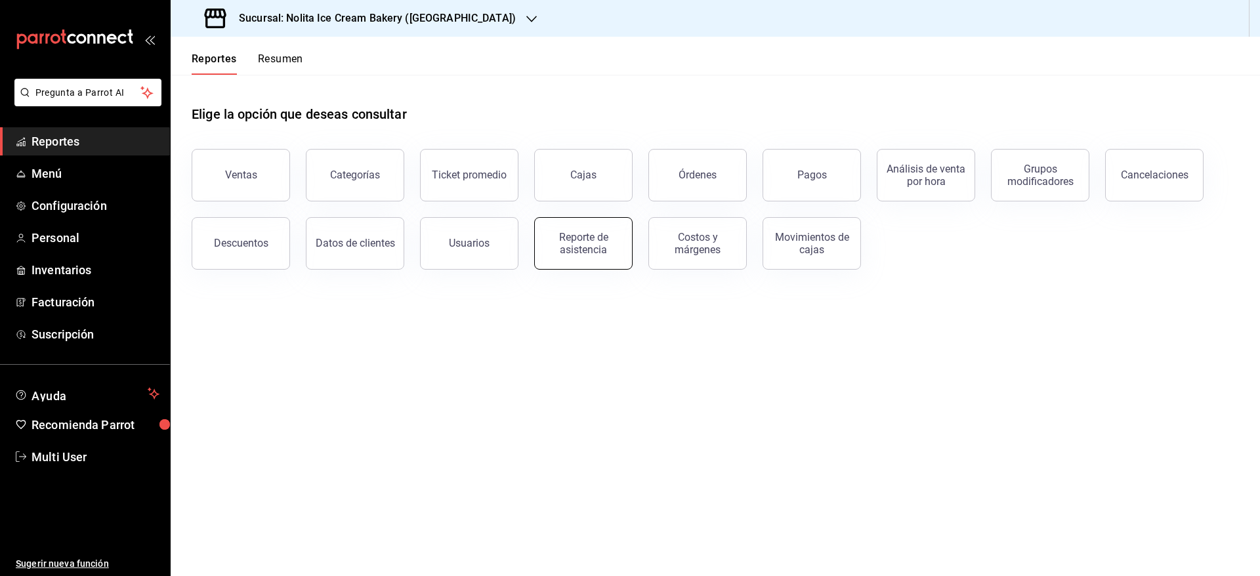
click at [571, 241] on div "Reporte de asistencia" at bounding box center [583, 243] width 81 height 25
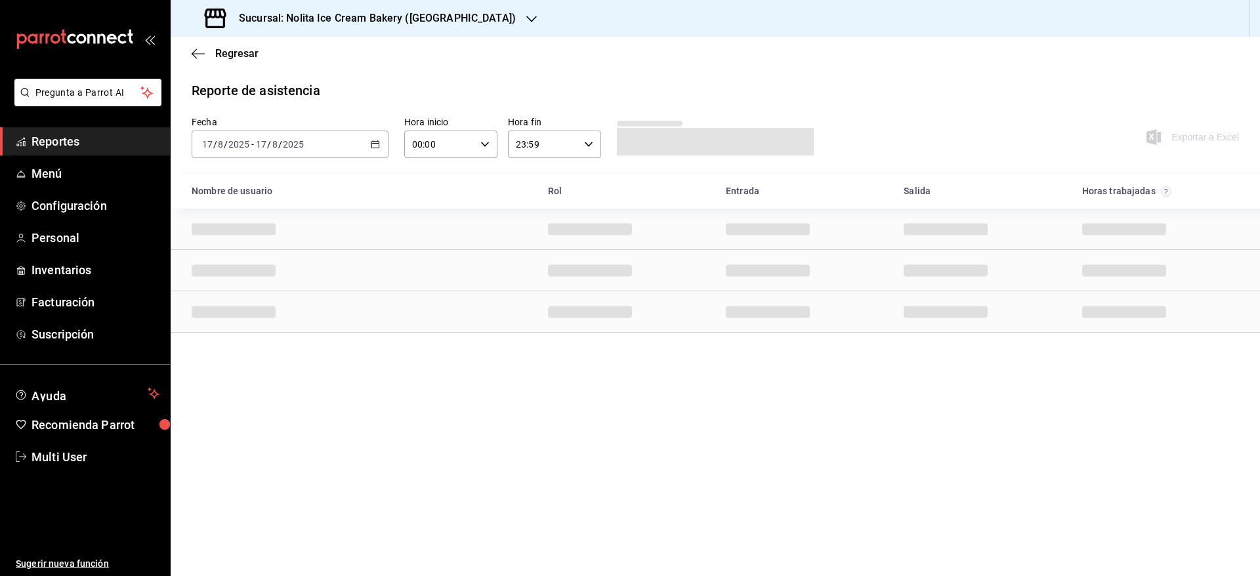
click at [285, 152] on div "[DATE] [DATE] - [DATE] [DATE]" at bounding box center [290, 145] width 197 height 28
click at [265, 329] on span "Rango de fechas" at bounding box center [254, 332] width 102 height 14
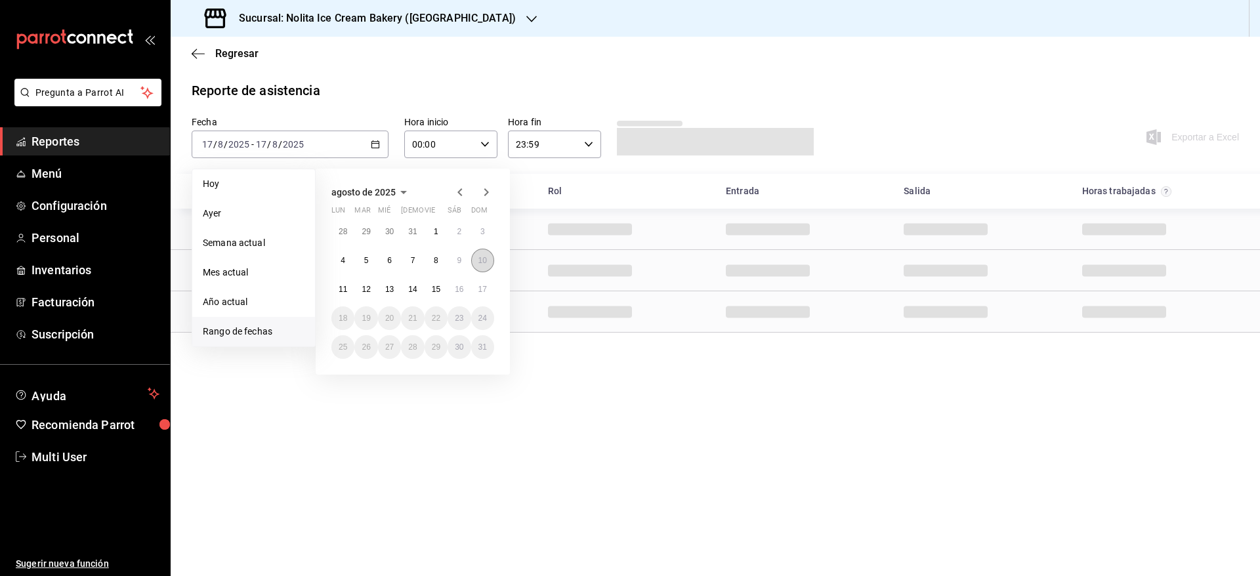
click at [483, 265] on button "10" at bounding box center [482, 261] width 23 height 24
click at [465, 280] on button "16" at bounding box center [458, 290] width 23 height 24
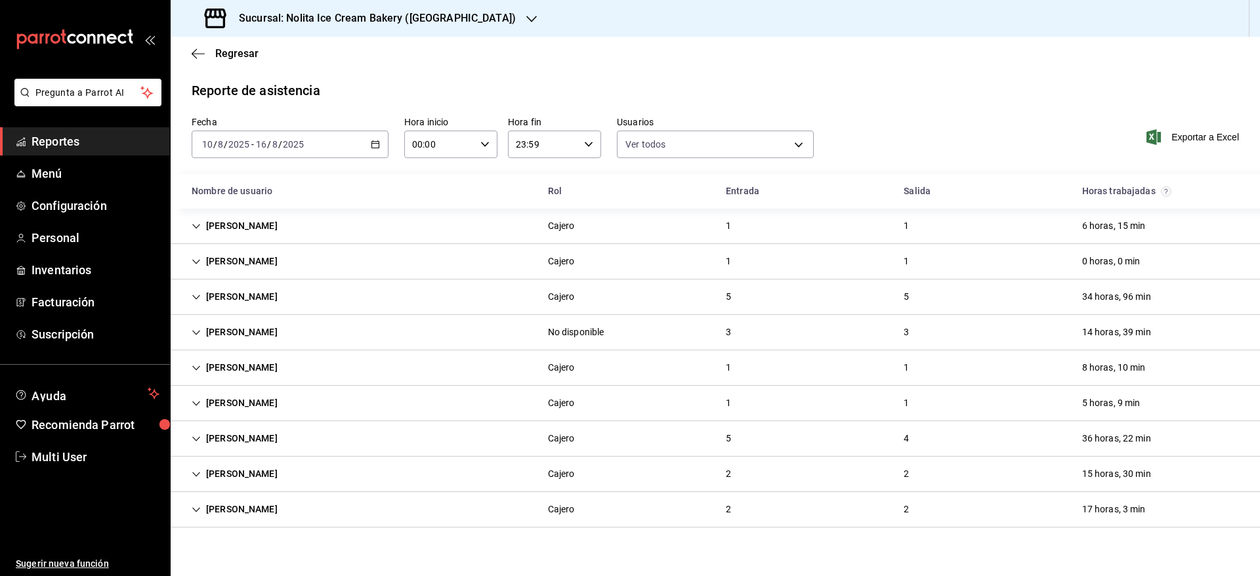
click at [262, 333] on div "[PERSON_NAME]" at bounding box center [234, 332] width 107 height 24
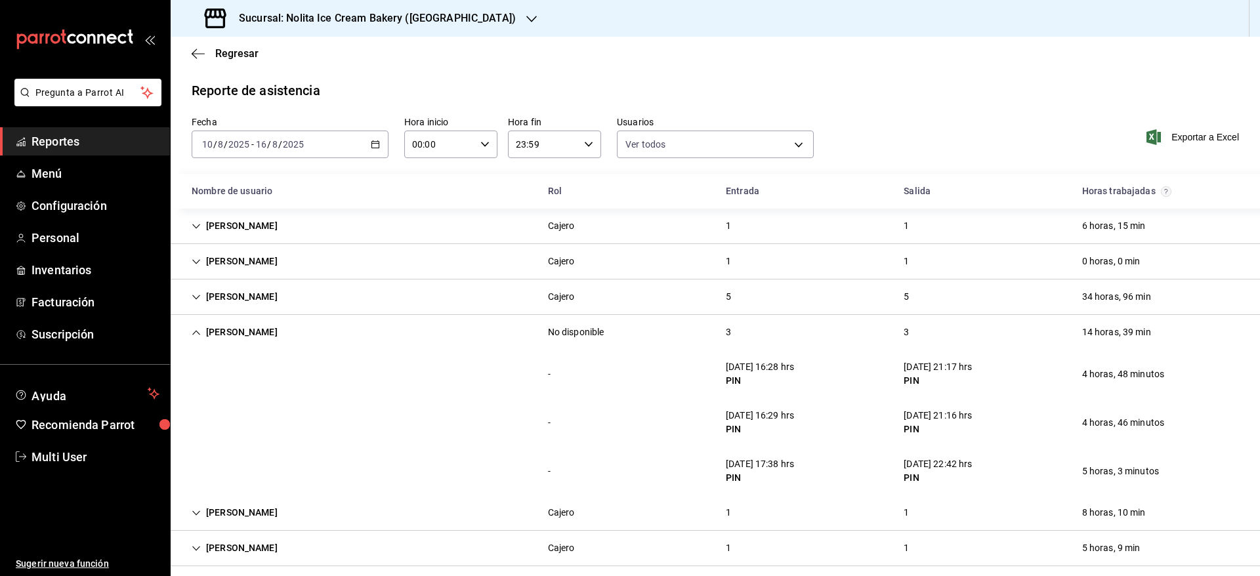
click at [262, 333] on div "[PERSON_NAME]" at bounding box center [234, 332] width 107 height 24
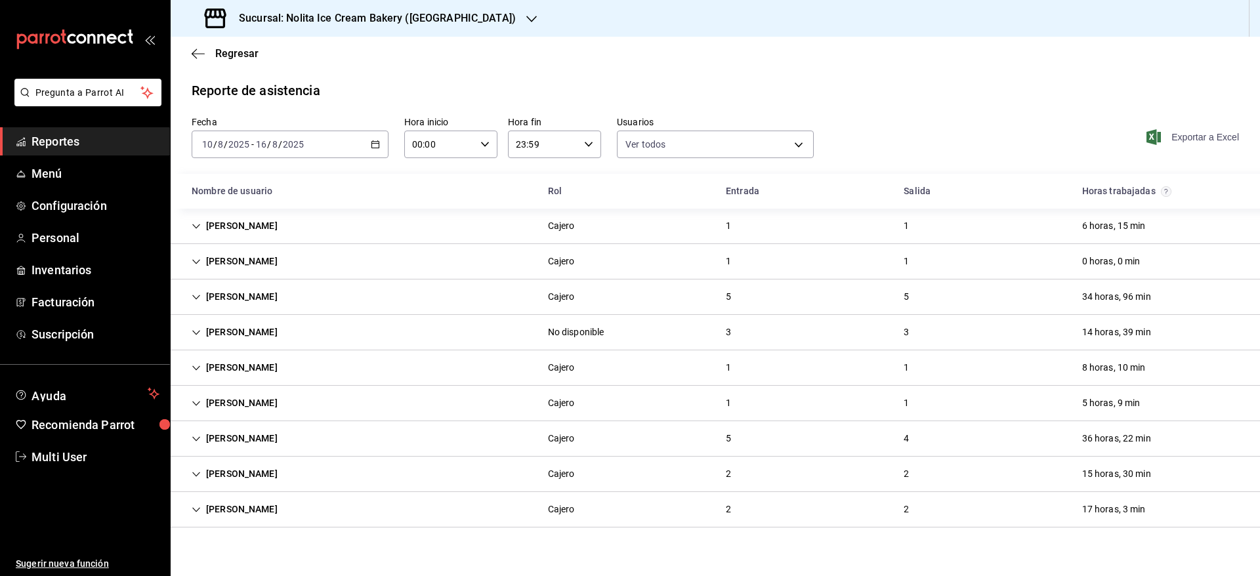
click at [1177, 135] on span "Exportar a Excel" at bounding box center [1194, 137] width 90 height 16
click at [242, 58] on span "Regresar" at bounding box center [236, 53] width 43 height 12
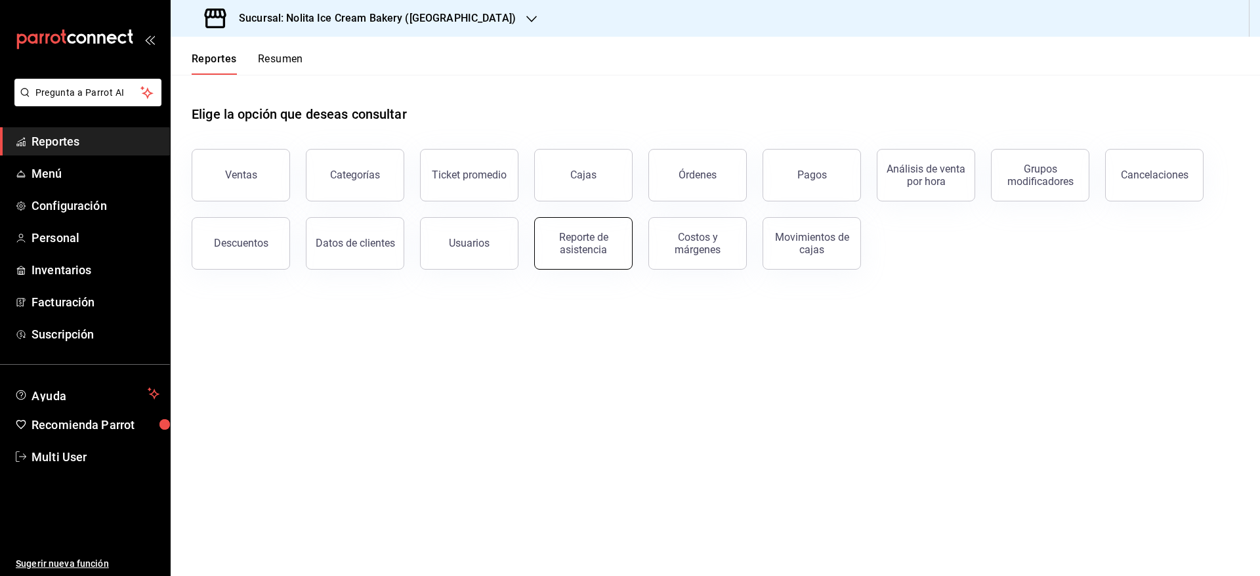
click at [595, 249] on div "Reporte de asistencia" at bounding box center [583, 243] width 81 height 25
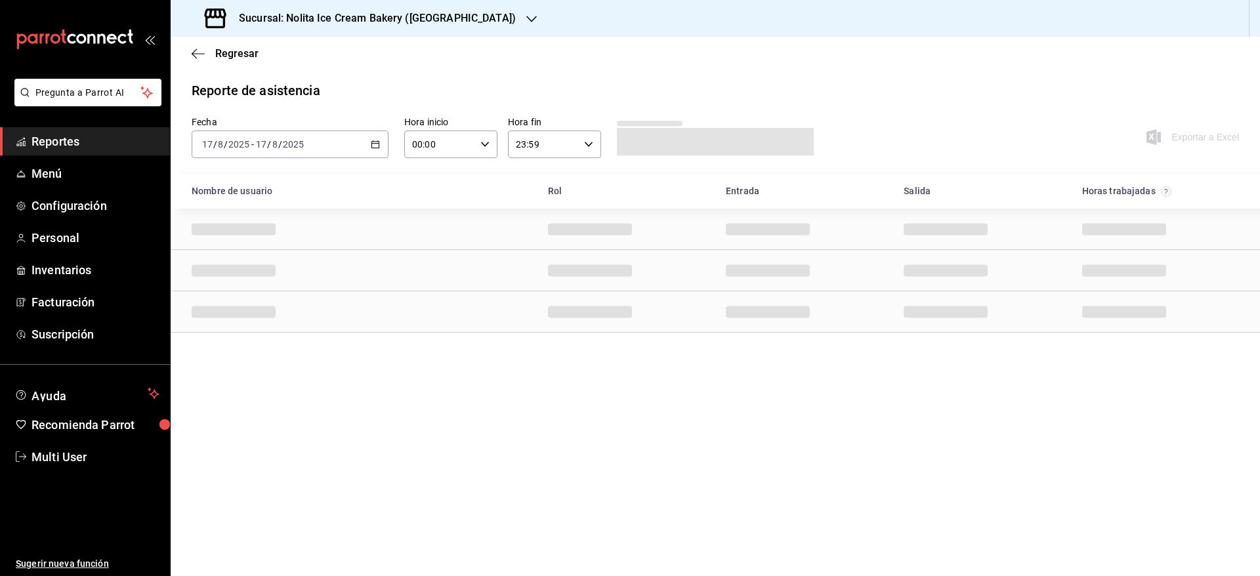
click at [474, 18] on h3 "Sucursal: Nolita Ice Cream Bakery ([GEOGRAPHIC_DATA])" at bounding box center [371, 18] width 287 height 16
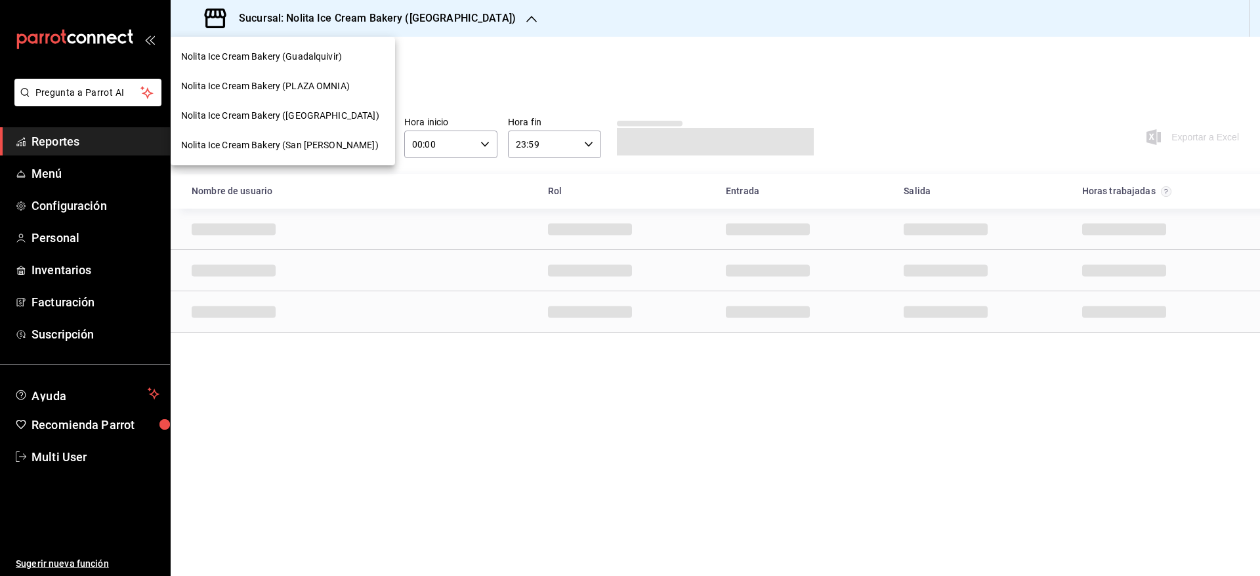
click at [343, 54] on div "Nolita Ice Cream Bakery (Guadalquivir)" at bounding box center [282, 57] width 203 height 14
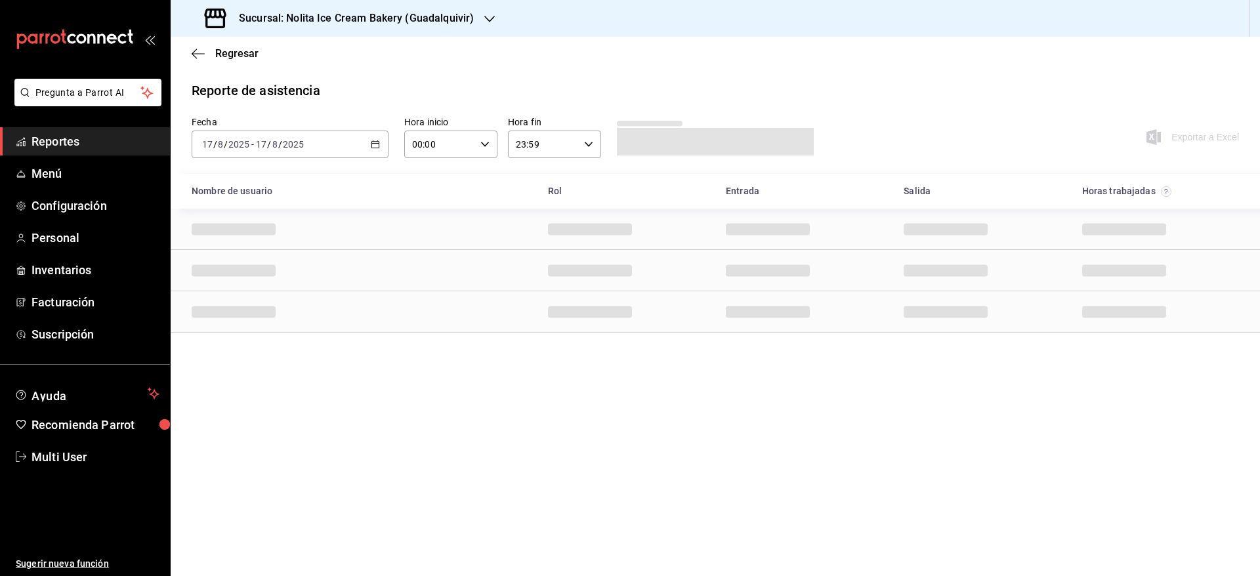
click at [341, 147] on div "[DATE] [DATE] - [DATE] [DATE]" at bounding box center [290, 145] width 197 height 28
click at [276, 331] on span "Rango de fechas" at bounding box center [254, 332] width 102 height 14
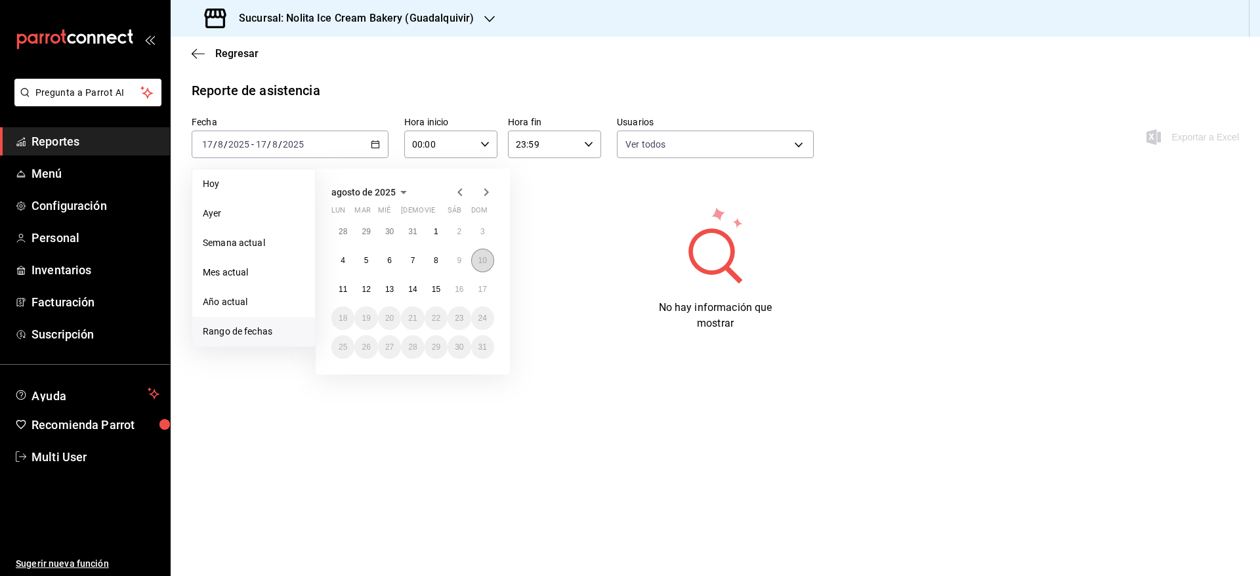
click at [482, 264] on abbr "10" at bounding box center [482, 260] width 9 height 9
click at [468, 287] on button "16" at bounding box center [458, 290] width 23 height 24
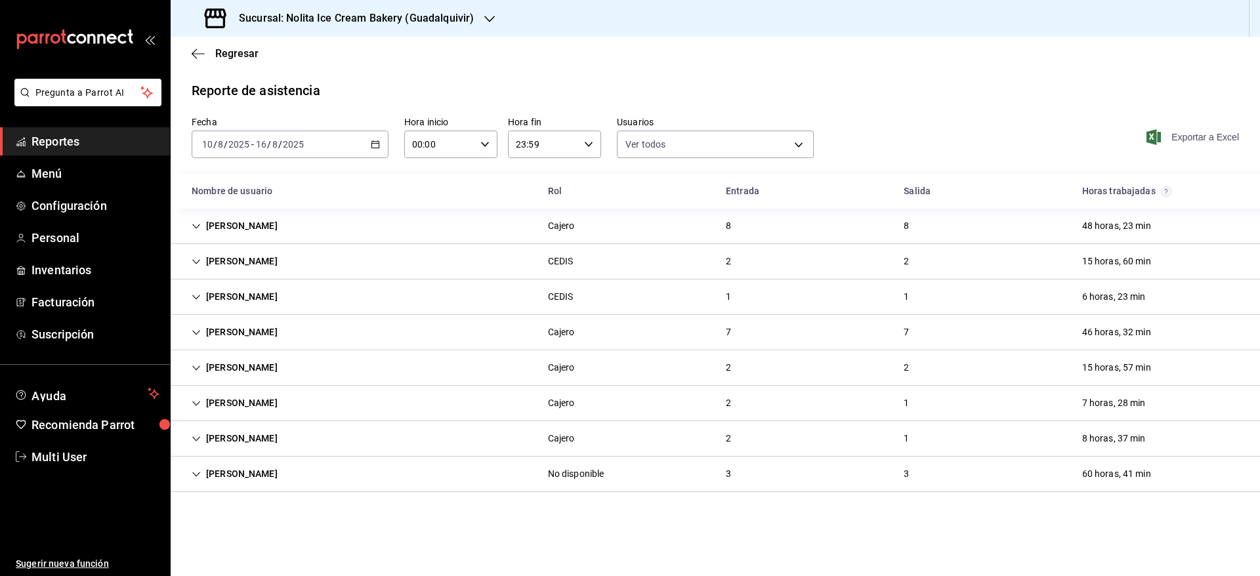
click at [1196, 138] on span "Exportar a Excel" at bounding box center [1194, 137] width 90 height 16
click at [366, 22] on h3 "Sucursal: Nolita Ice Cream Bakery (Guadalquivir)" at bounding box center [350, 18] width 245 height 16
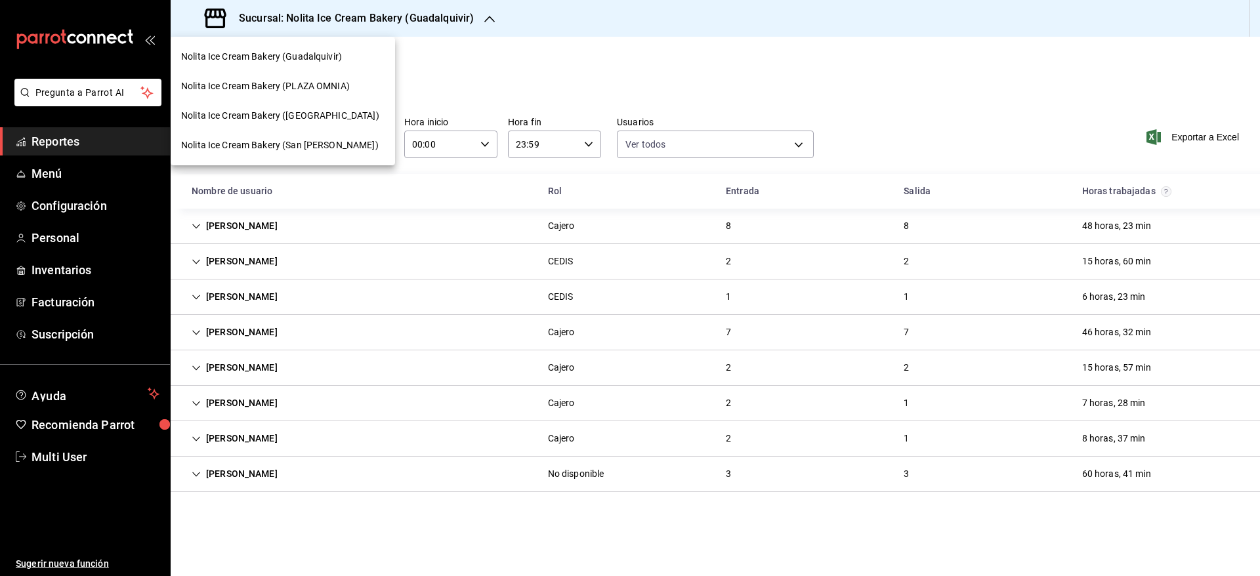
click at [329, 144] on span "Nolita Ice Cream Bakery (San [PERSON_NAME])" at bounding box center [279, 145] width 197 height 14
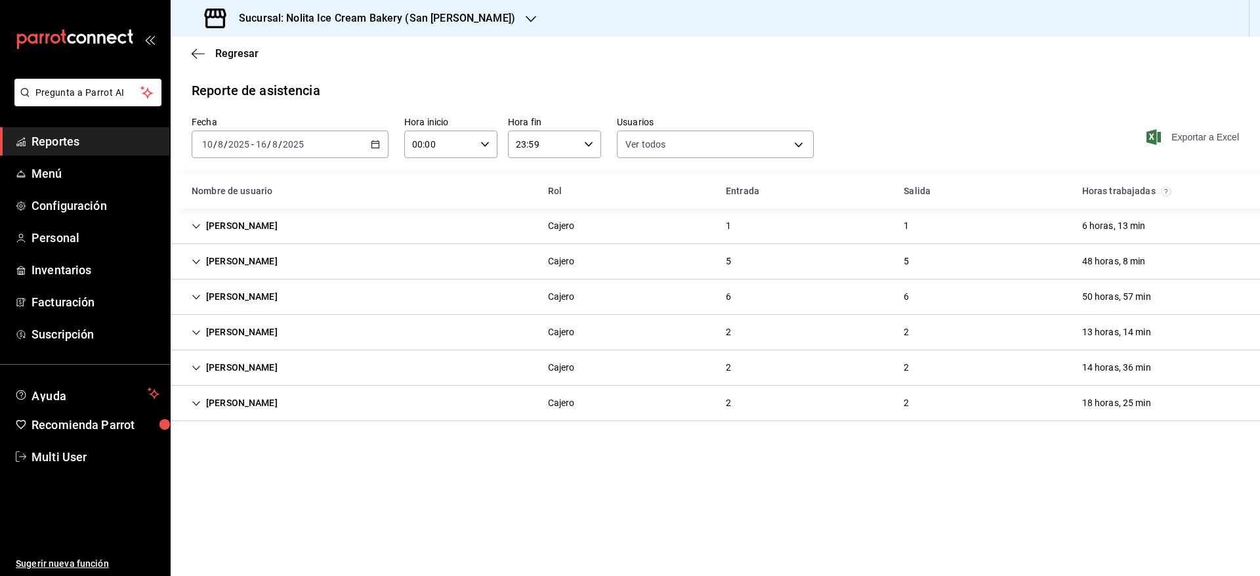
click at [1153, 137] on icon "button" at bounding box center [1153, 137] width 14 height 16
click at [344, 10] on h3 "Sucursal: Nolita Ice Cream Bakery (San [PERSON_NAME])" at bounding box center [371, 18] width 287 height 16
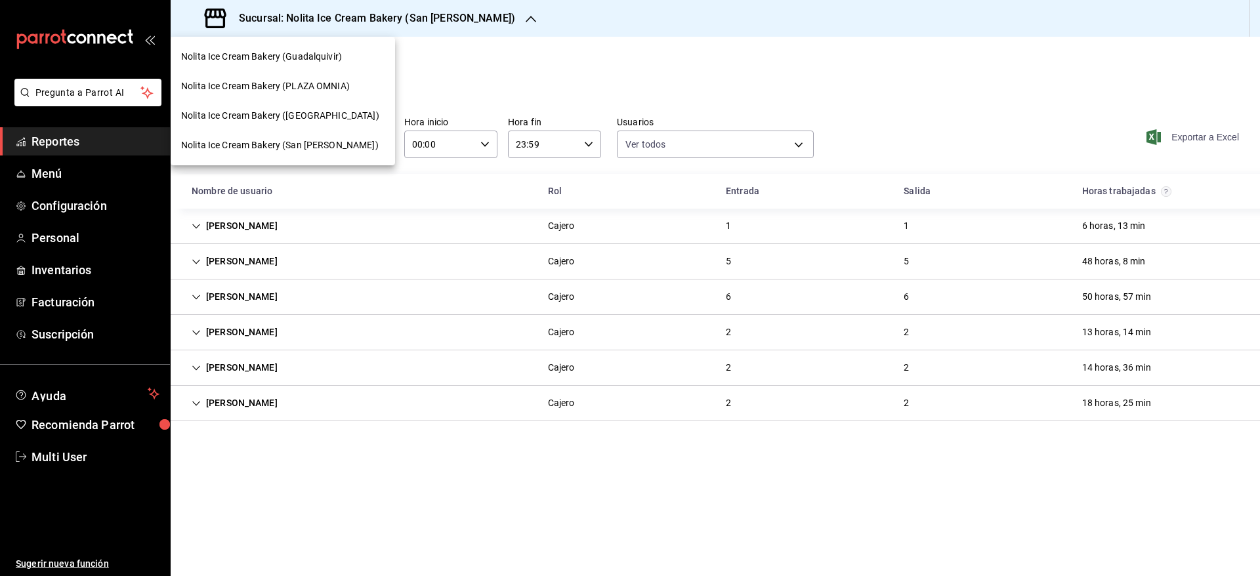
click at [318, 78] on div "Nolita Ice Cream Bakery (PLAZA OMNIA)" at bounding box center [283, 87] width 224 height 30
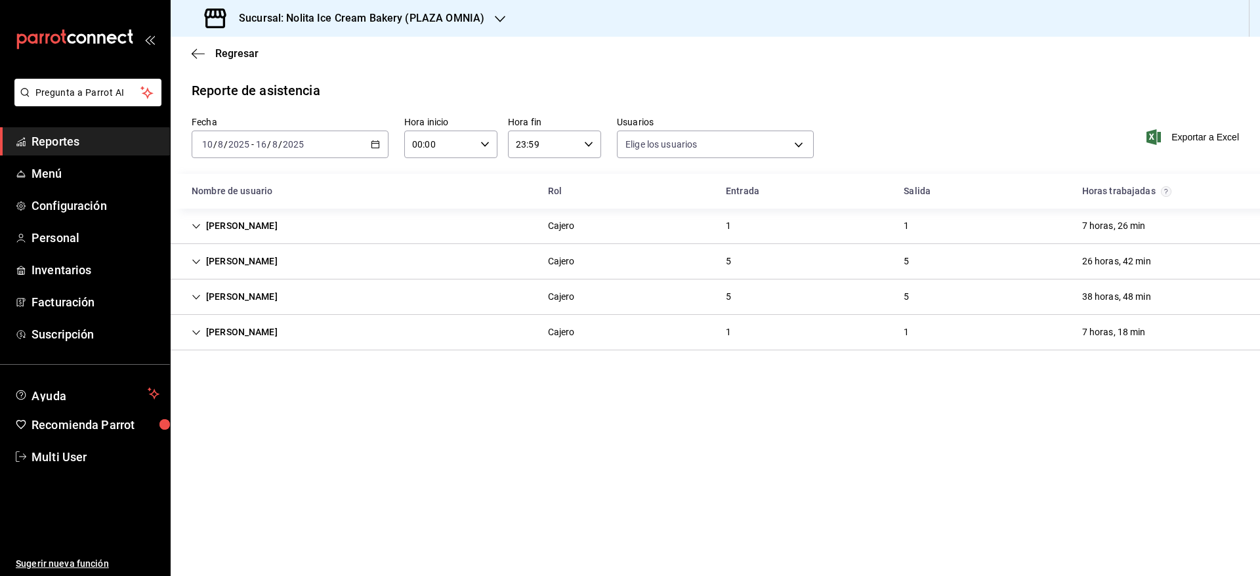
type input "6fbb40f8-9e77-40dd-9547-4f5909e7f566,7fb31379-653a-48c8-a59d-916b0e501286,aa9fc…"
click at [1216, 138] on span "Exportar a Excel" at bounding box center [1194, 137] width 90 height 16
click at [228, 61] on div "Regresar" at bounding box center [715, 53] width 1089 height 33
click at [242, 52] on span "Regresar" at bounding box center [236, 53] width 43 height 12
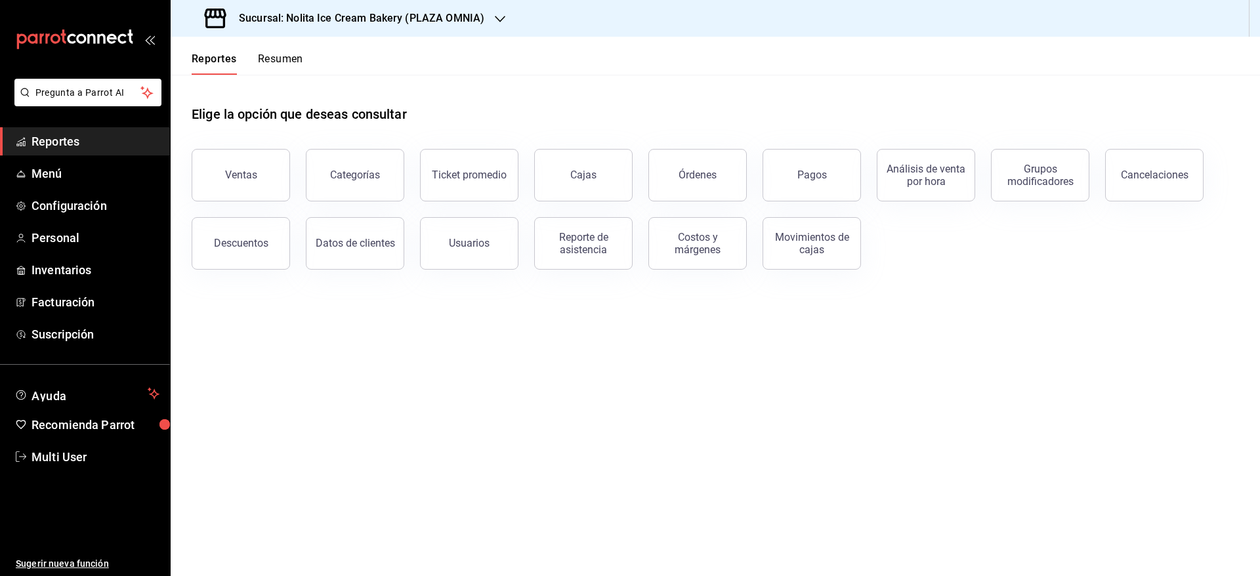
click at [409, 19] on h3 "Sucursal: Nolita Ice Cream Bakery (PLAZA OMNIA)" at bounding box center [356, 18] width 256 height 16
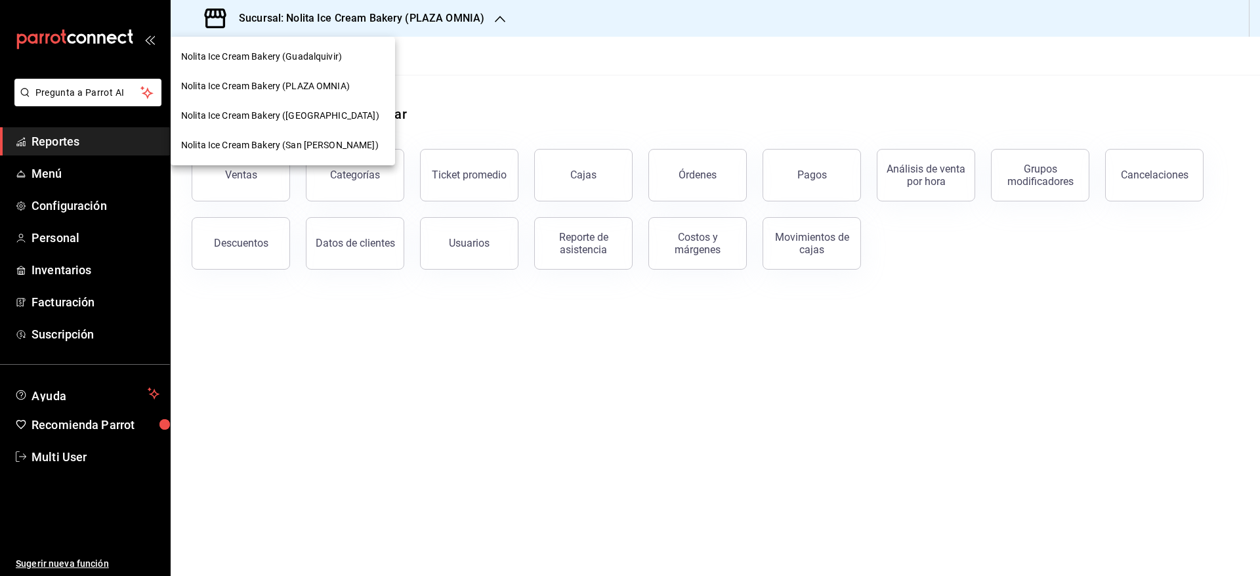
click at [318, 62] on span "Nolita Ice Cream Bakery (Guadalquivir)" at bounding box center [261, 57] width 161 height 14
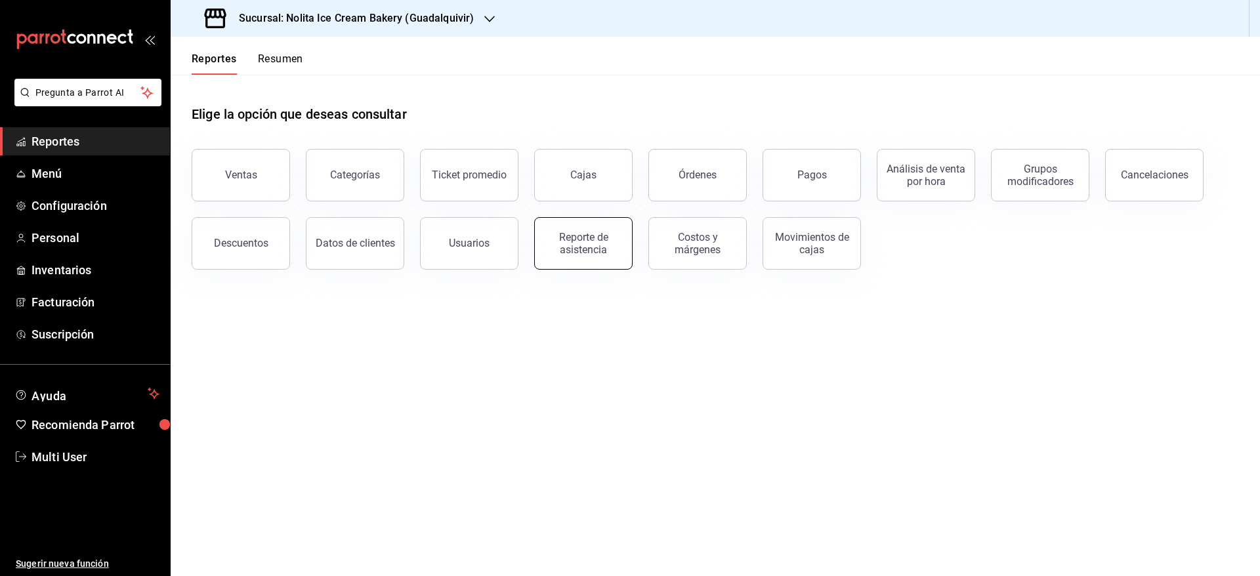
click at [568, 241] on div "Reporte de asistencia" at bounding box center [583, 243] width 81 height 25
